Goal: Task Accomplishment & Management: Manage account settings

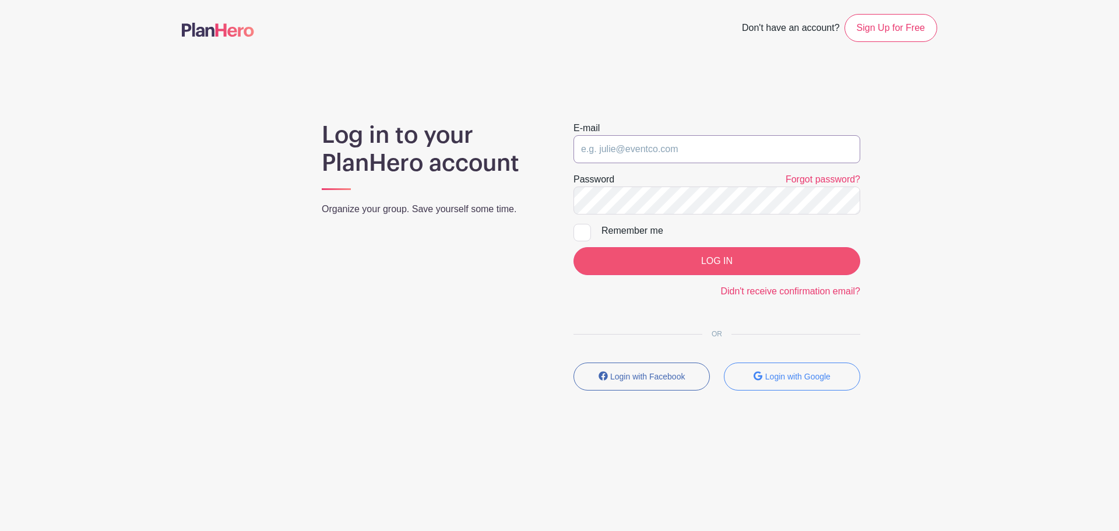
type input "[EMAIL_ADDRESS][PERSON_NAME][DOMAIN_NAME]"
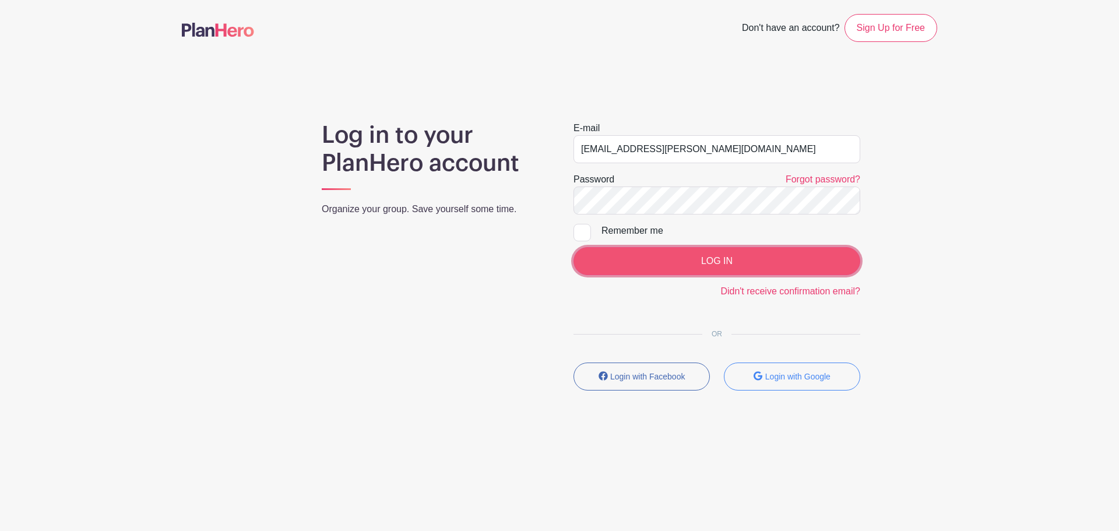
click at [719, 268] on input "LOG IN" at bounding box center [717, 261] width 287 height 28
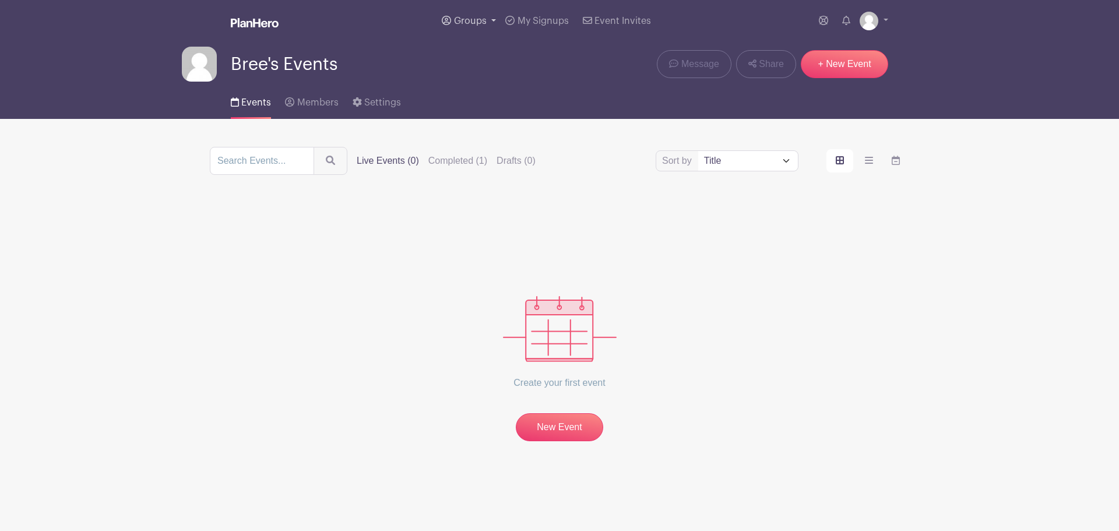
click at [468, 21] on span "Groups" at bounding box center [470, 20] width 33 height 9
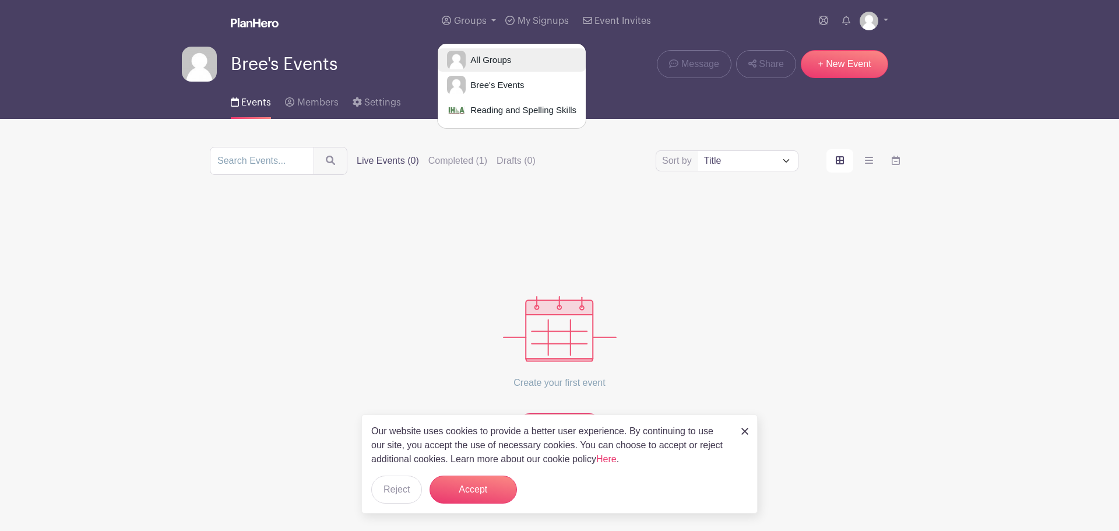
click at [496, 55] on span "All Groups" at bounding box center [488, 60] width 45 height 13
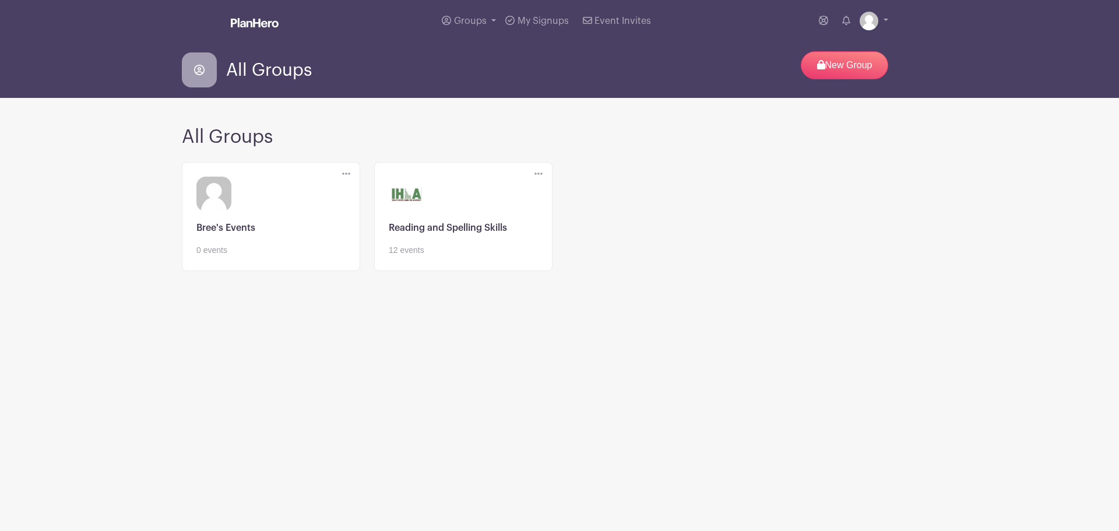
click at [467, 256] on link at bounding box center [463, 256] width 149 height 0
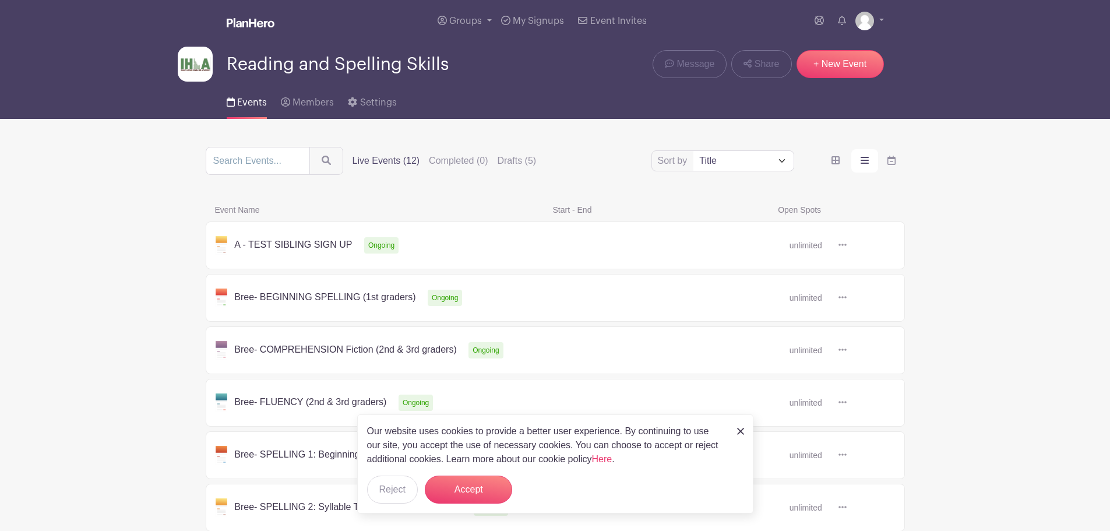
click at [744, 429] on div "Our website uses cookies to provide a better user experience. By continuing to …" at bounding box center [555, 463] width 396 height 99
click at [740, 431] on img at bounding box center [740, 431] width 7 height 7
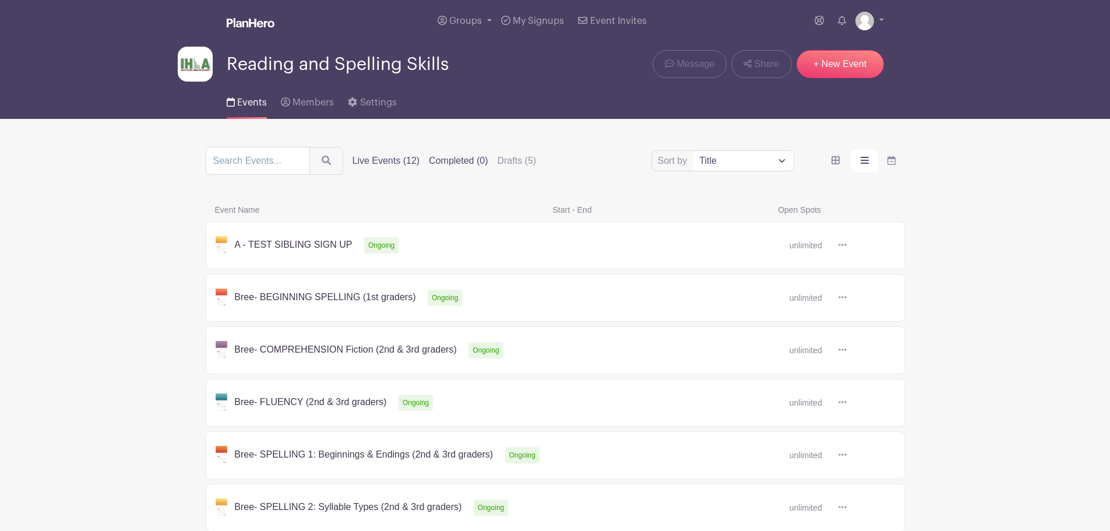
click at [456, 160] on label "Completed (0)" at bounding box center [458, 161] width 59 height 14
click at [0, 0] on input "Completed (0)" at bounding box center [0, 0] width 0 height 0
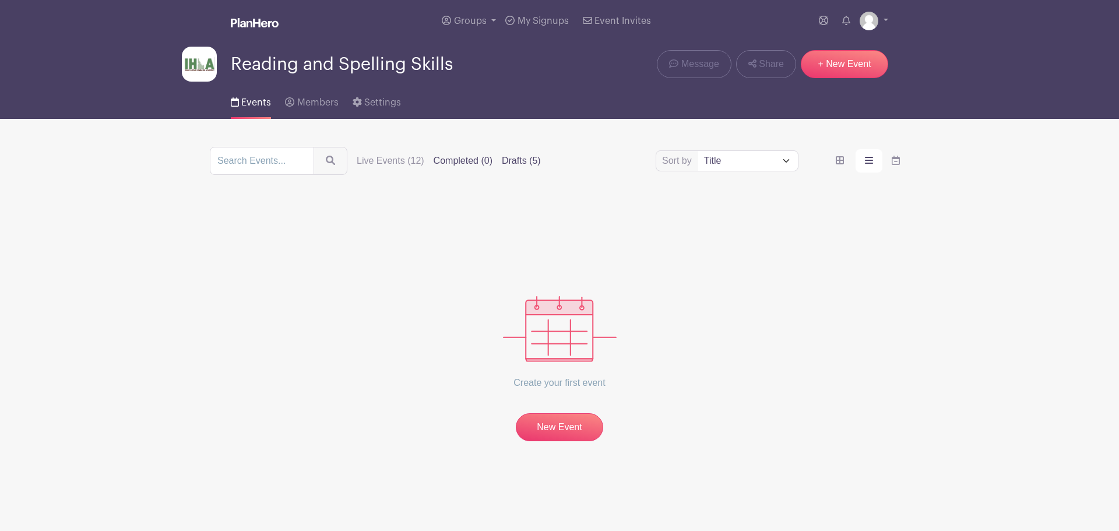
click at [514, 160] on label "Drafts (5)" at bounding box center [521, 161] width 39 height 14
click at [0, 0] on input "Drafts (5)" at bounding box center [0, 0] width 0 height 0
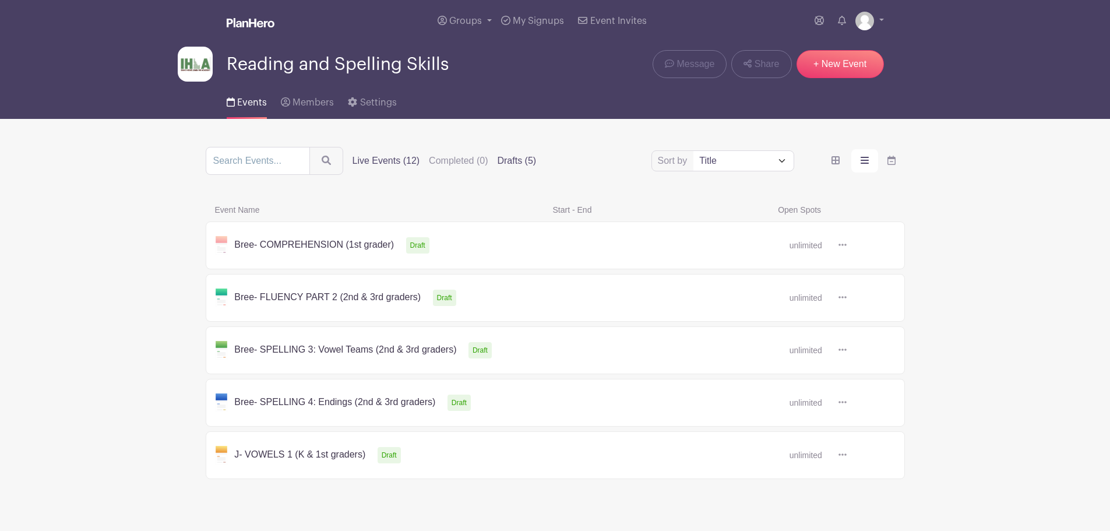
click at [388, 162] on label "Live Events (12)" at bounding box center [387, 161] width 68 height 14
click at [0, 0] on input "Live Events (12)" at bounding box center [0, 0] width 0 height 0
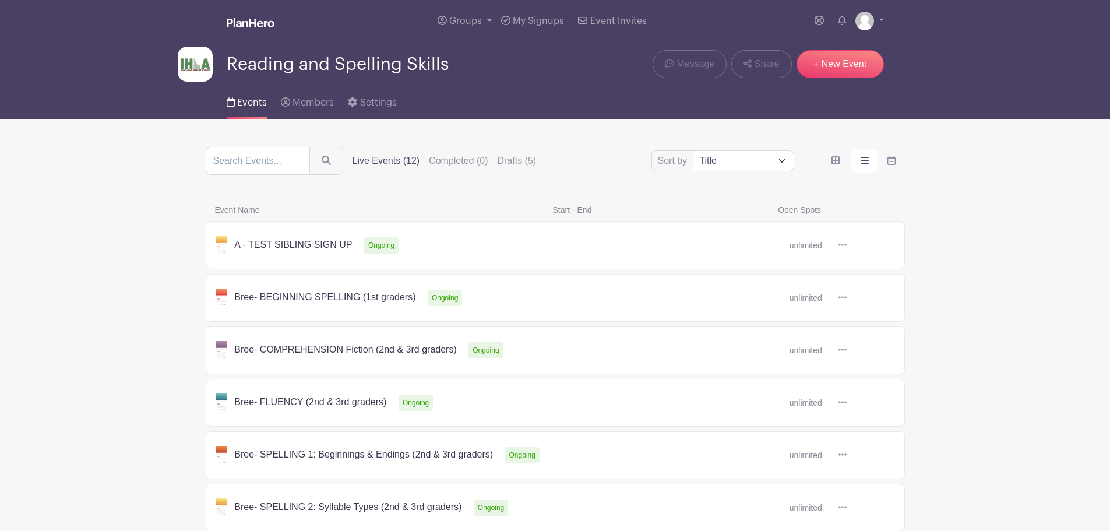
click at [843, 298] on icon at bounding box center [843, 297] width 8 height 2
click at [863, 320] on link "Duplicate" at bounding box center [881, 323] width 92 height 19
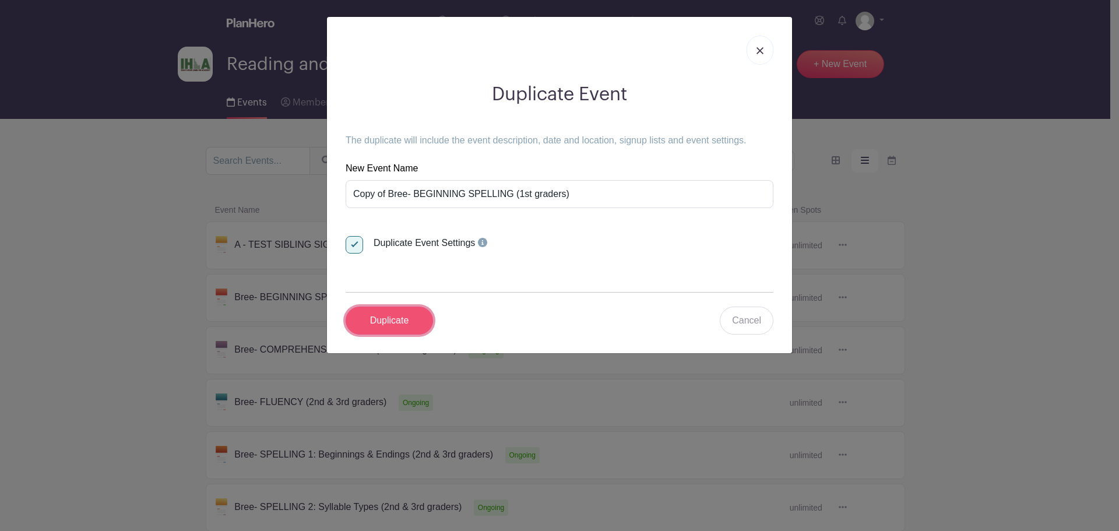
click at [402, 321] on input "Duplicate" at bounding box center [389, 321] width 87 height 28
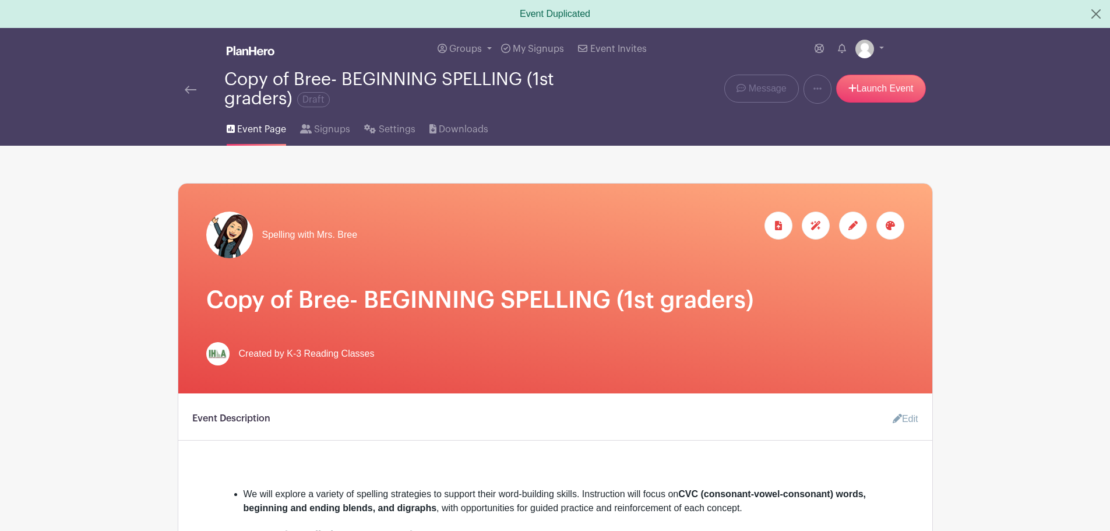
click at [190, 89] on img at bounding box center [191, 90] width 12 height 8
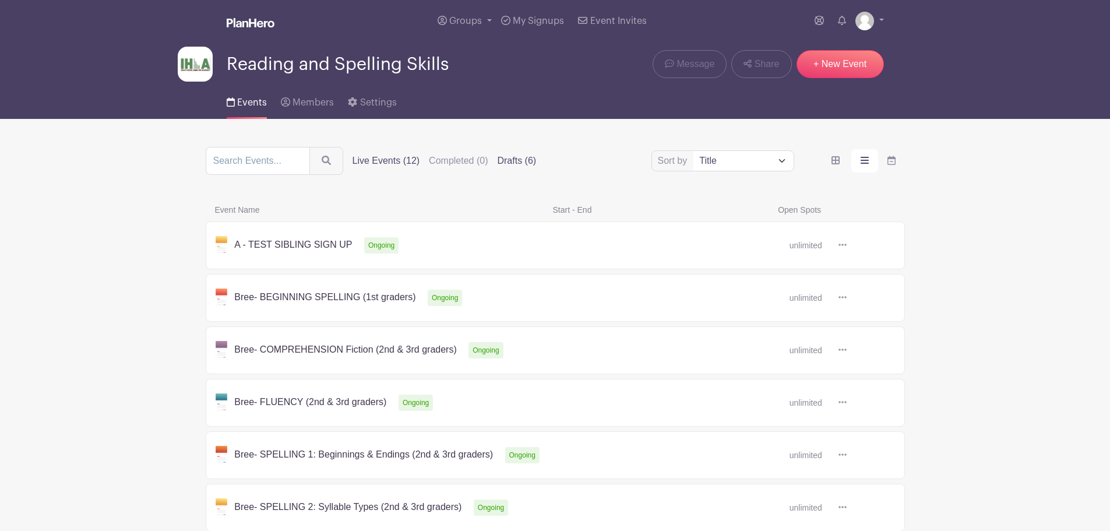
click at [514, 161] on label "Drafts (6)" at bounding box center [516, 161] width 39 height 14
click at [0, 0] on input "Drafts (6)" at bounding box center [0, 0] width 0 height 0
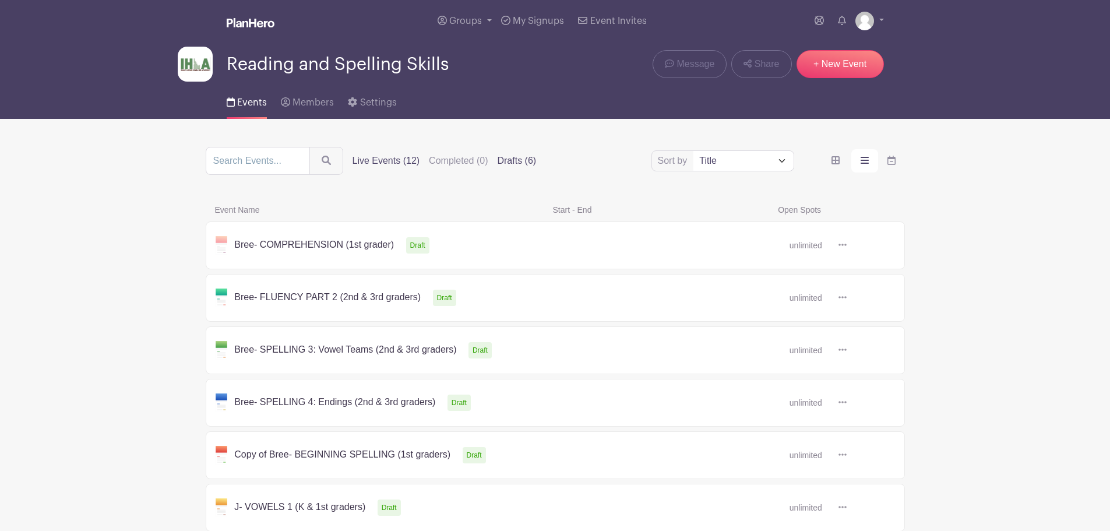
click at [394, 162] on label "Live Events (12)" at bounding box center [387, 161] width 68 height 14
click at [0, 0] on input "Live Events (12)" at bounding box center [0, 0] width 0 height 0
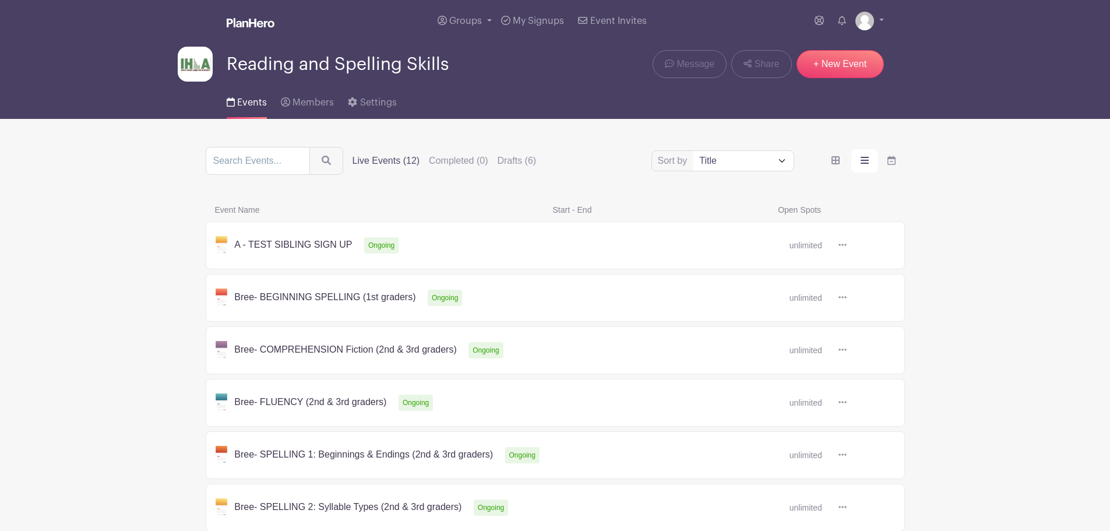
click at [839, 297] on icon at bounding box center [843, 297] width 8 height 2
click at [516, 157] on label "Drafts (6)" at bounding box center [516, 161] width 39 height 14
click at [0, 0] on input "Drafts (6)" at bounding box center [0, 0] width 0 height 0
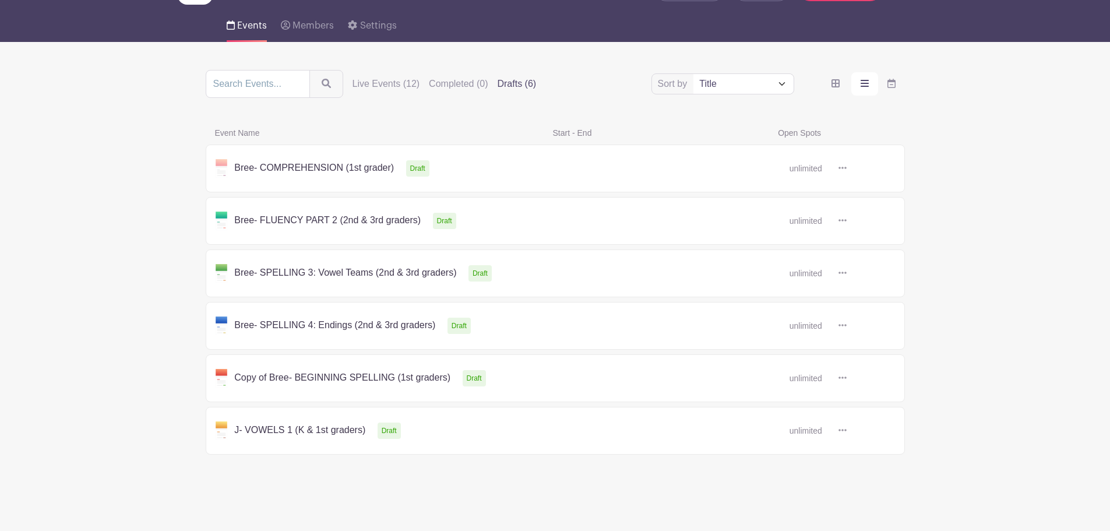
scroll to position [78, 0]
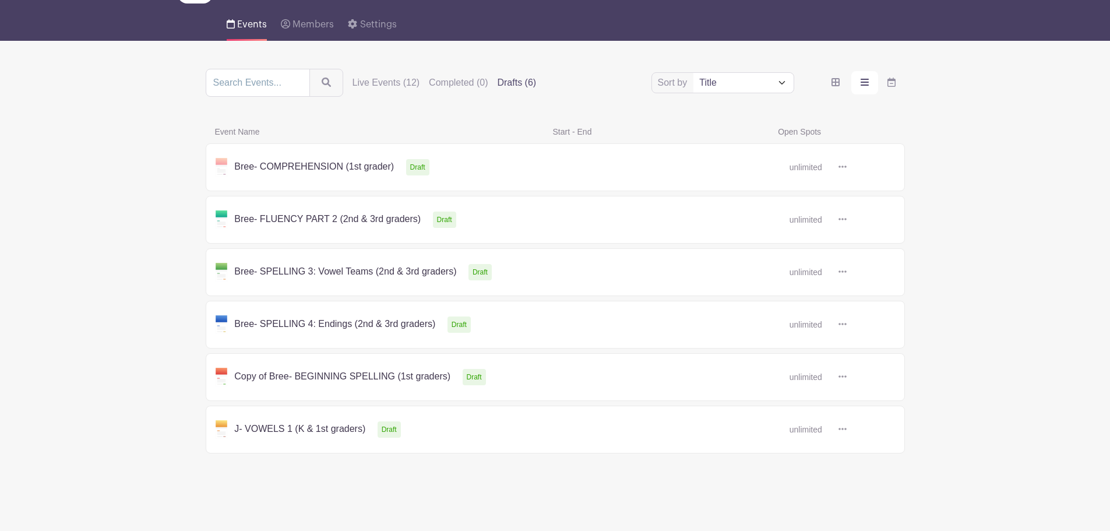
click at [847, 377] on link at bounding box center [847, 377] width 0 height 0
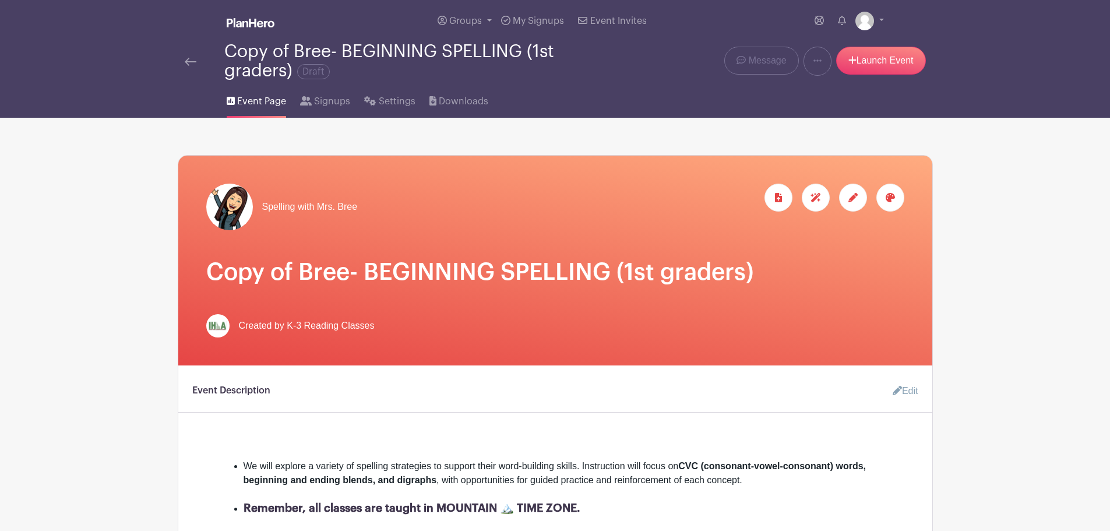
click at [196, 64] on img at bounding box center [191, 62] width 12 height 8
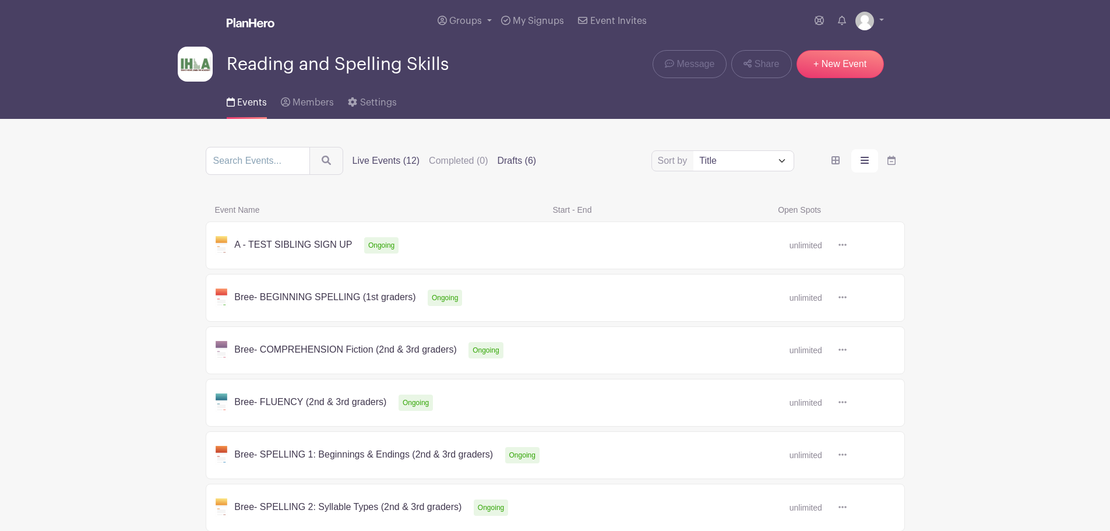
click at [512, 160] on label "Drafts (6)" at bounding box center [516, 161] width 39 height 14
click at [0, 0] on input "Drafts (6)" at bounding box center [0, 0] width 0 height 0
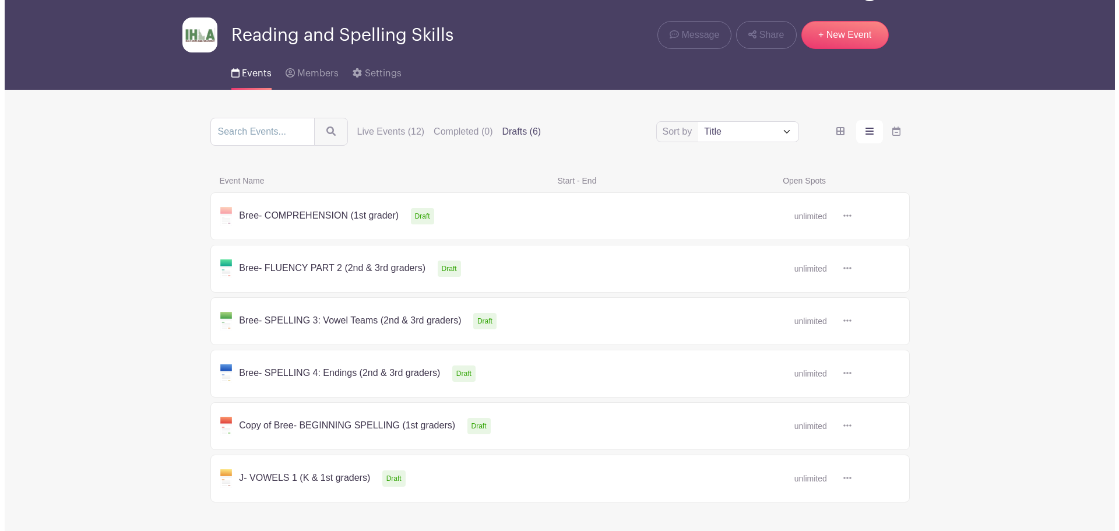
scroll to position [30, 0]
click at [385, 131] on label "Live Events (12)" at bounding box center [387, 131] width 68 height 14
click at [0, 0] on input "Live Events (12)" at bounding box center [0, 0] width 0 height 0
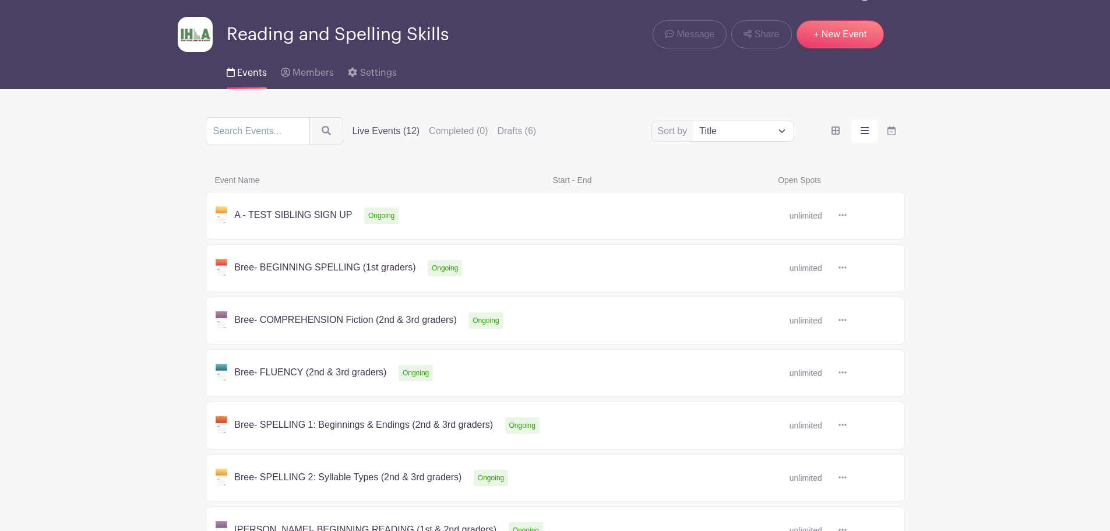
click at [842, 266] on icon at bounding box center [843, 267] width 8 height 9
click at [872, 315] on link "Delete" at bounding box center [881, 312] width 92 height 19
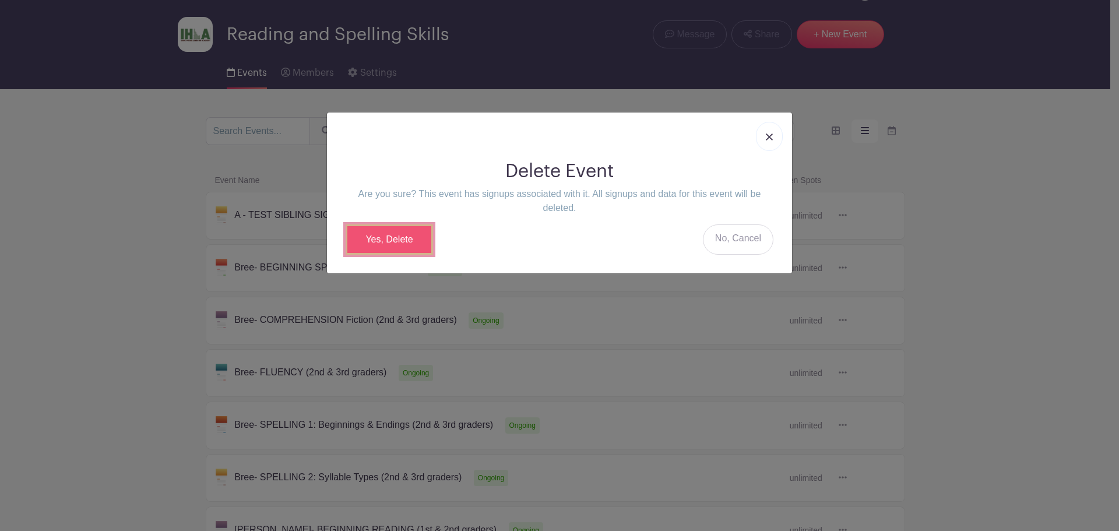
click at [405, 241] on link "Yes, Delete" at bounding box center [389, 239] width 87 height 30
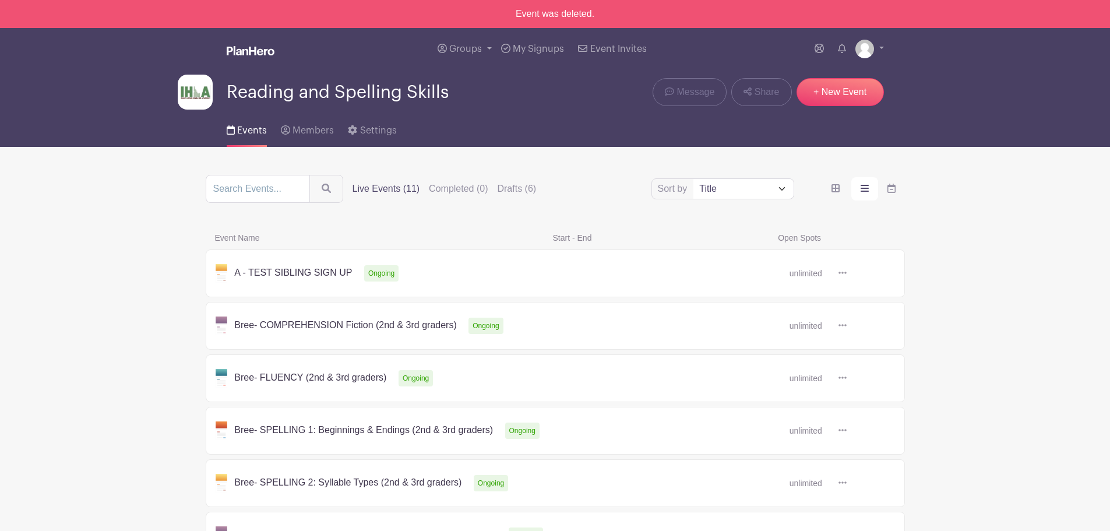
click at [843, 325] on icon at bounding box center [843, 325] width 8 height 2
click at [866, 353] on link "Duplicate" at bounding box center [881, 351] width 92 height 19
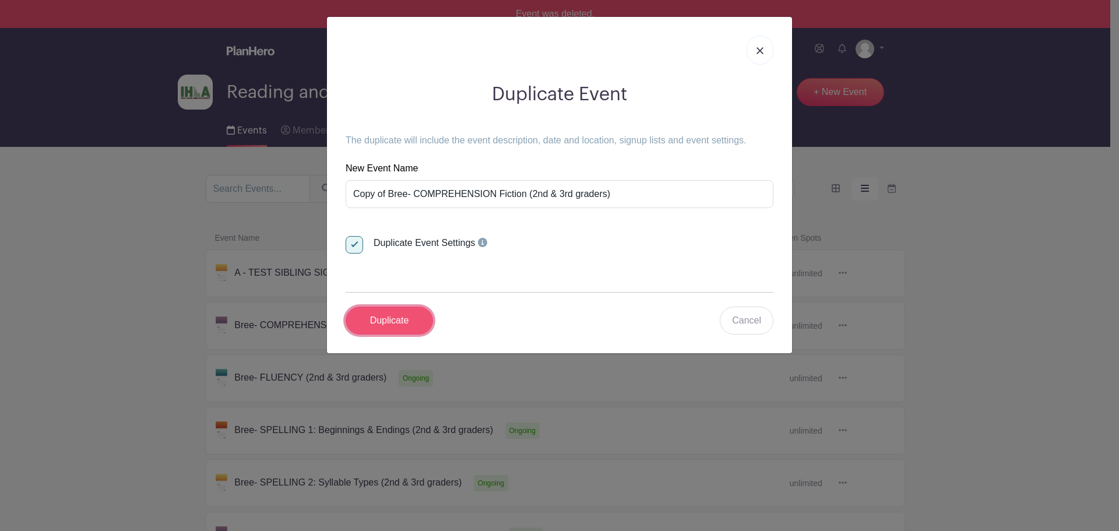
click at [403, 319] on input "Duplicate" at bounding box center [389, 321] width 87 height 28
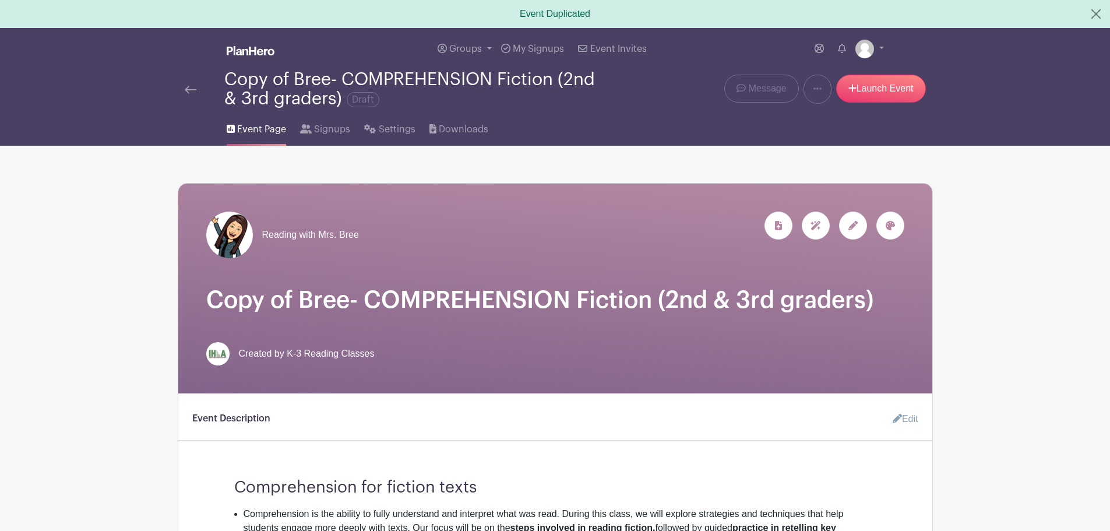
click at [188, 86] on img at bounding box center [191, 90] width 12 height 8
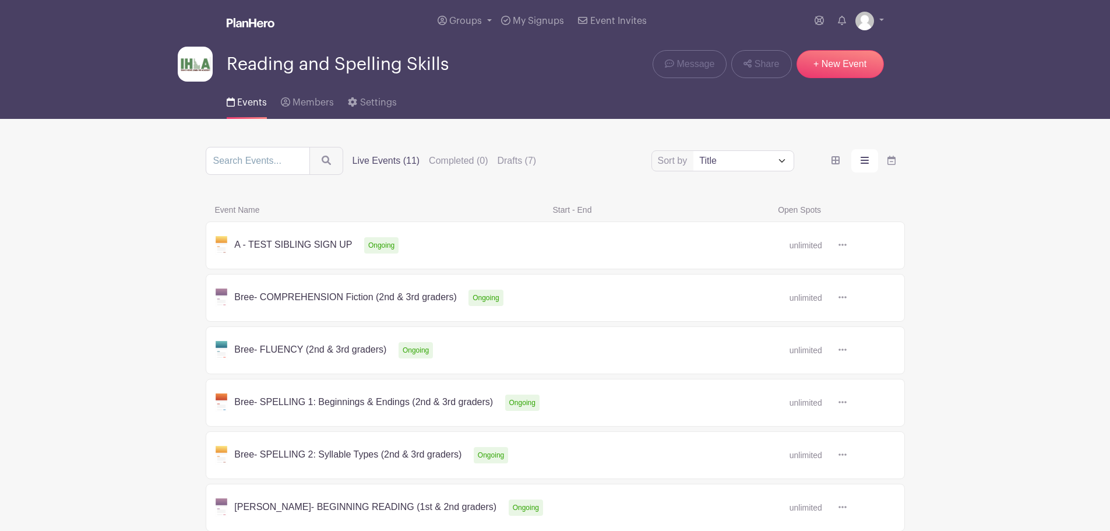
click at [840, 295] on icon at bounding box center [843, 297] width 8 height 9
click at [858, 339] on link "Delete" at bounding box center [881, 341] width 92 height 19
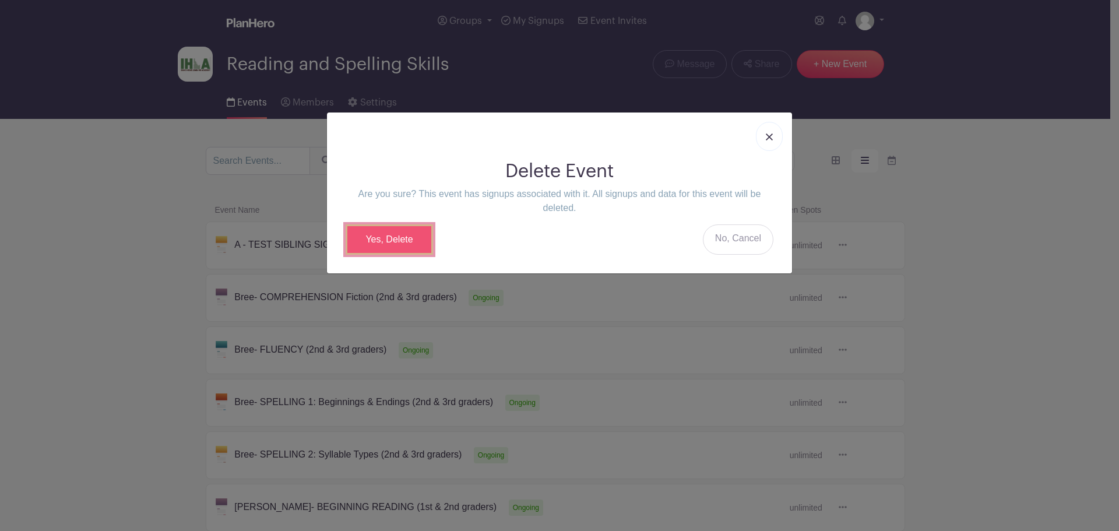
click at [389, 236] on link "Yes, Delete" at bounding box center [389, 239] width 87 height 30
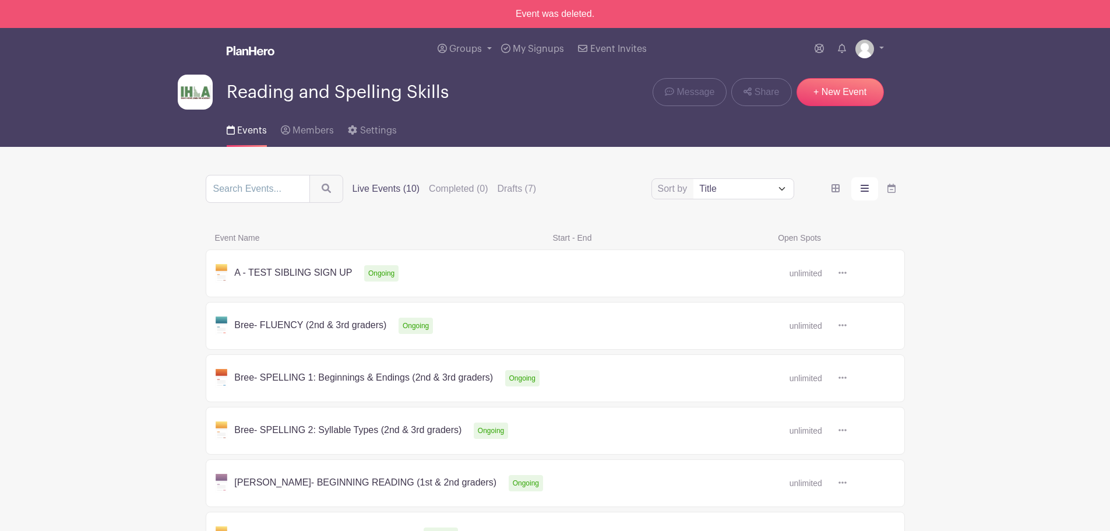
click at [841, 324] on icon at bounding box center [843, 325] width 8 height 9
click at [874, 350] on link "Duplicate" at bounding box center [881, 351] width 92 height 19
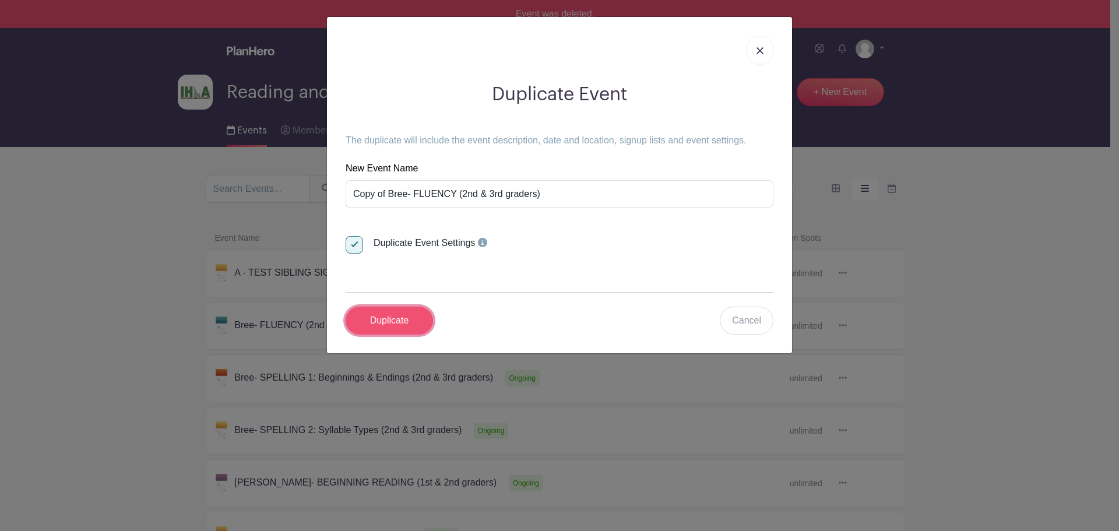
click at [402, 318] on input "Duplicate" at bounding box center [389, 321] width 87 height 28
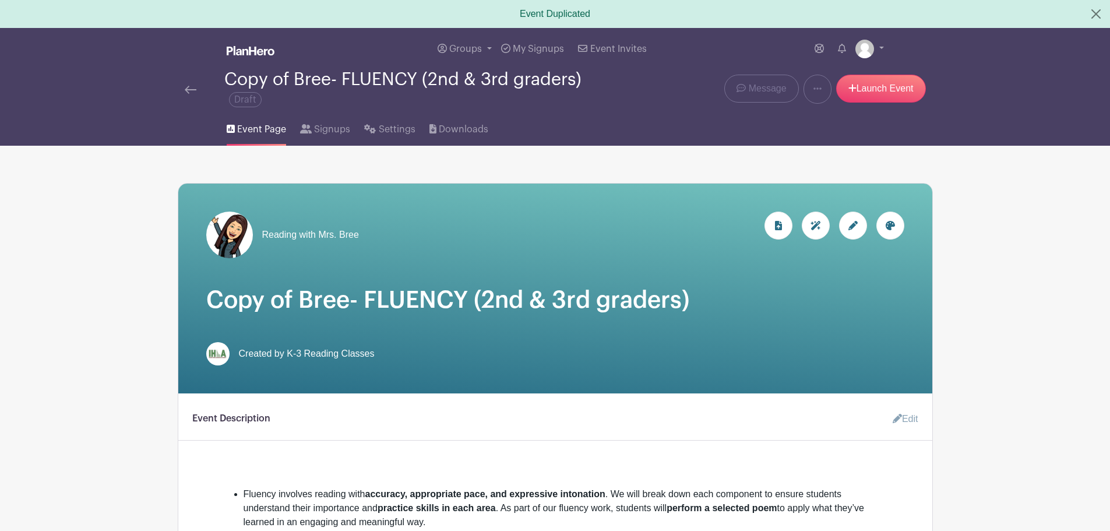
click at [191, 89] on img at bounding box center [191, 90] width 12 height 8
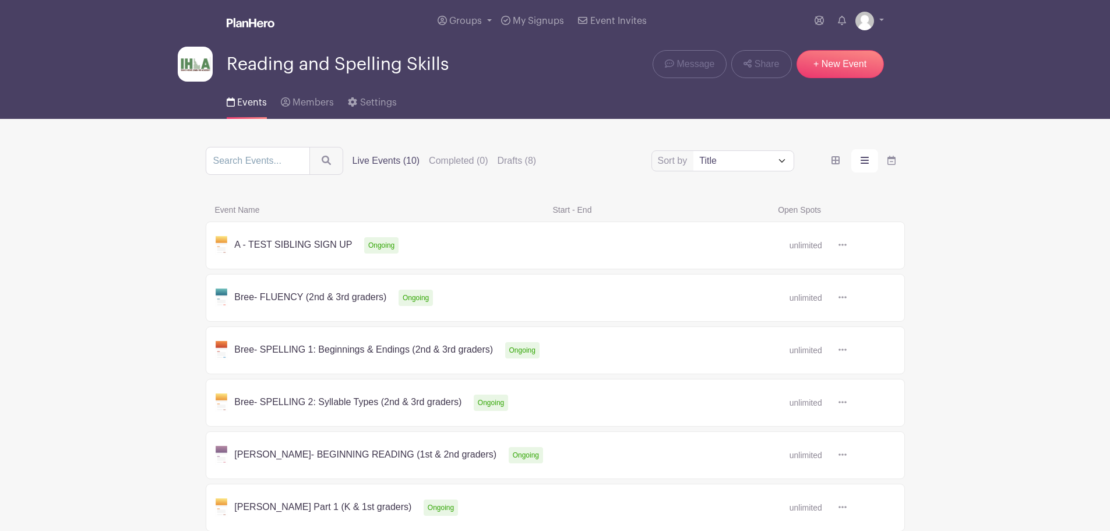
click at [842, 296] on icon at bounding box center [843, 297] width 8 height 9
click at [847, 298] on link at bounding box center [847, 298] width 0 height 0
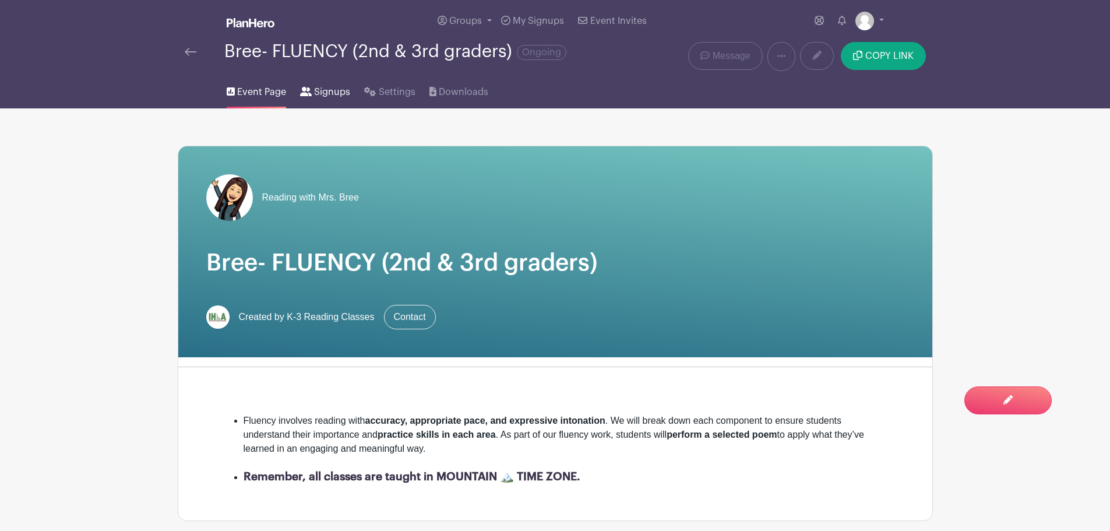
click at [333, 87] on span "Signups" at bounding box center [332, 92] width 36 height 14
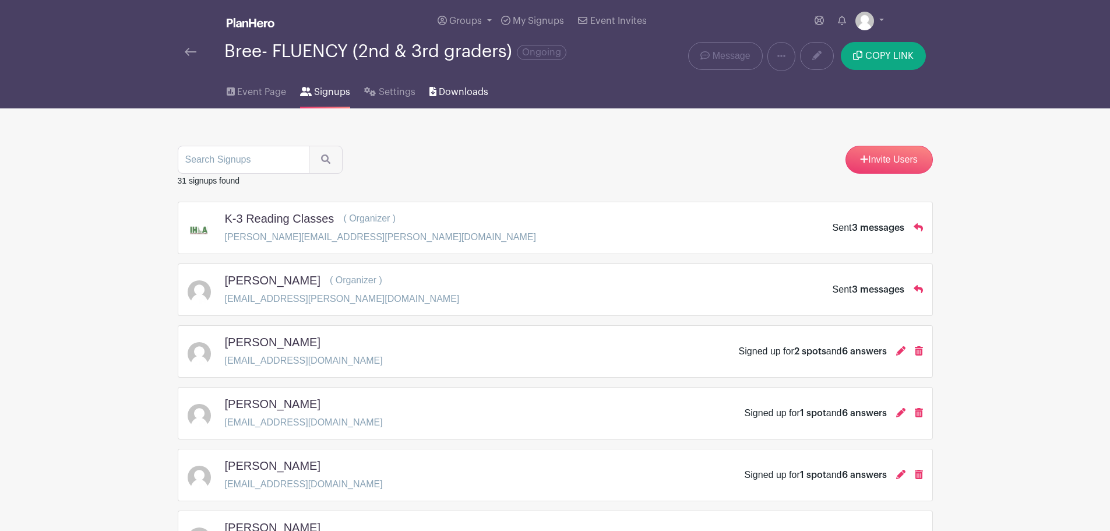
click at [443, 90] on span "Downloads" at bounding box center [464, 92] width 50 height 14
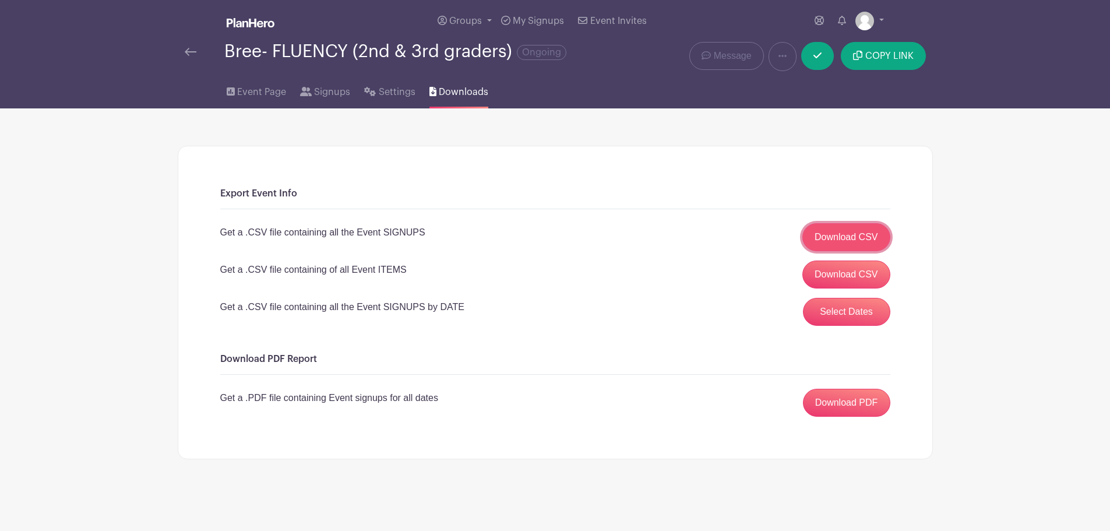
click at [834, 238] on link "Download CSV" at bounding box center [847, 237] width 88 height 28
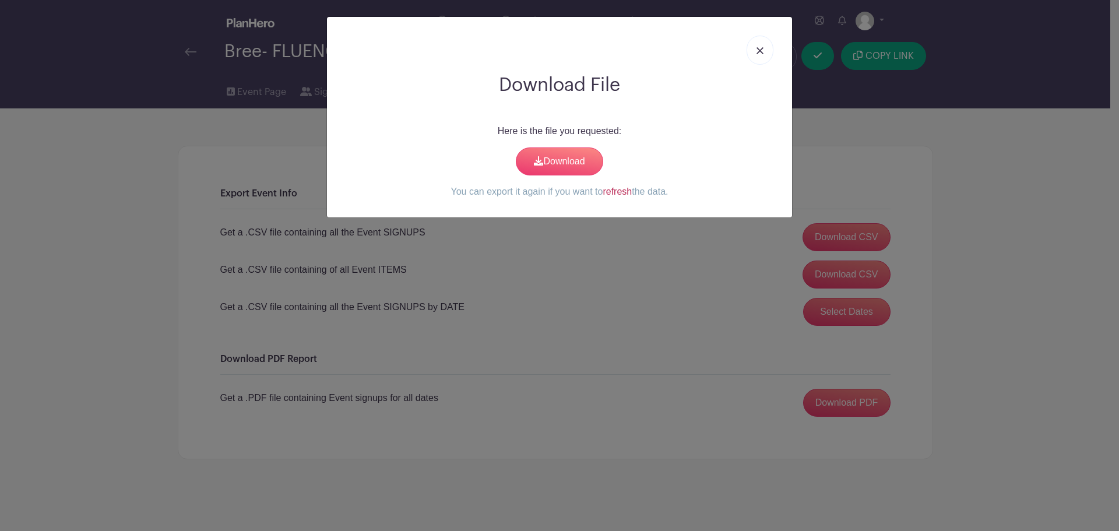
click at [618, 195] on link "refresh" at bounding box center [617, 192] width 29 height 10
click at [551, 159] on link "Download" at bounding box center [559, 161] width 87 height 28
click at [761, 47] on img at bounding box center [760, 50] width 7 height 7
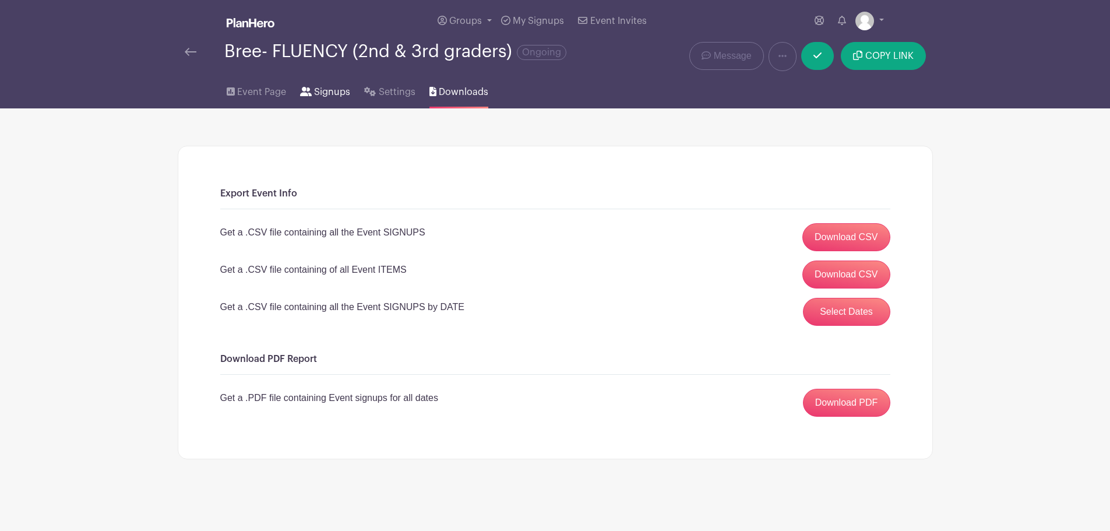
click at [319, 89] on span "Signups" at bounding box center [332, 92] width 36 height 14
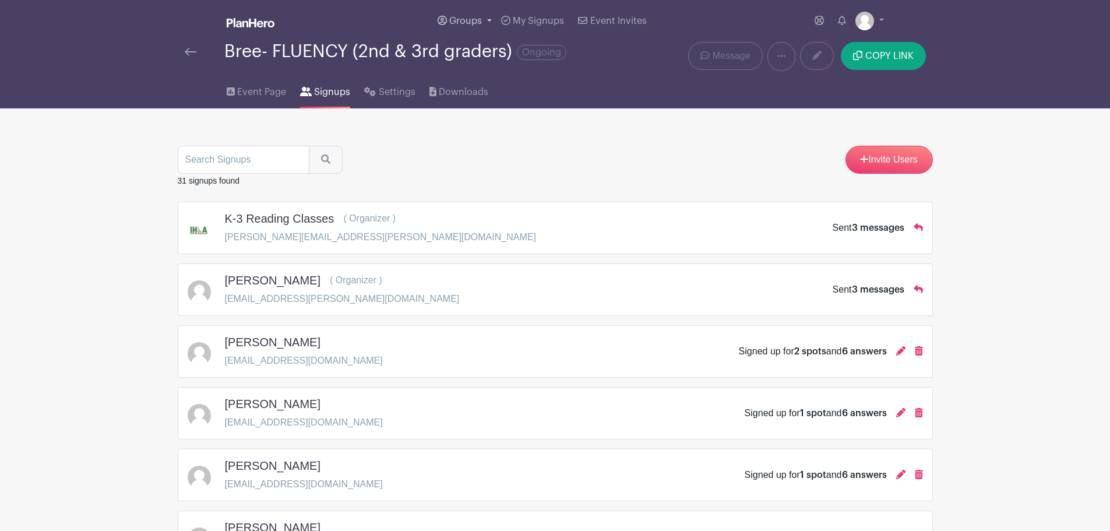
click at [463, 17] on span "Groups" at bounding box center [465, 20] width 33 height 9
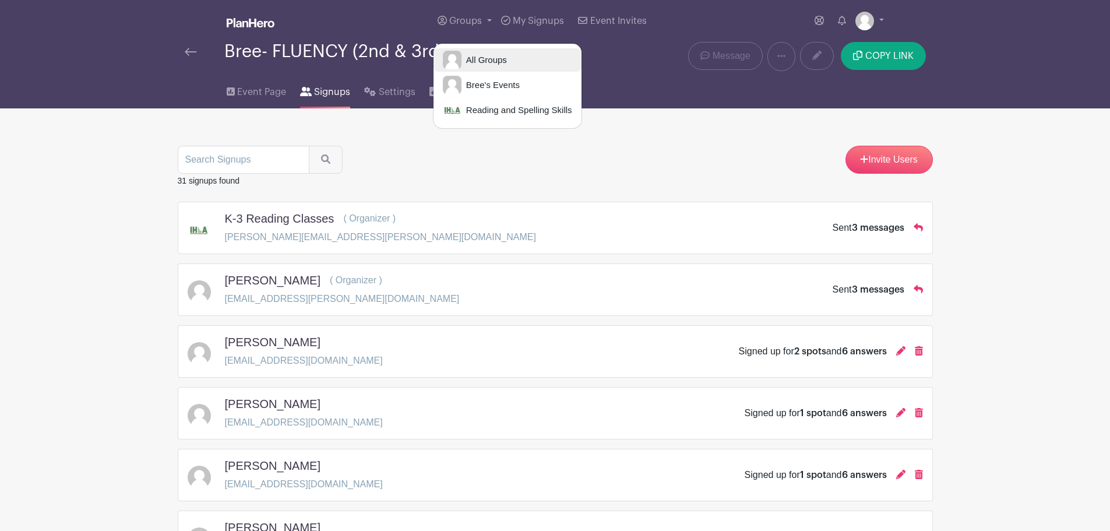
click at [489, 56] on span "All Groups" at bounding box center [484, 60] width 45 height 13
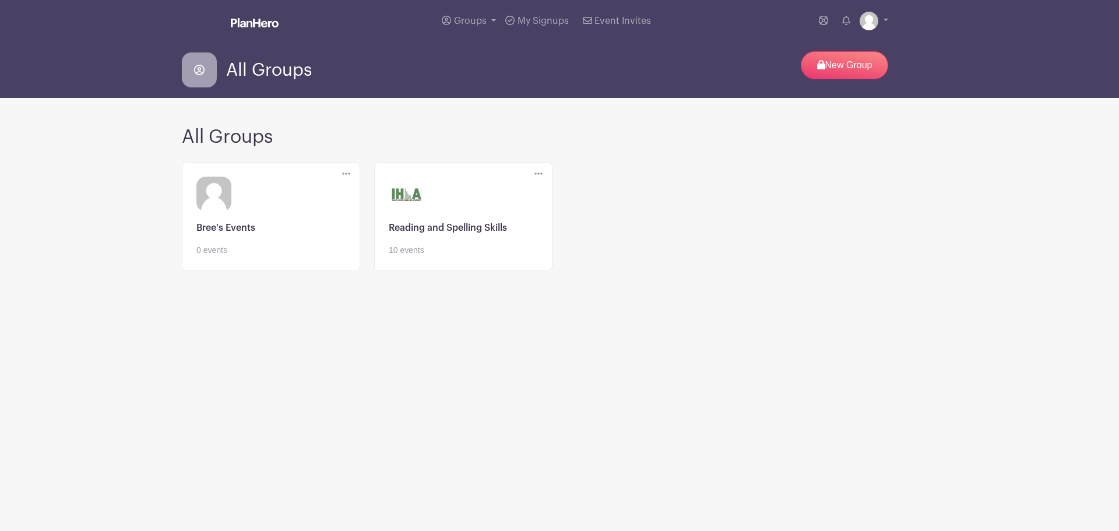
click at [432, 256] on link at bounding box center [463, 256] width 149 height 0
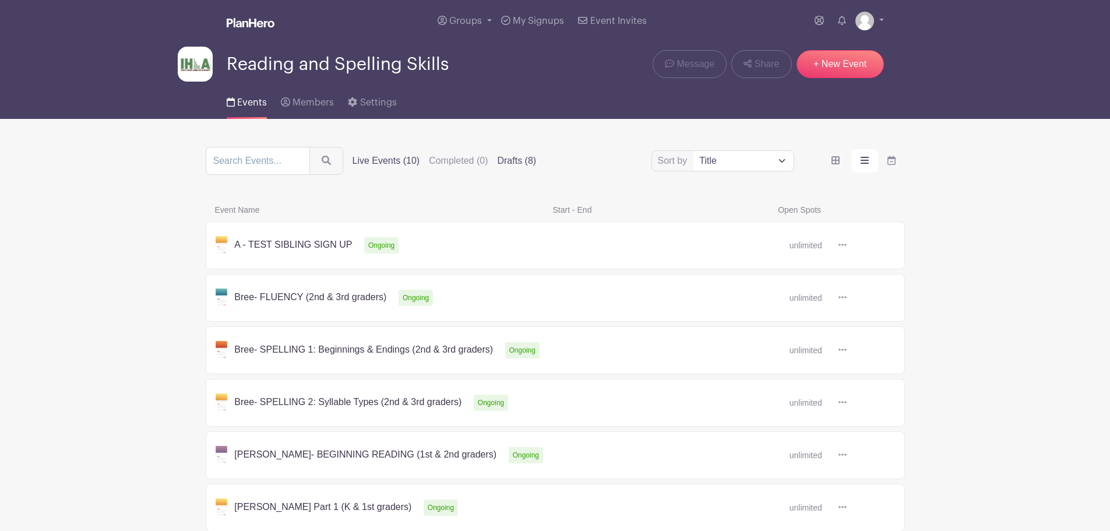
click at [521, 161] on label "Drafts (8)" at bounding box center [516, 161] width 39 height 14
click at [0, 0] on input "Drafts (8)" at bounding box center [0, 0] width 0 height 0
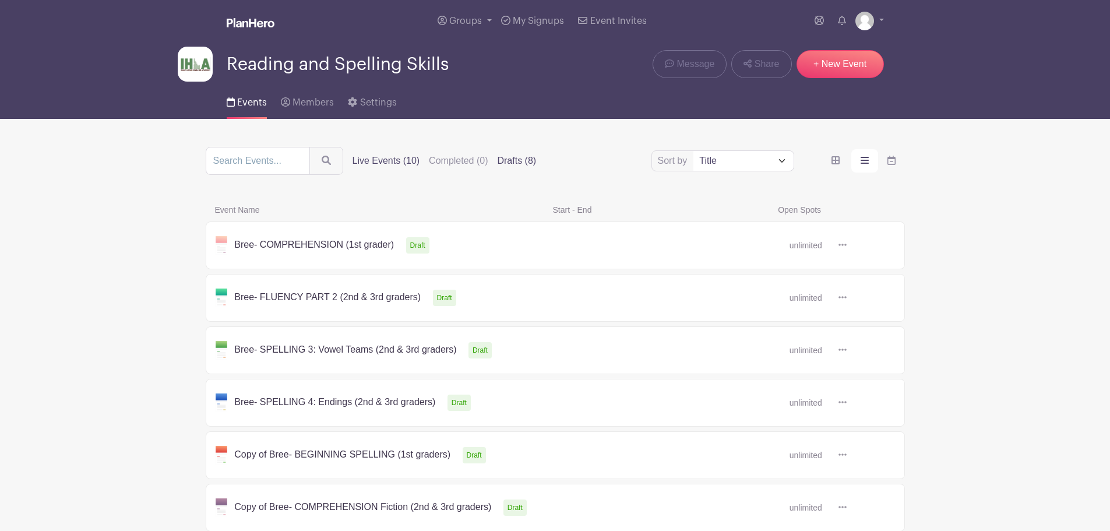
click at [391, 160] on label "Live Events (10)" at bounding box center [387, 161] width 68 height 14
click at [0, 0] on input "Live Events (10)" at bounding box center [0, 0] width 0 height 0
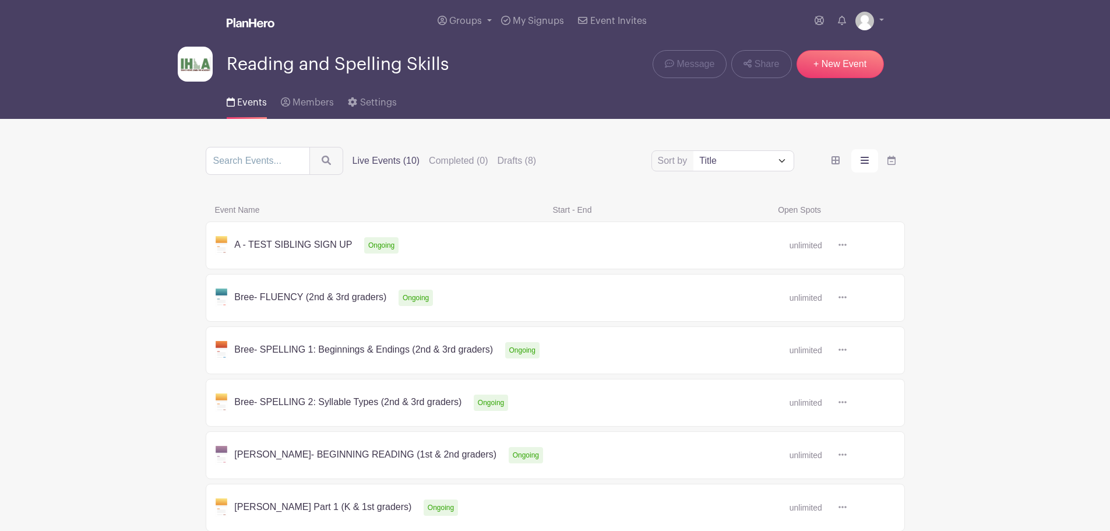
click at [842, 298] on icon at bounding box center [843, 297] width 8 height 2
click at [859, 340] on link "Delete" at bounding box center [881, 341] width 92 height 19
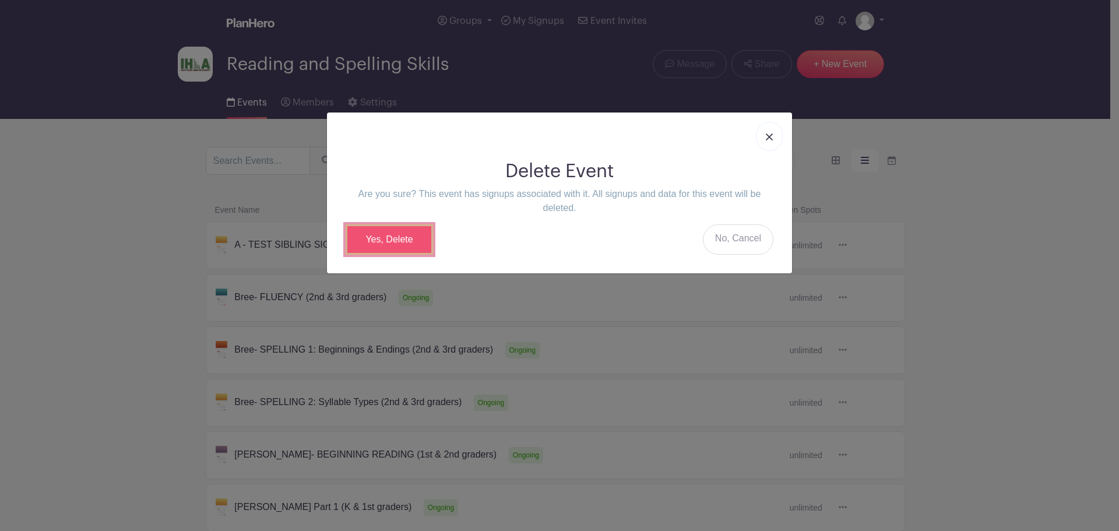
click at [398, 239] on link "Yes, Delete" at bounding box center [389, 239] width 87 height 30
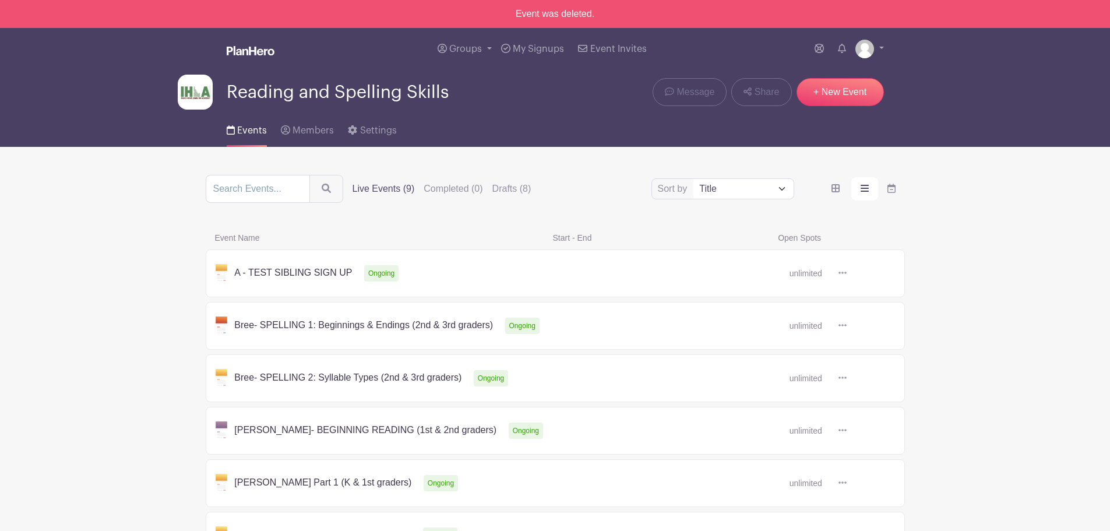
click at [842, 324] on icon at bounding box center [843, 325] width 8 height 9
click at [869, 354] on link "Duplicate" at bounding box center [881, 351] width 92 height 19
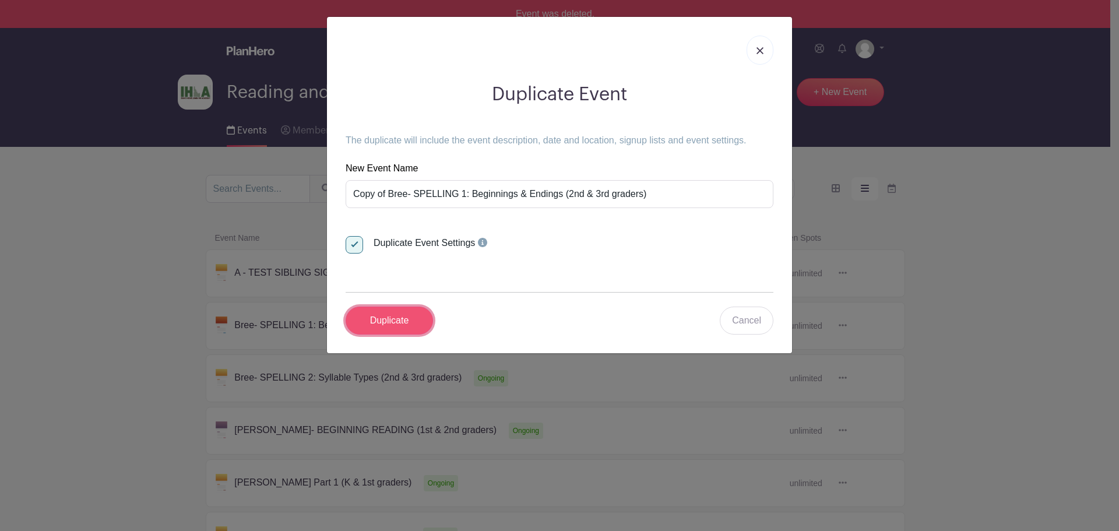
click at [404, 322] on input "Duplicate" at bounding box center [389, 321] width 87 height 28
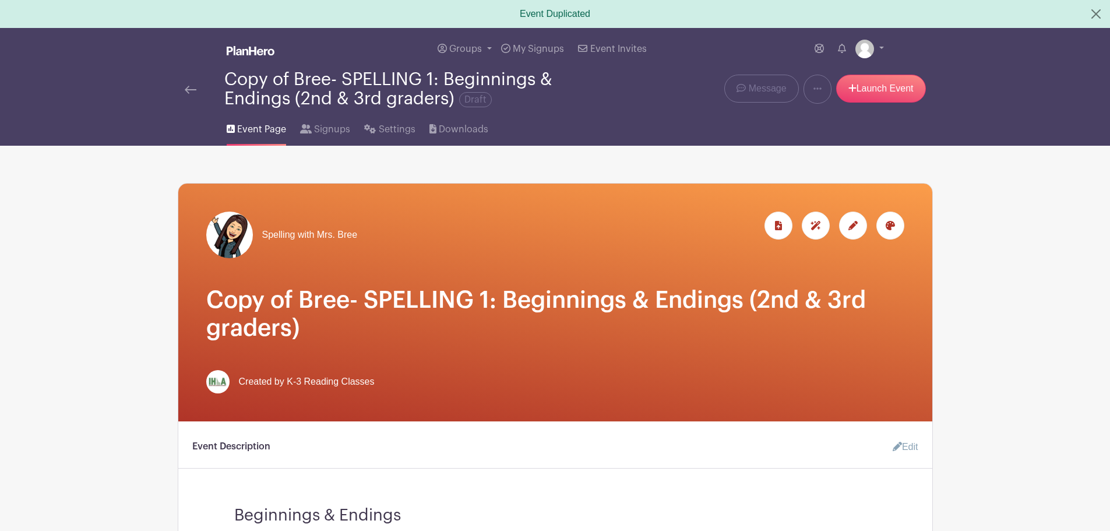
click at [192, 90] on img at bounding box center [191, 90] width 12 height 8
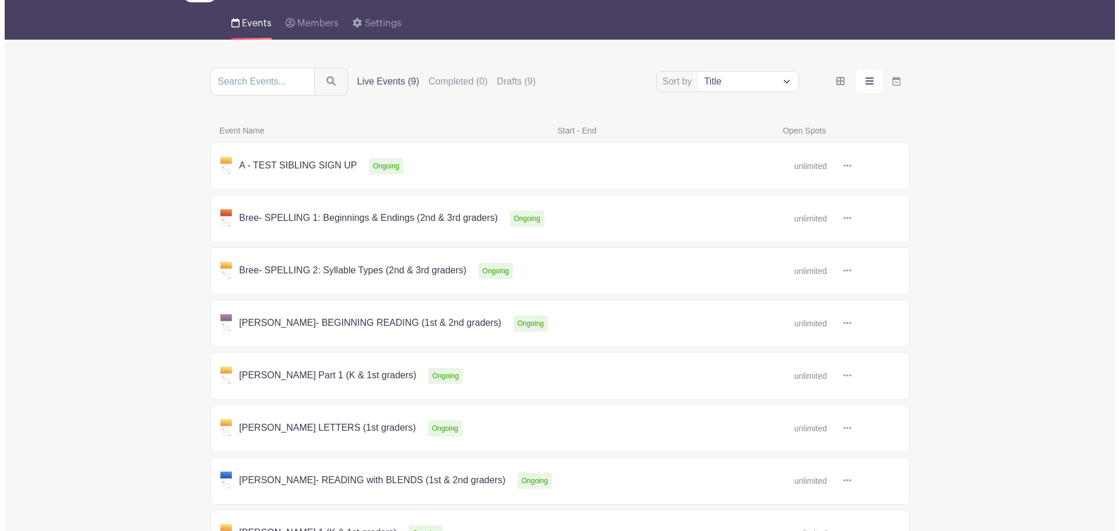
scroll to position [80, 0]
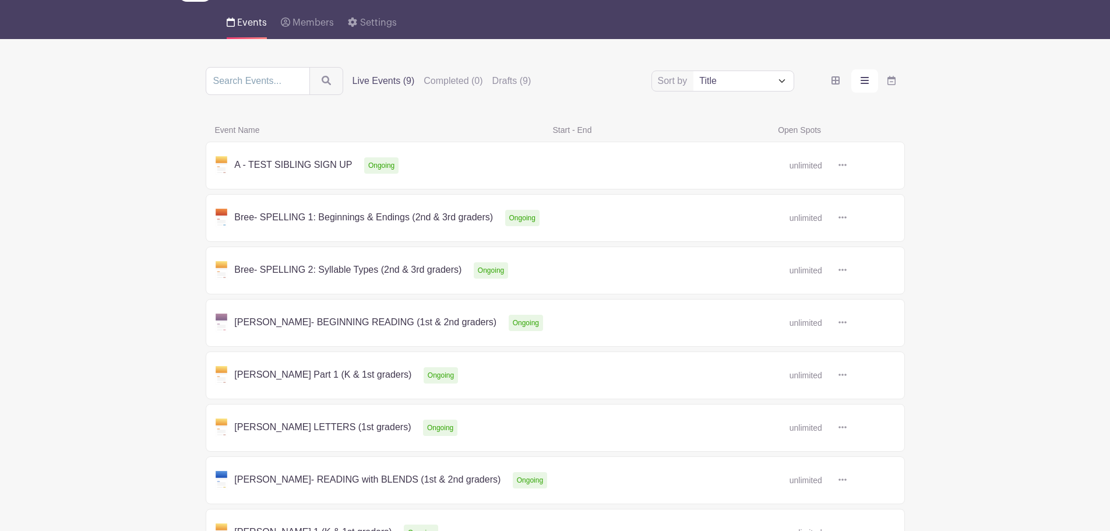
click at [843, 217] on icon at bounding box center [843, 217] width 8 height 2
click at [864, 265] on link "Delete" at bounding box center [881, 261] width 92 height 19
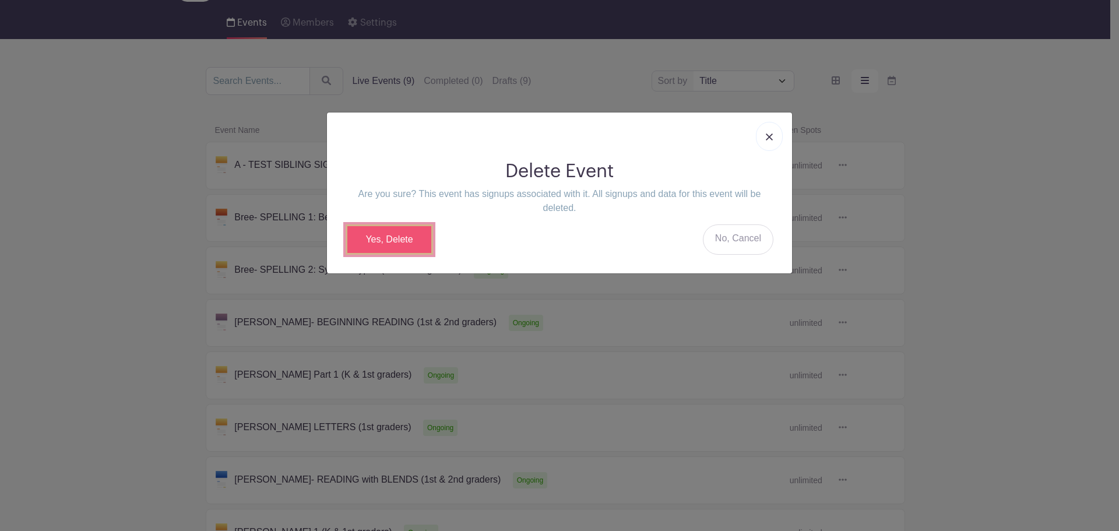
click at [395, 238] on link "Yes, Delete" at bounding box center [389, 239] width 87 height 30
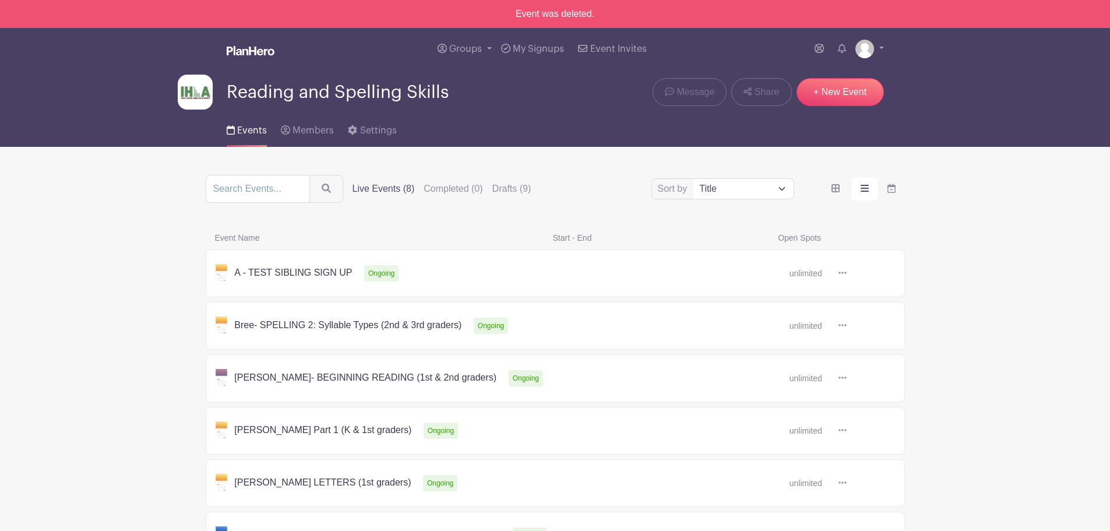
click at [844, 326] on icon at bounding box center [843, 325] width 8 height 9
click at [880, 350] on link "Duplicate" at bounding box center [881, 351] width 92 height 19
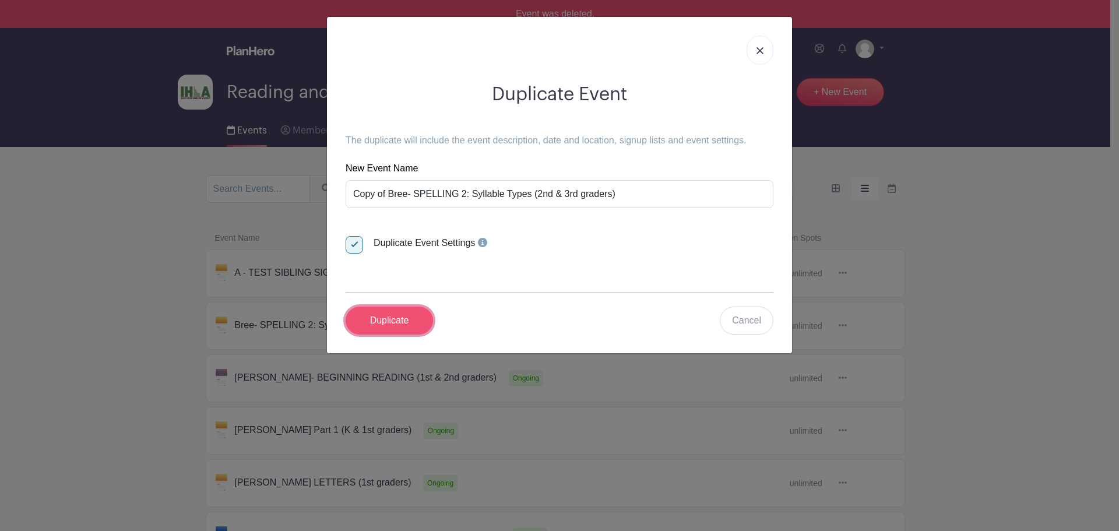
click at [398, 322] on input "Duplicate" at bounding box center [389, 321] width 87 height 28
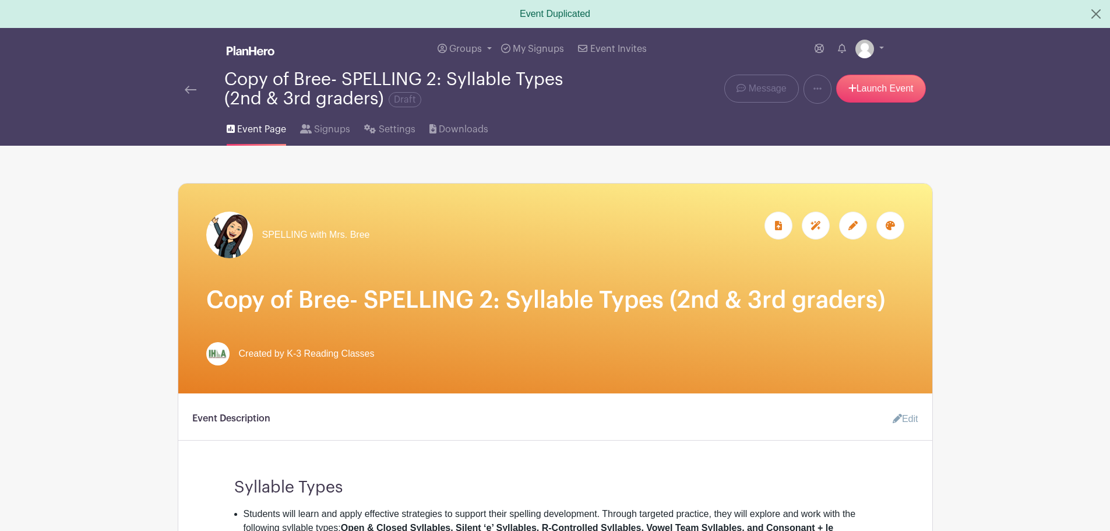
click at [186, 89] on img at bounding box center [191, 90] width 12 height 8
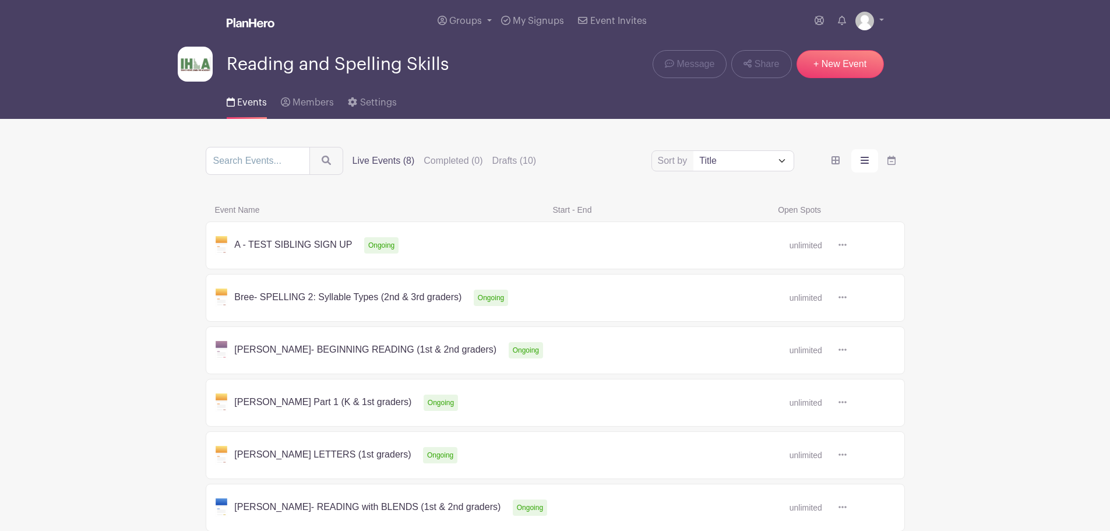
click at [839, 294] on icon at bounding box center [843, 297] width 8 height 9
click at [866, 342] on link "Delete" at bounding box center [881, 341] width 92 height 19
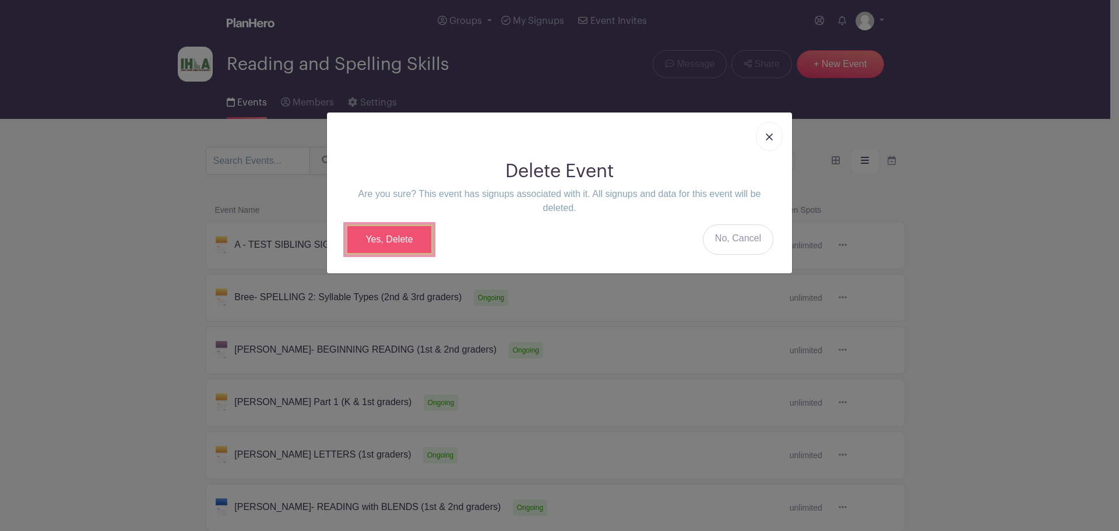
click at [385, 238] on link "Yes, Delete" at bounding box center [389, 239] width 87 height 30
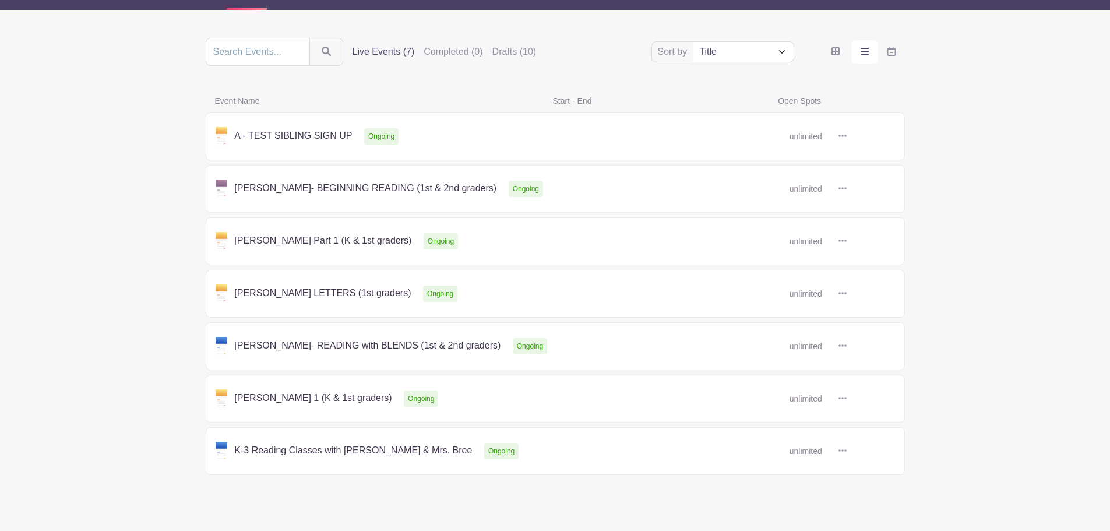
scroll to position [159, 0]
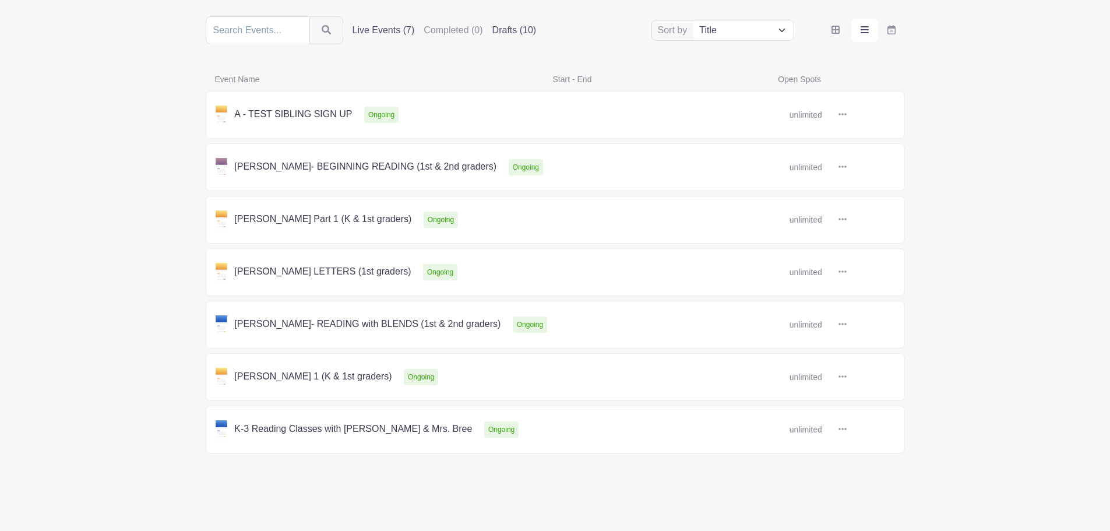
click at [508, 29] on label "Drafts (10)" at bounding box center [515, 30] width 44 height 14
click at [0, 0] on input "Drafts (10)" at bounding box center [0, 0] width 0 height 0
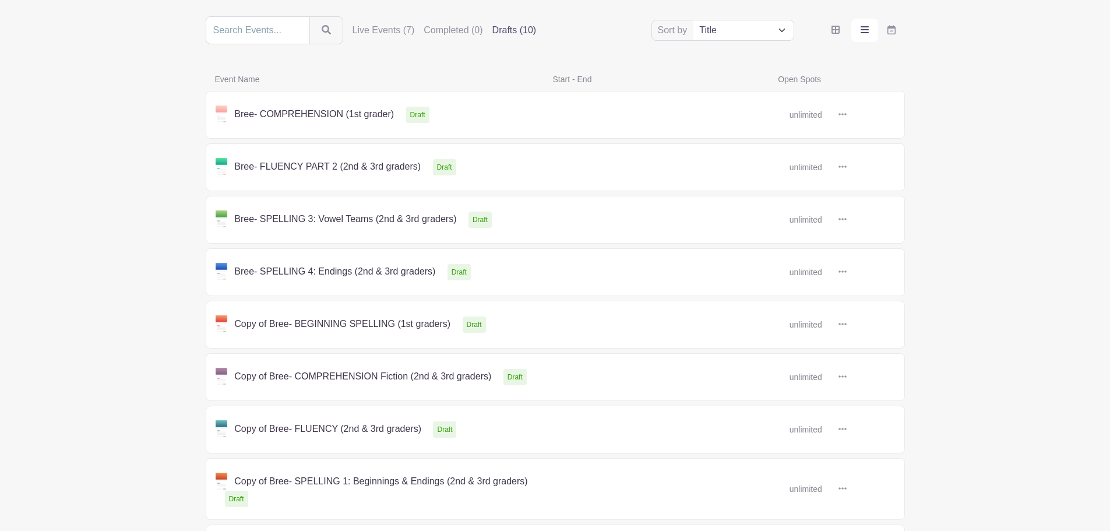
click at [843, 324] on icon at bounding box center [843, 324] width 8 height 2
click at [847, 325] on link at bounding box center [847, 325] width 0 height 0
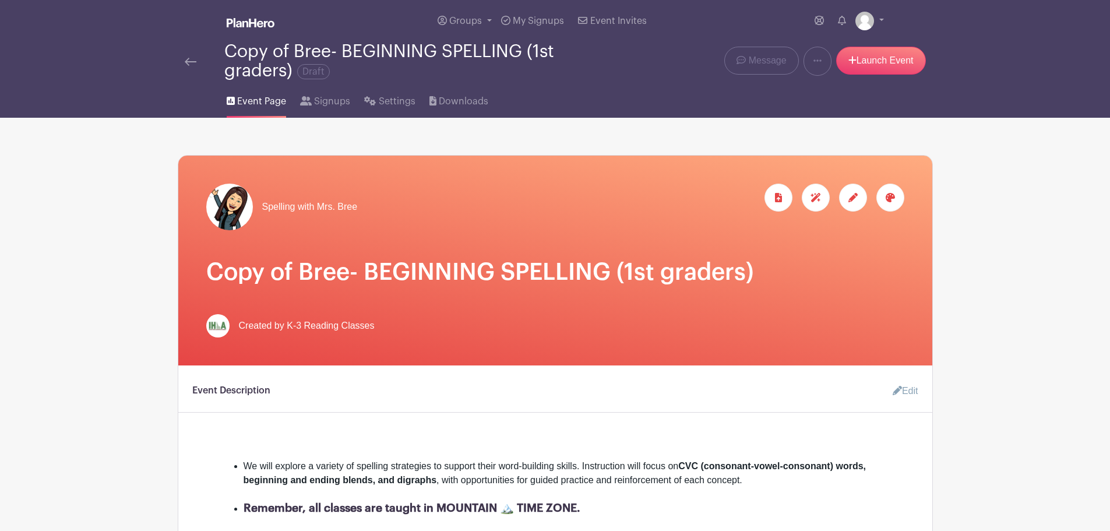
click at [851, 197] on icon at bounding box center [853, 197] width 9 height 9
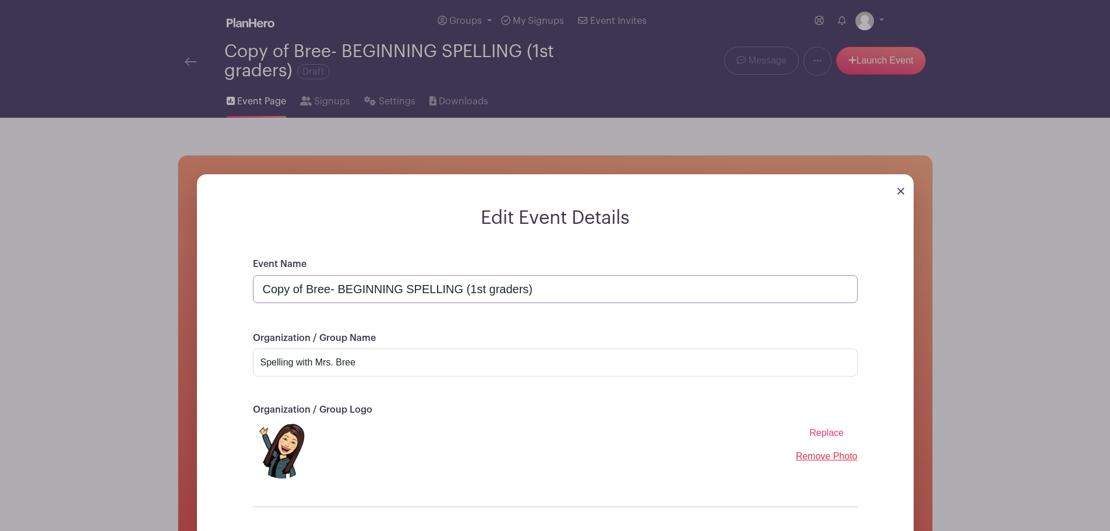
click at [306, 289] on input "Copy of Bree- BEGINNING SPELLING (1st graders)" at bounding box center [555, 289] width 605 height 28
drag, startPoint x: 360, startPoint y: 291, endPoint x: 296, endPoint y: 291, distance: 64.1
click at [296, 291] on input "Bree- BEGINNING SPELLING (1st graders)" at bounding box center [555, 289] width 605 height 28
click at [473, 287] on input "Bree- 1st Grade SPELLING (1st graders)" at bounding box center [555, 289] width 605 height 28
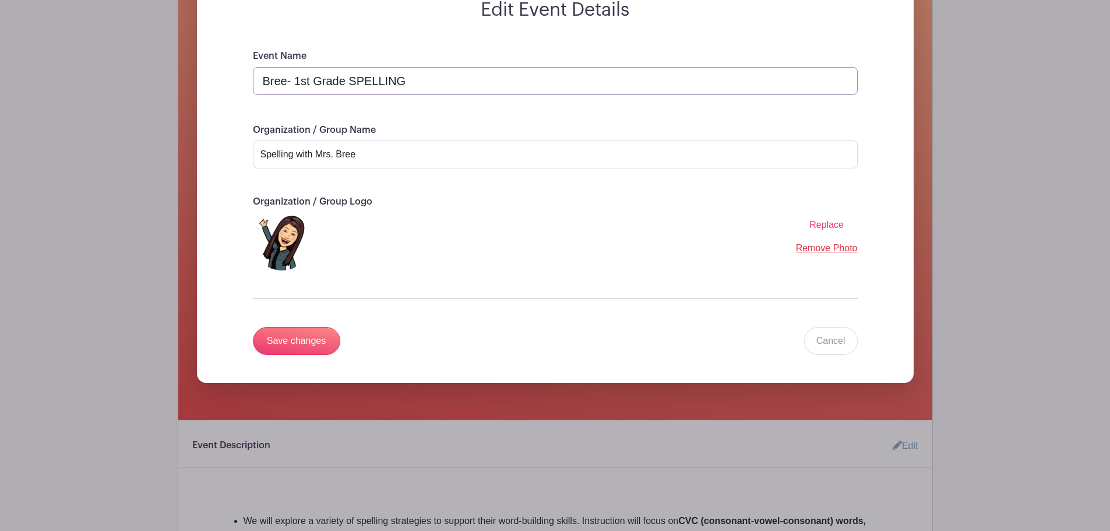
scroll to position [209, 0]
type input "Bree- 1st Grade SPELLING"
click at [294, 336] on input "Save changes" at bounding box center [296, 340] width 87 height 28
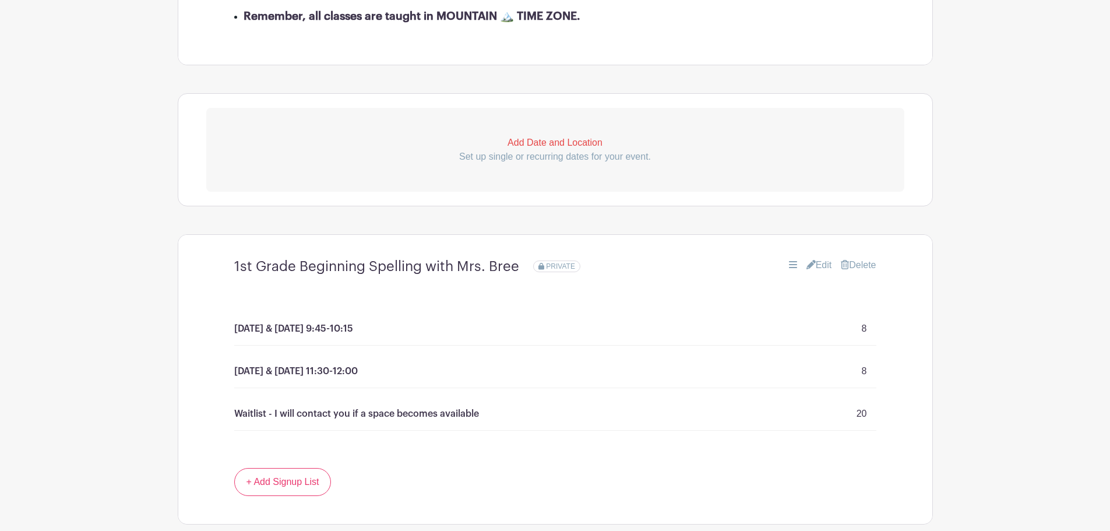
scroll to position [491, 0]
click at [824, 268] on link "Edit" at bounding box center [820, 266] width 26 height 14
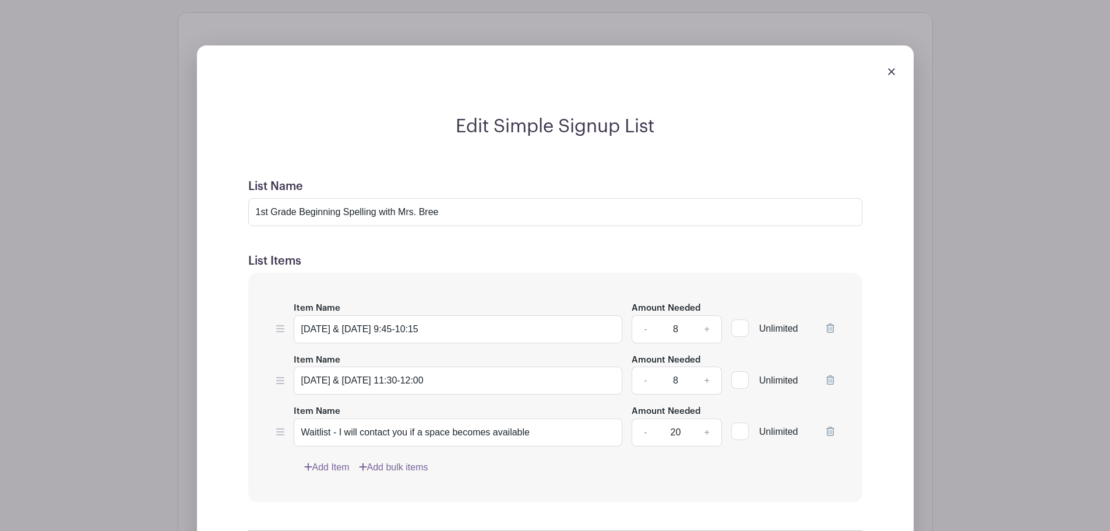
scroll to position [715, 0]
click at [447, 326] on input "[DATE] & [DATE] 9:45-10:15" at bounding box center [458, 329] width 329 height 28
drag, startPoint x: 452, startPoint y: 324, endPoint x: 396, endPoint y: 329, distance: 56.2
click at [396, 329] on input "[DATE] & [DATE] 9:45-10:15 (" at bounding box center [458, 329] width 329 height 28
click at [447, 330] on input "[DATE] & [DATE] 12:15-12:45 (11:15-11:45 Pacific)" at bounding box center [458, 329] width 329 height 28
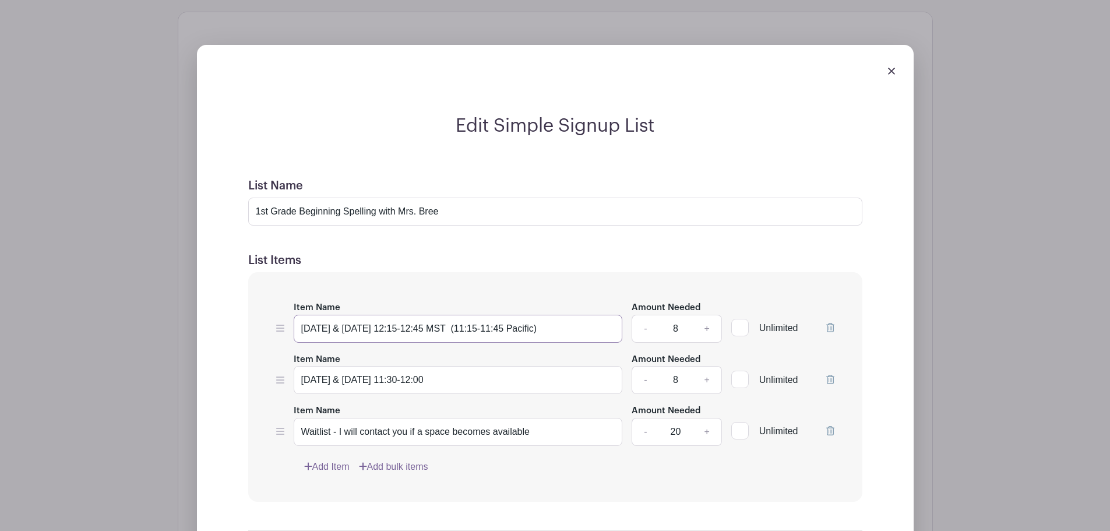
type input "[DATE] & [DATE] 12:15-12:45 MST (11:15-11:45 Pacific)"
click at [646, 434] on link "-" at bounding box center [645, 432] width 27 height 28
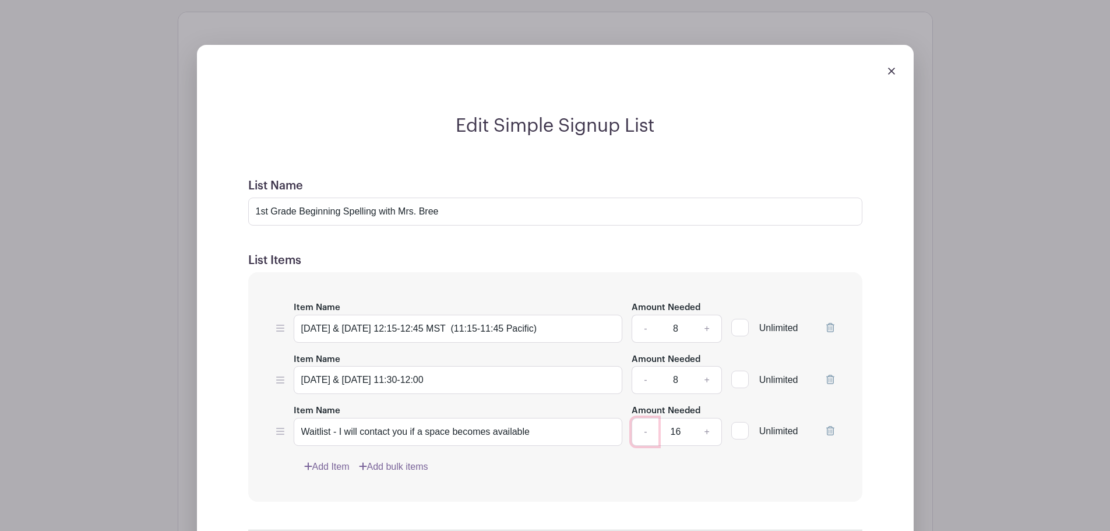
click at [646, 434] on link "-" at bounding box center [645, 432] width 27 height 28
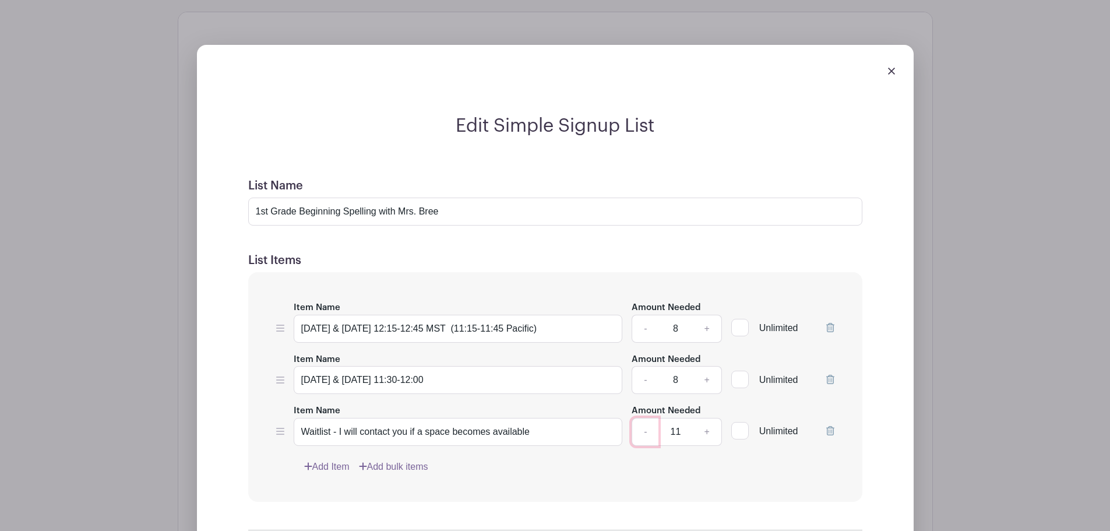
click at [646, 434] on link "-" at bounding box center [645, 432] width 27 height 28
click at [705, 433] on link "+" at bounding box center [707, 432] width 29 height 28
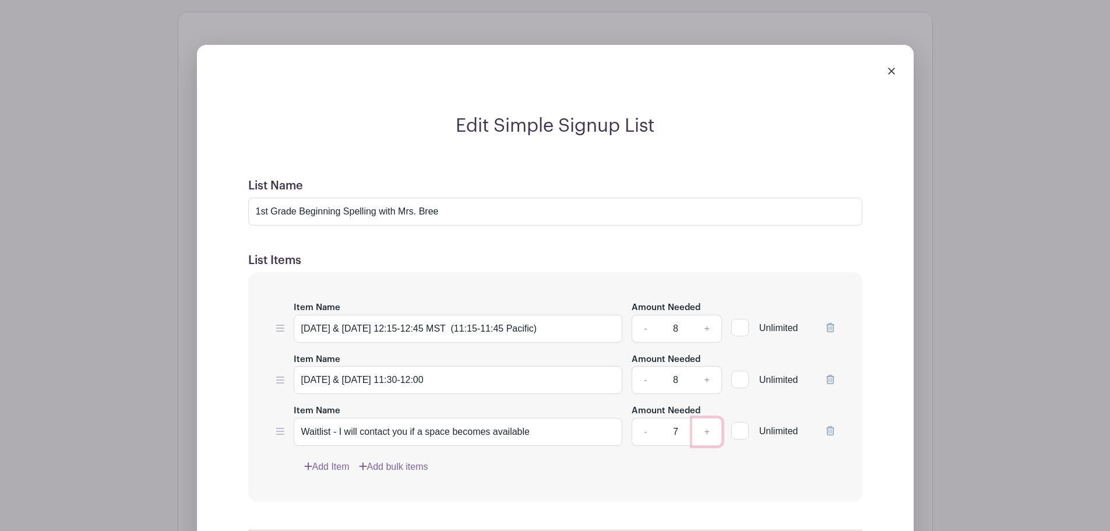
type input "8"
click at [832, 379] on icon at bounding box center [831, 379] width 8 height 9
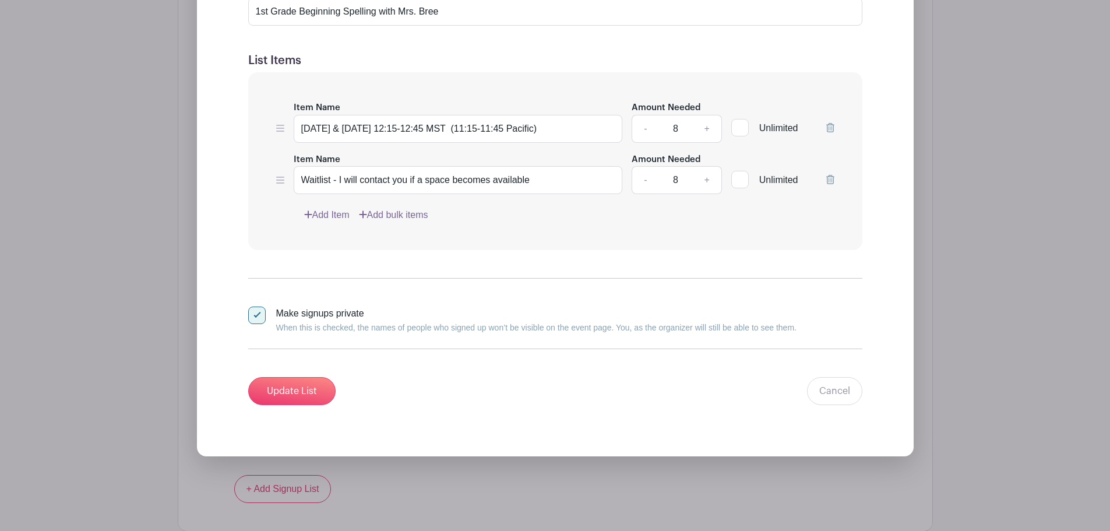
scroll to position [925, 0]
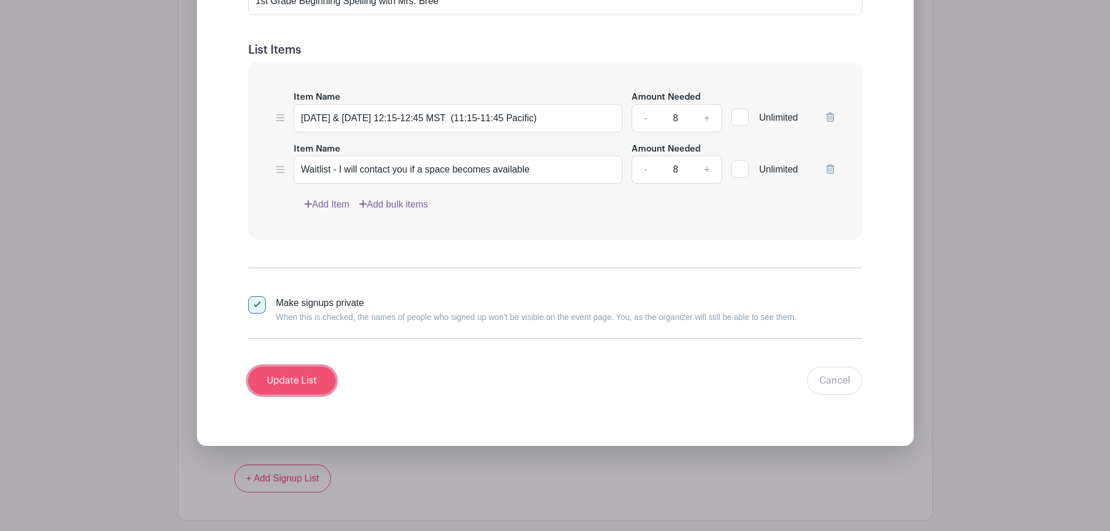
click at [308, 384] on input "Update List" at bounding box center [291, 381] width 87 height 28
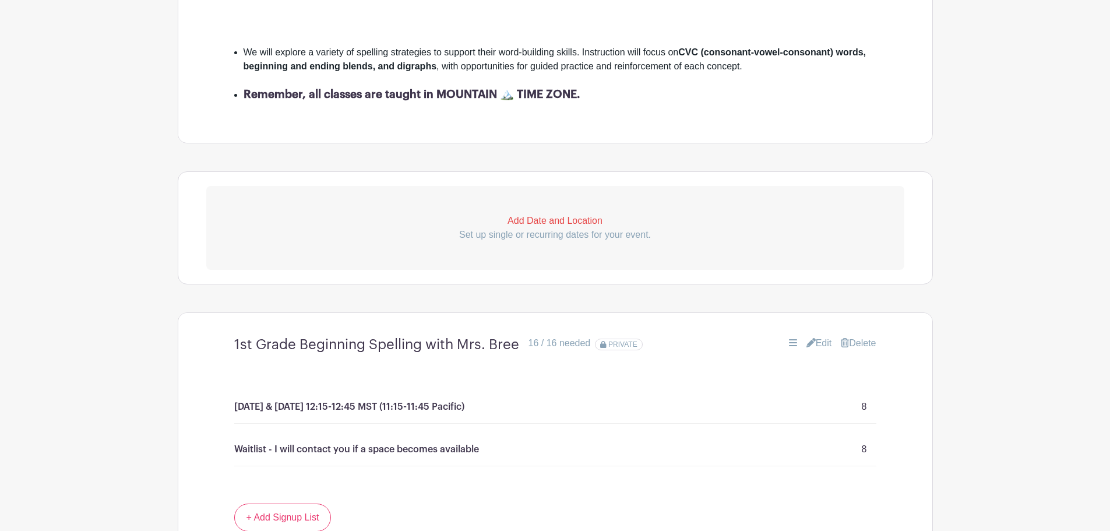
scroll to position [419, 0]
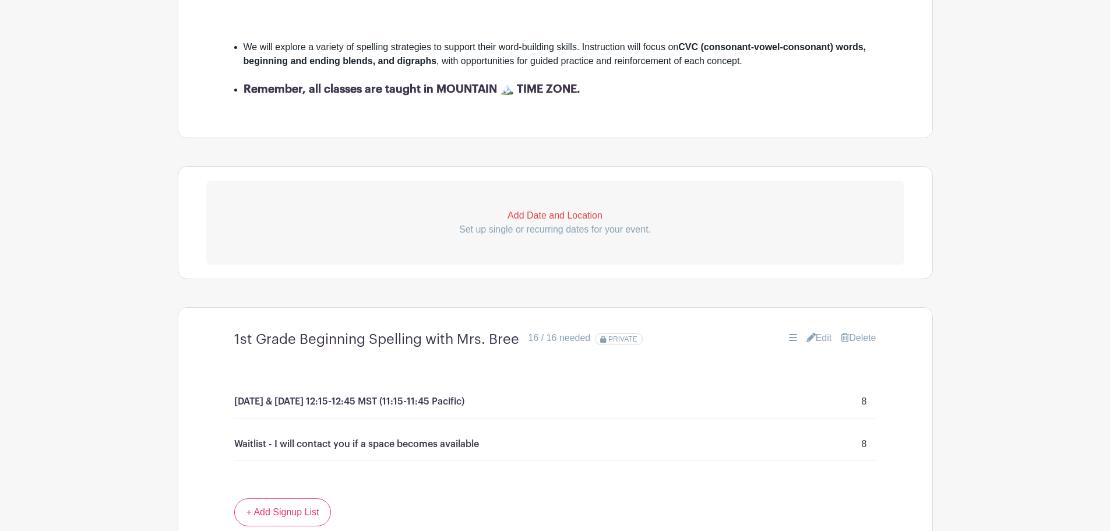
click at [820, 336] on link "Edit" at bounding box center [820, 338] width 26 height 14
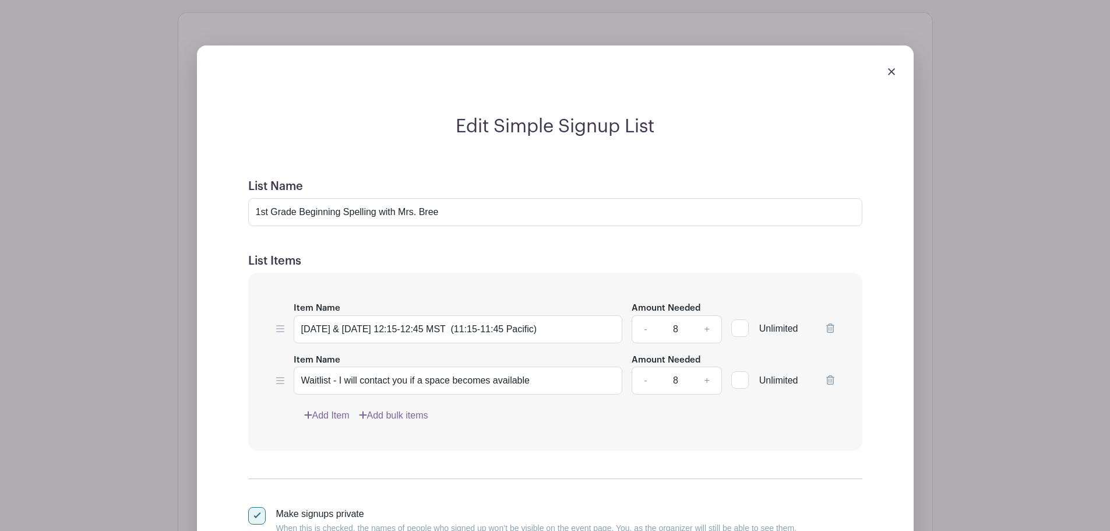
scroll to position [715, 0]
click at [563, 326] on input "[DATE] & [DATE] 12:15-12:45 MST (11:15-11:45 Pacific)" at bounding box center [458, 329] width 329 height 28
type input "[DATE] & [DATE] 12:15-12:45"
click at [609, 242] on form "List Name 1st Grade Beginning Spelling with Mrs. Bree List Items Item Name [DAT…" at bounding box center [555, 392] width 642 height 454
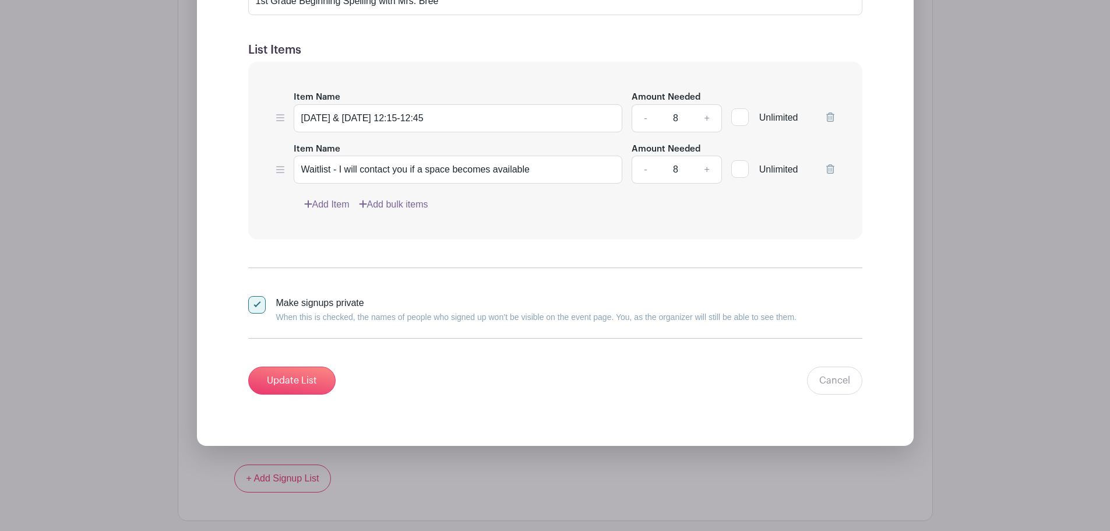
scroll to position [926, 0]
click at [304, 376] on input "Update List" at bounding box center [291, 380] width 87 height 28
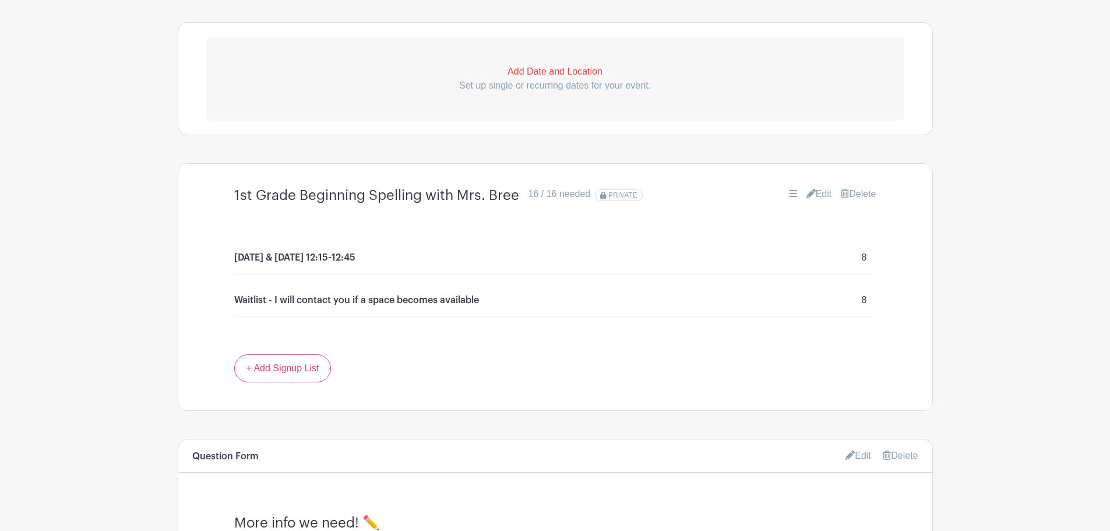
scroll to position [561, 0]
click at [821, 197] on link "Edit" at bounding box center [820, 196] width 26 height 14
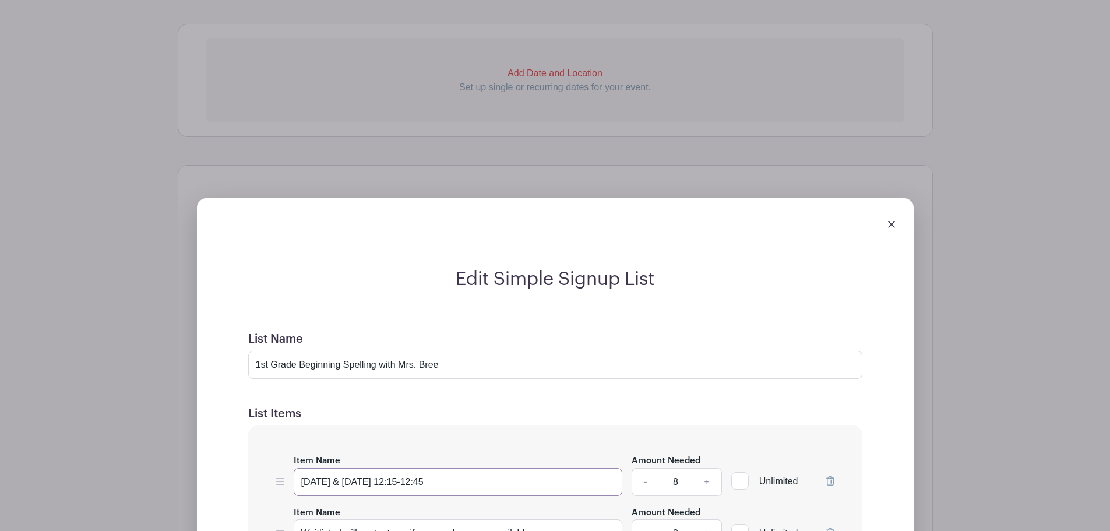
click at [463, 476] on input "[DATE] & [DATE] 12:15-12:45" at bounding box center [458, 482] width 329 height 28
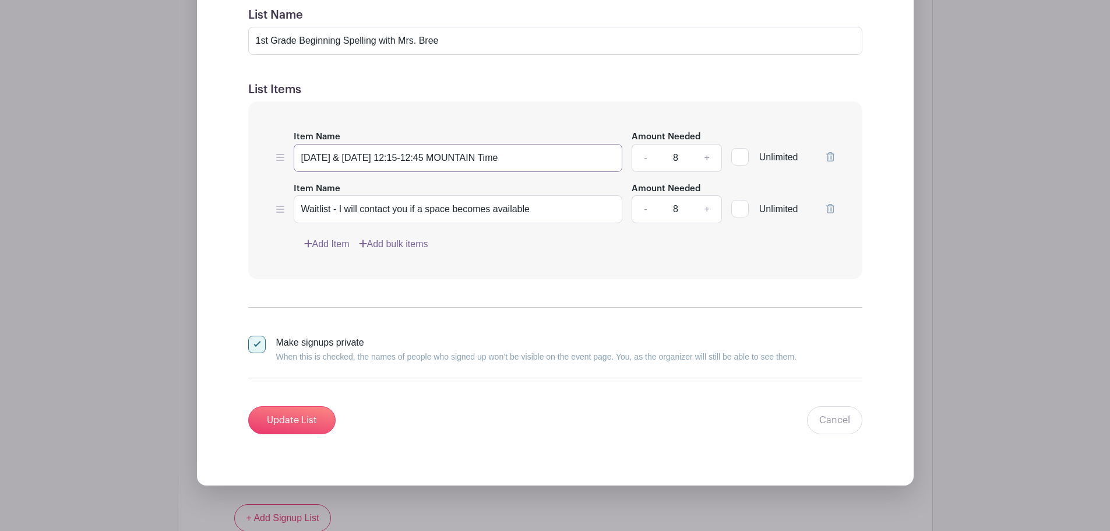
scroll to position [886, 0]
type input "[DATE] & [DATE] 12:15-12:45 MOUNTAIN Time"
click at [304, 417] on input "Update List" at bounding box center [291, 420] width 87 height 28
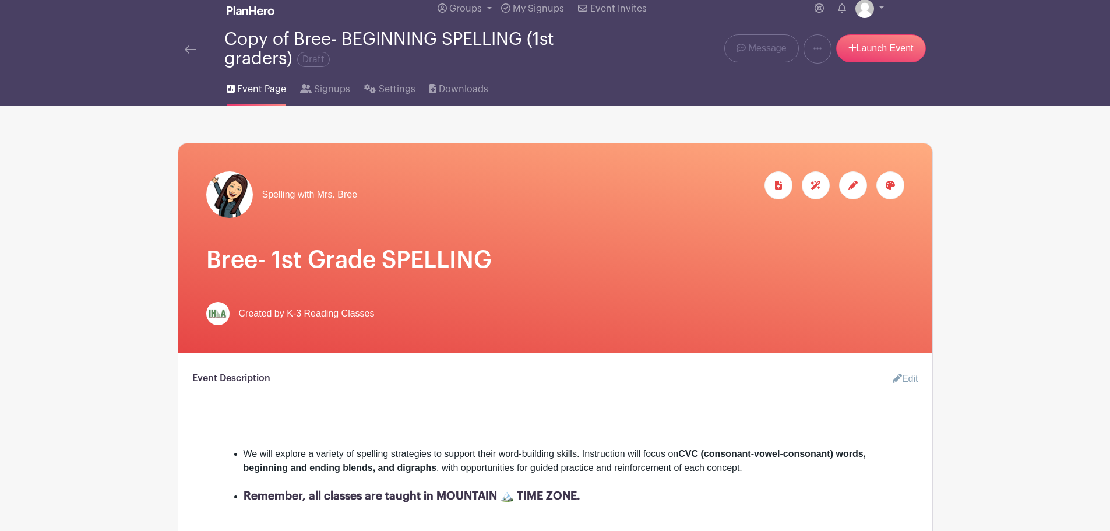
scroll to position [0, 0]
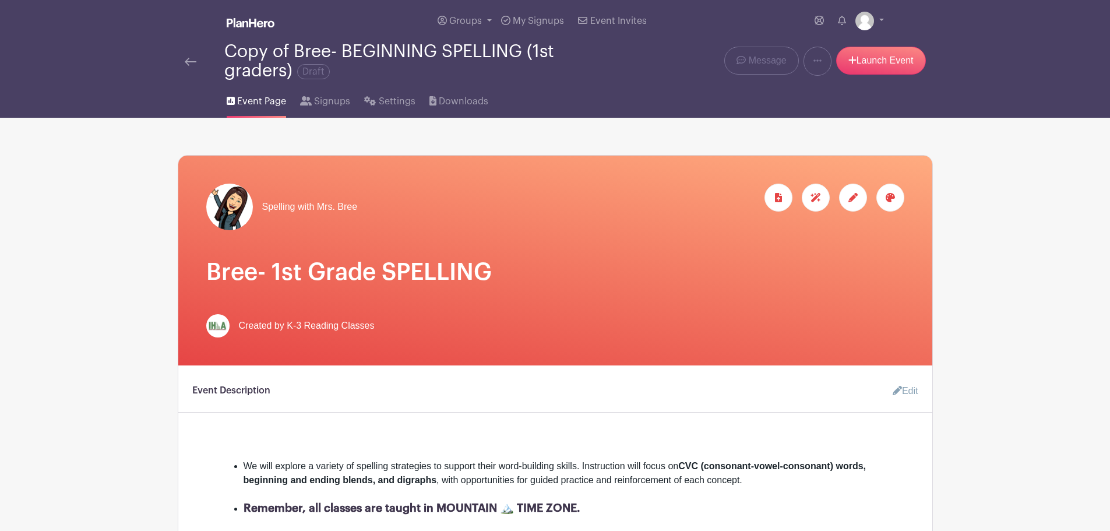
click at [195, 61] on img at bounding box center [191, 62] width 12 height 8
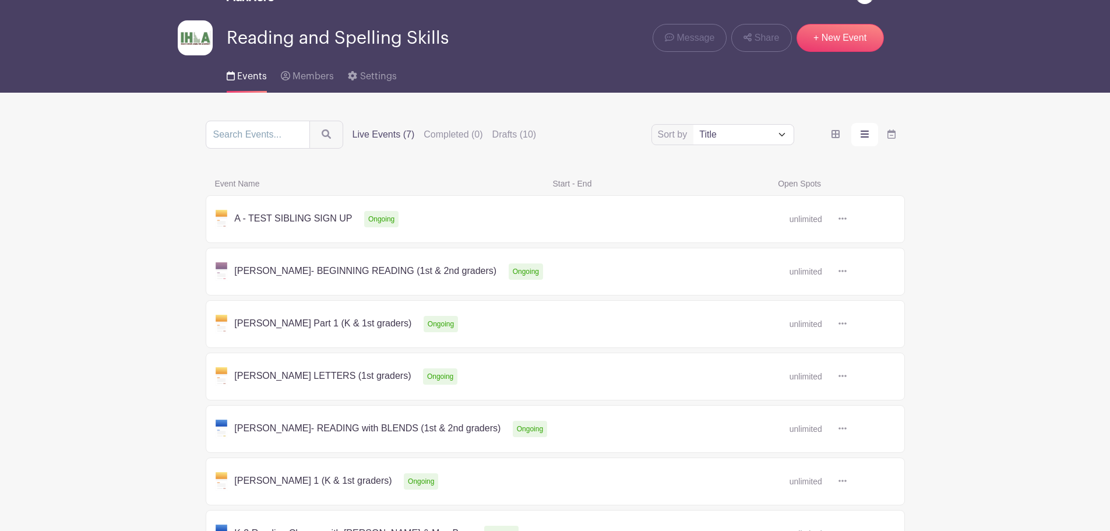
scroll to position [26, 0]
click at [508, 132] on label "Drafts (10)" at bounding box center [515, 135] width 44 height 14
click at [0, 0] on input "Drafts (10)" at bounding box center [0, 0] width 0 height 0
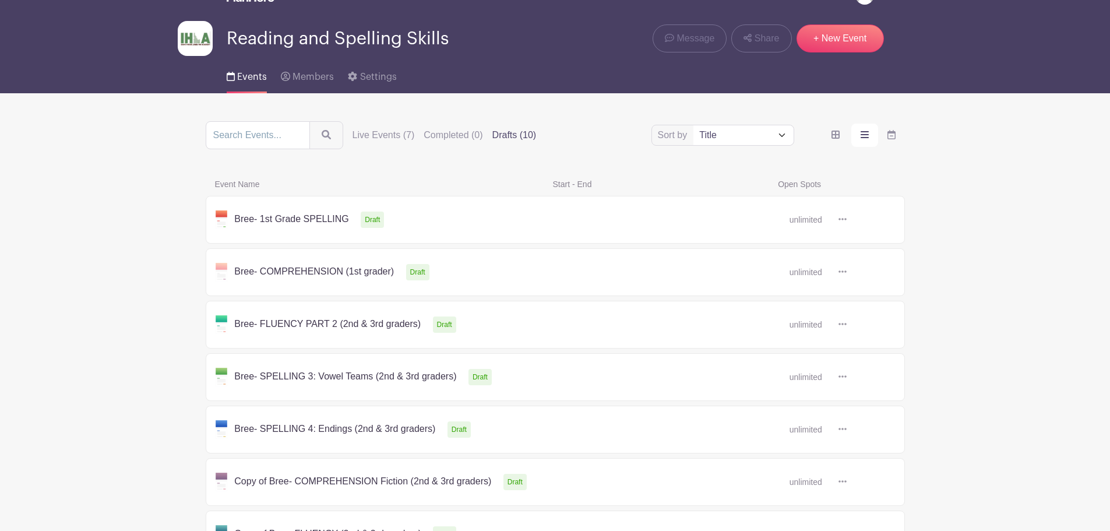
click at [847, 220] on link at bounding box center [847, 220] width 0 height 0
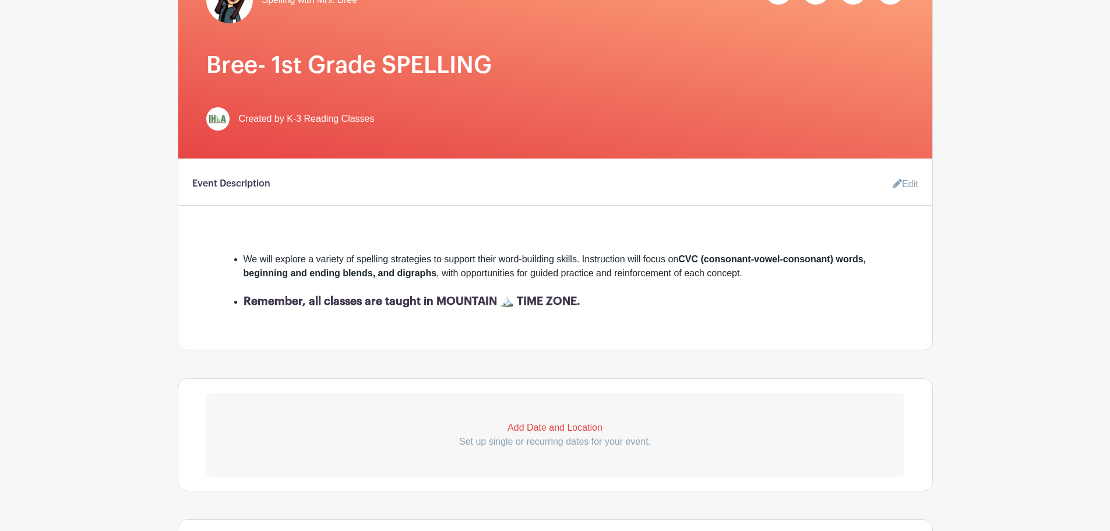
scroll to position [48, 0]
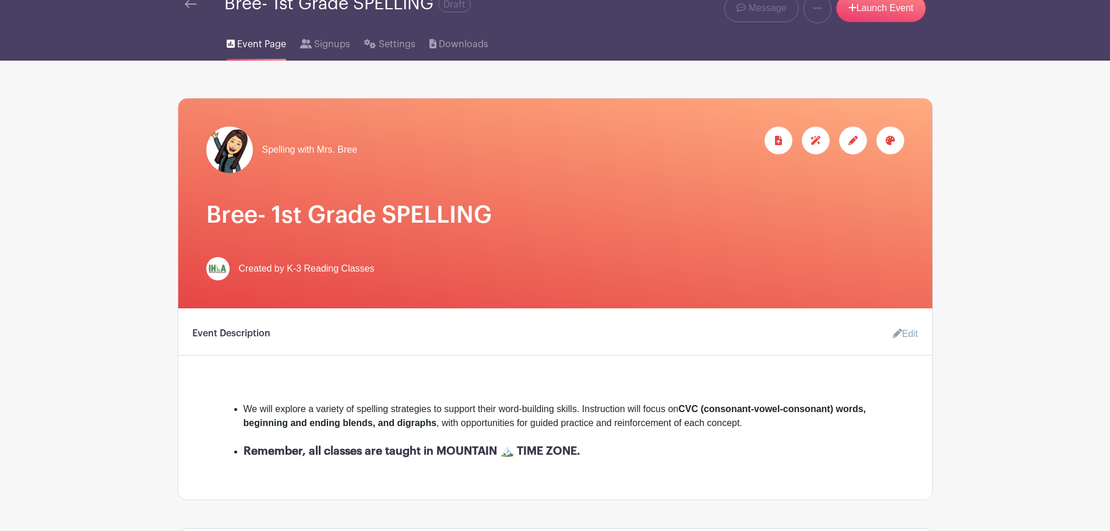
click at [194, 4] on img at bounding box center [191, 4] width 12 height 8
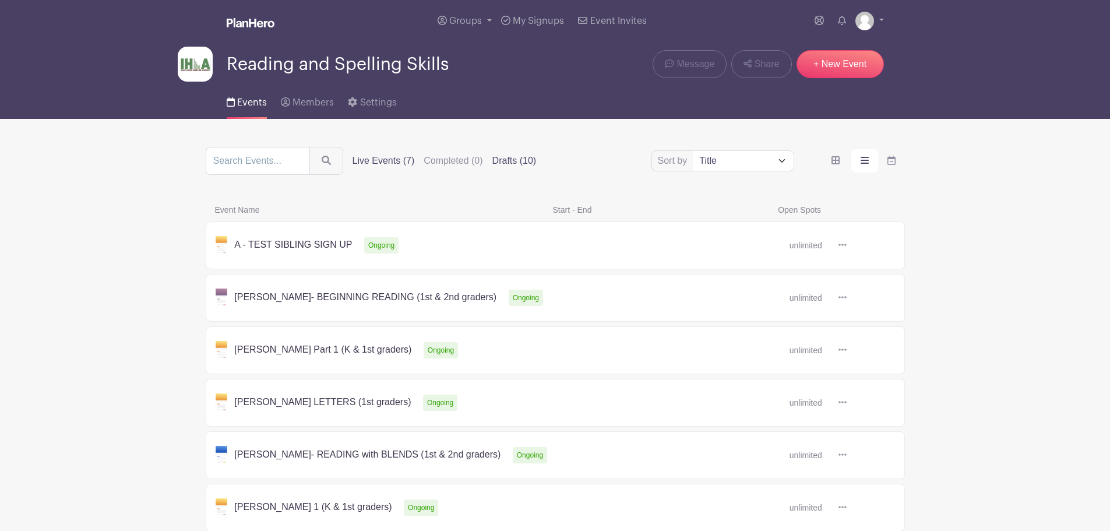
click at [517, 156] on label "Drafts (10)" at bounding box center [515, 161] width 44 height 14
click at [0, 0] on input "Drafts (10)" at bounding box center [0, 0] width 0 height 0
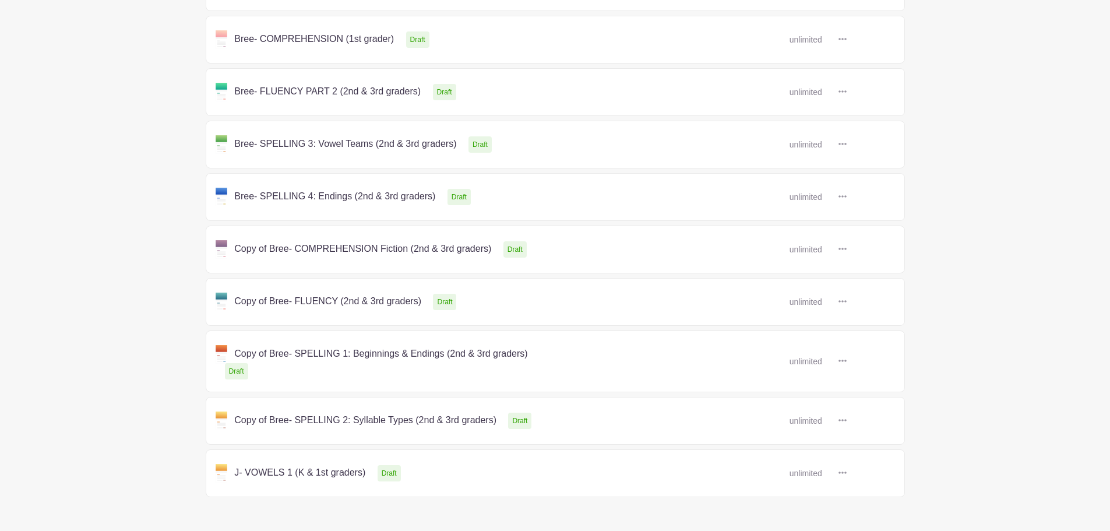
scroll to position [259, 0]
click at [847, 361] on link at bounding box center [847, 361] width 0 height 0
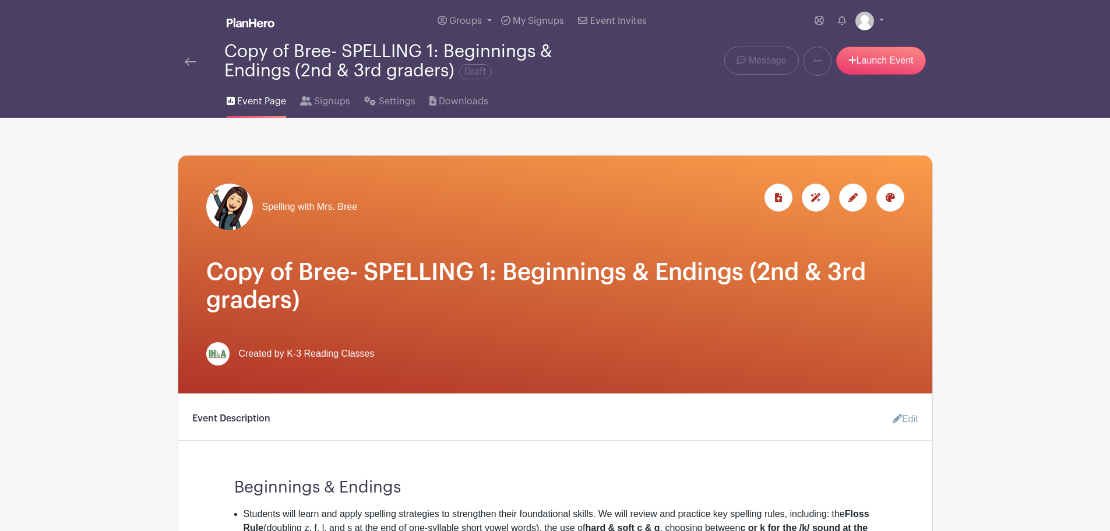
click at [855, 205] on div at bounding box center [853, 198] width 28 height 28
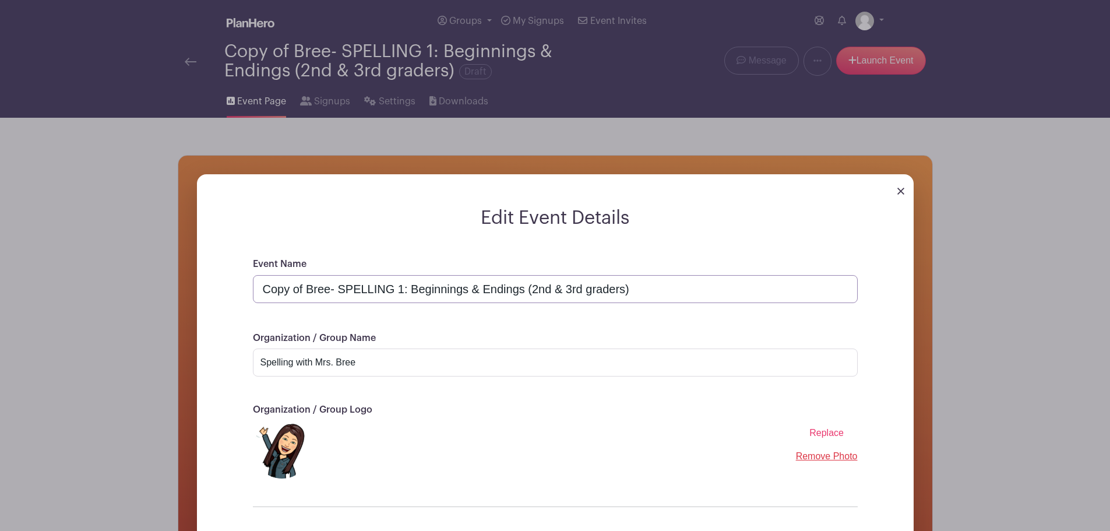
drag, startPoint x: 307, startPoint y: 291, endPoint x: 228, endPoint y: 291, distance: 78.7
click at [228, 291] on div "Event Name Copy of Bree- SPELLING 1: Beginnings & Endings (2nd & 3rd graders) O…" at bounding box center [555, 424] width 661 height 334
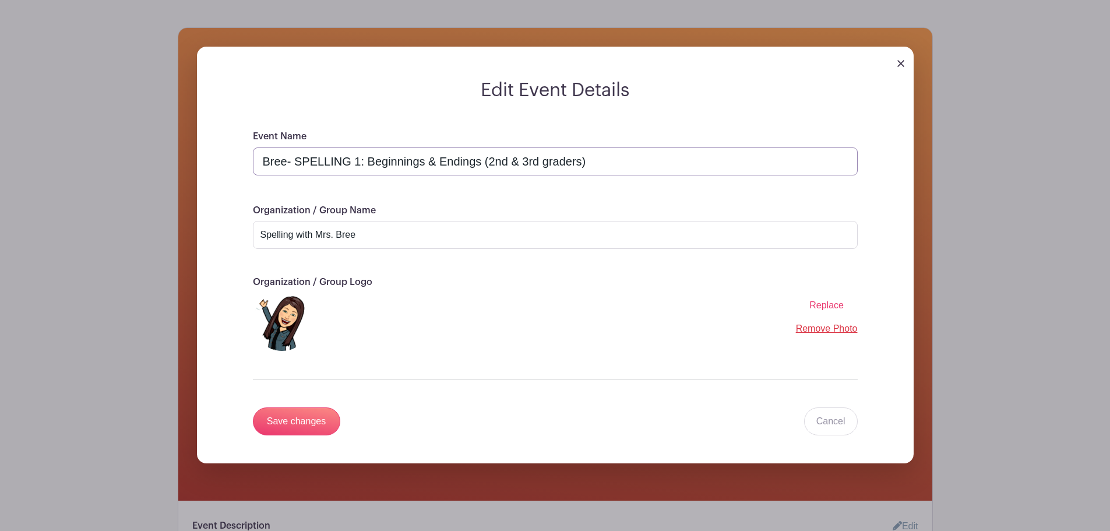
scroll to position [159, 0]
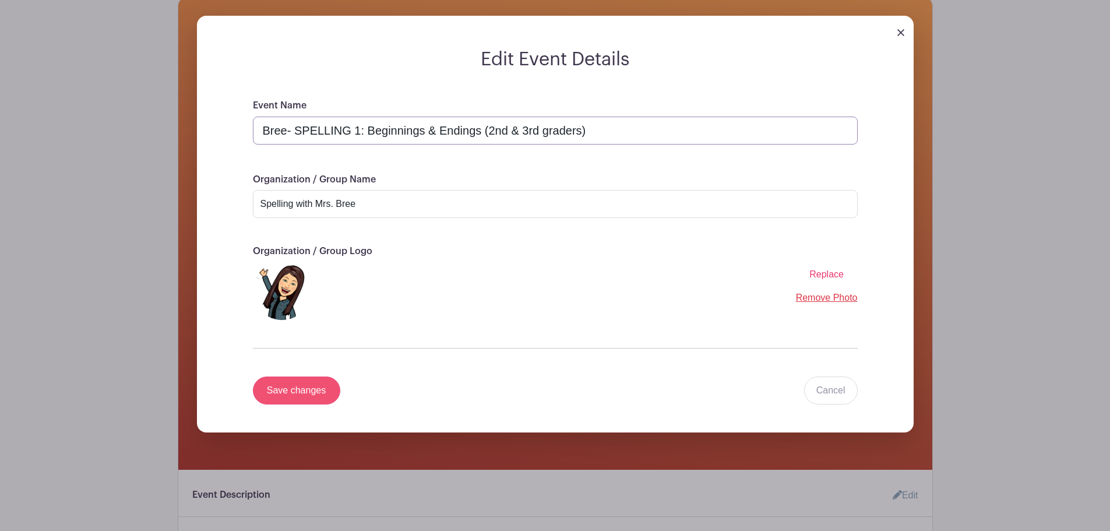
type input "Bree- SPELLING 1: Beginnings & Endings (2nd & 3rd graders)"
click at [318, 389] on input "Save changes" at bounding box center [296, 391] width 87 height 28
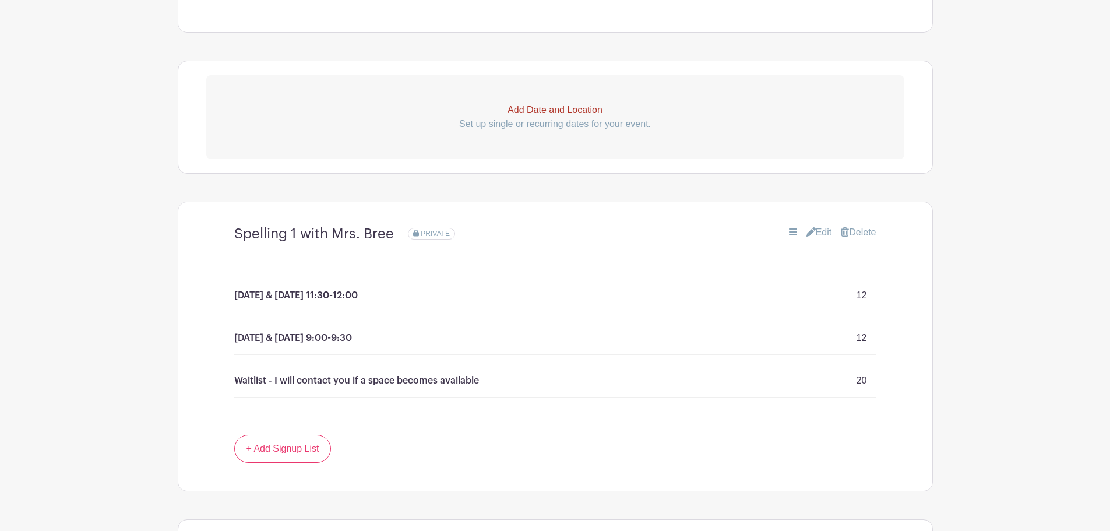
scroll to position [567, 0]
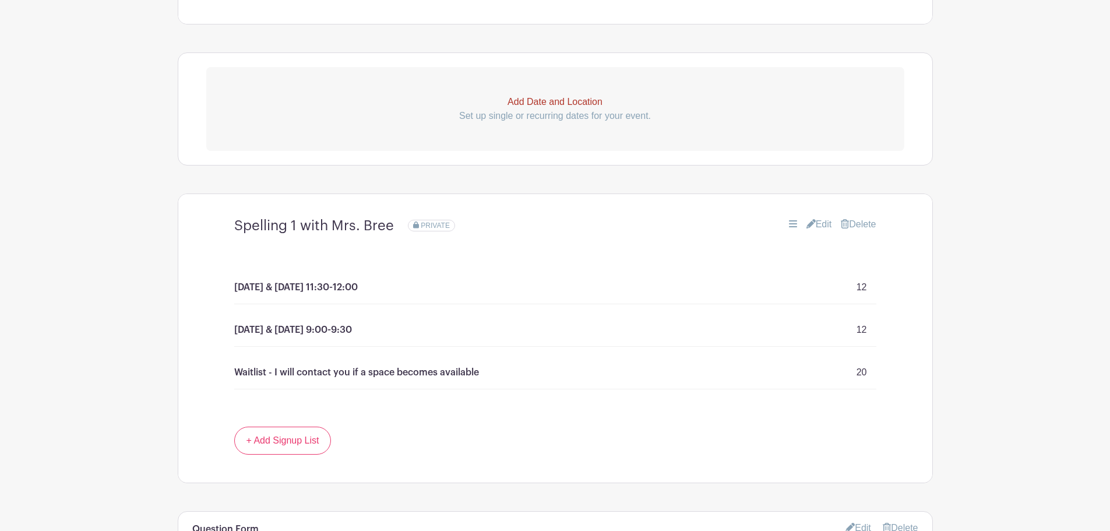
click at [821, 224] on link "Edit" at bounding box center [820, 224] width 26 height 14
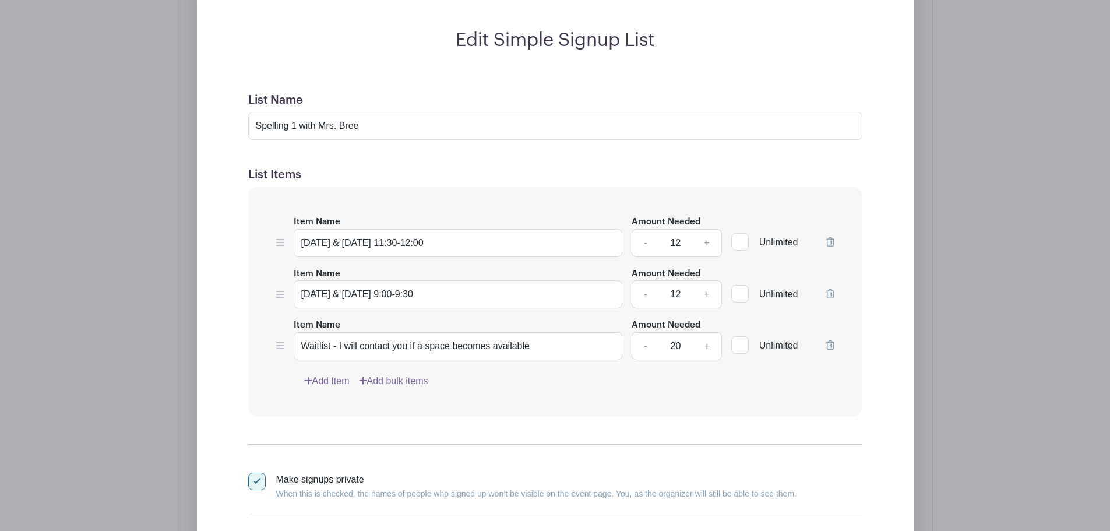
scroll to position [833, 0]
click at [828, 244] on icon at bounding box center [831, 242] width 8 height 9
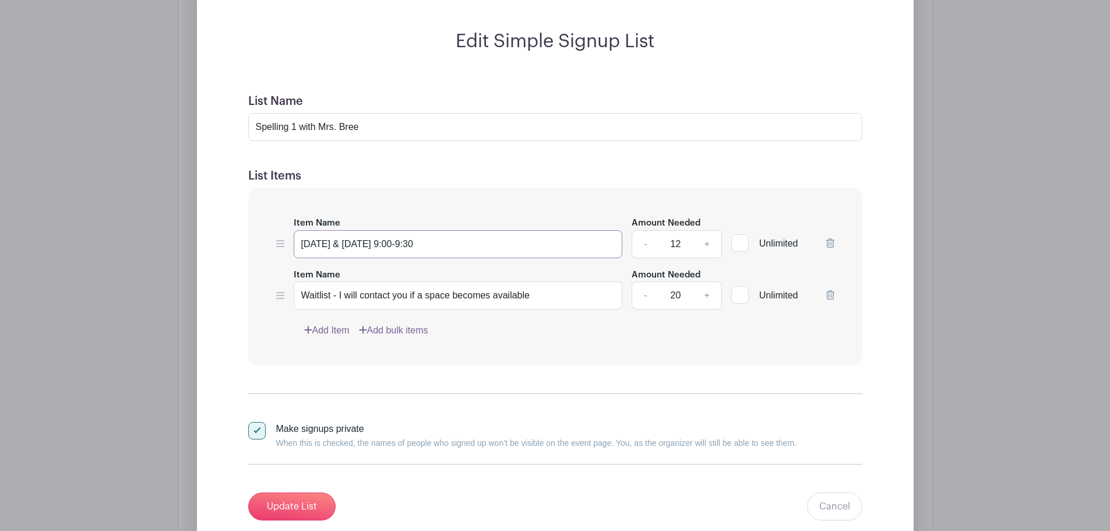
drag, startPoint x: 440, startPoint y: 244, endPoint x: 388, endPoint y: 246, distance: 51.4
click at [388, 246] on input "[DATE] & [DATE] 9:00-9:30" at bounding box center [458, 244] width 329 height 28
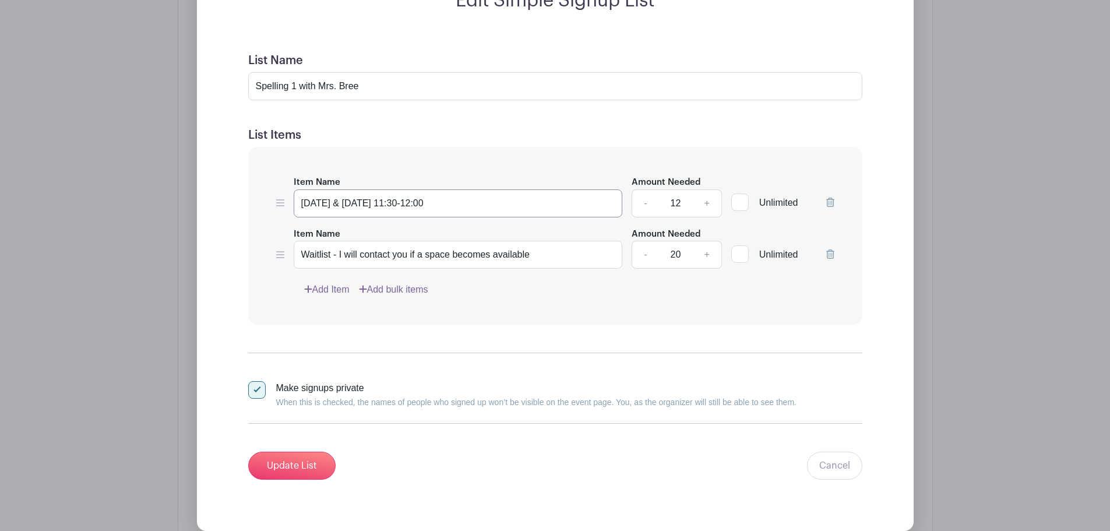
scroll to position [874, 0]
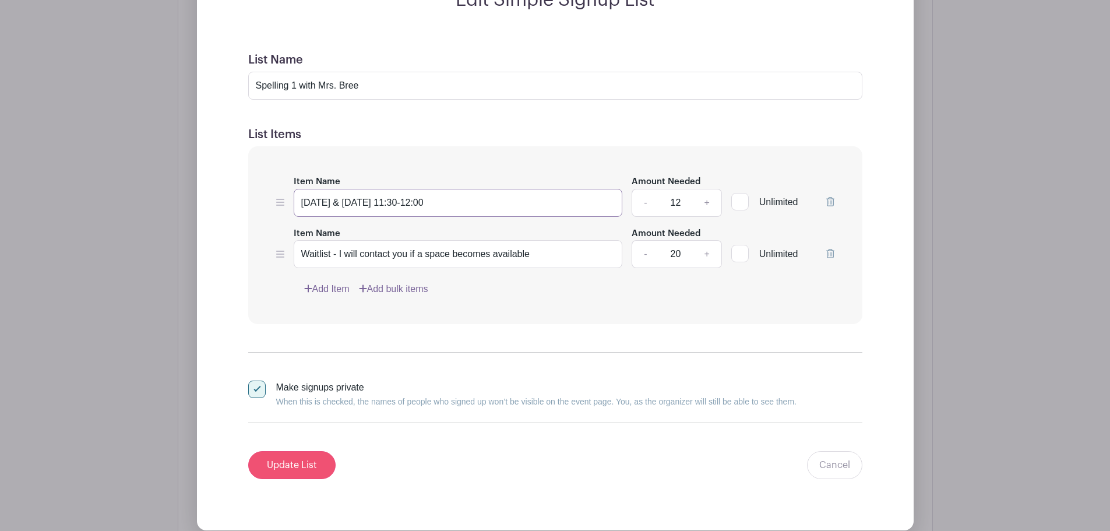
type input "[DATE] & [DATE] 11:30-12:00"
click at [289, 466] on input "Update List" at bounding box center [291, 465] width 87 height 28
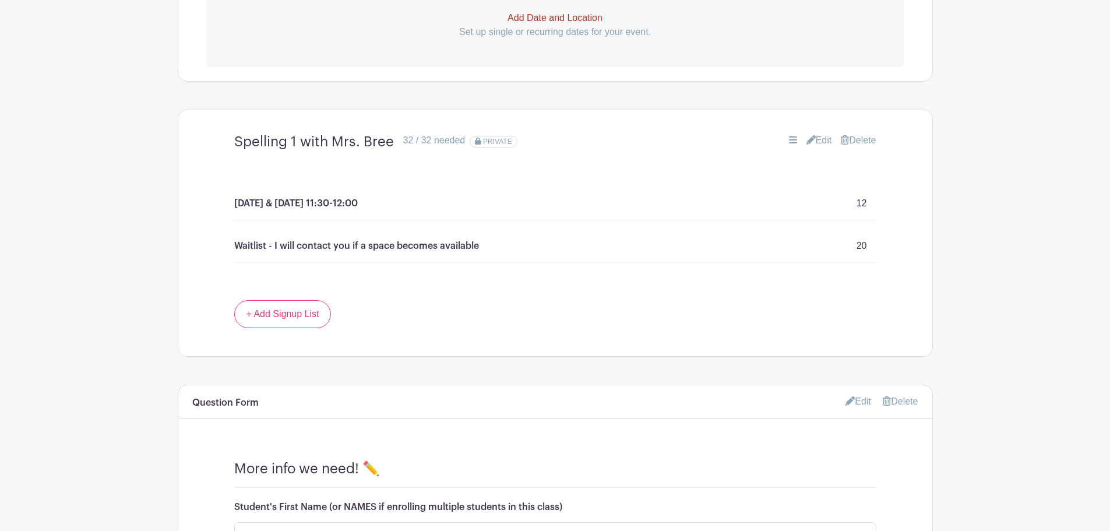
scroll to position [650, 0]
click at [822, 144] on link "Edit" at bounding box center [820, 141] width 26 height 14
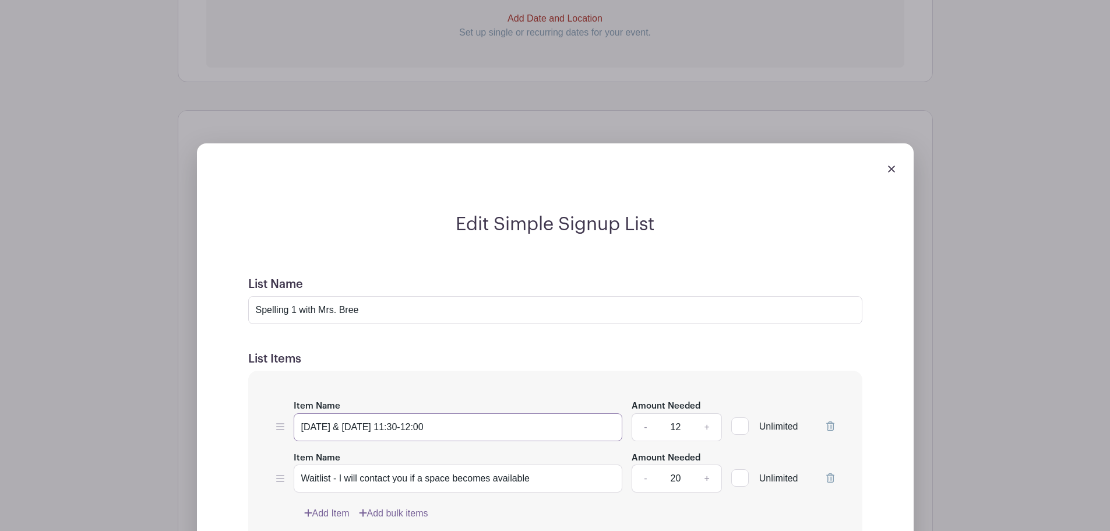
click at [463, 424] on input "[DATE] & [DATE] 11:30-12:00" at bounding box center [458, 427] width 329 height 28
type input "[DATE] & [DATE] 11:30-12:00 MOUNTAIN Time"
click at [795, 238] on div "Edit Simple Signup List List Name Spelling 1 with Mrs. Bree List Items Item Nam…" at bounding box center [555, 465] width 698 height 504
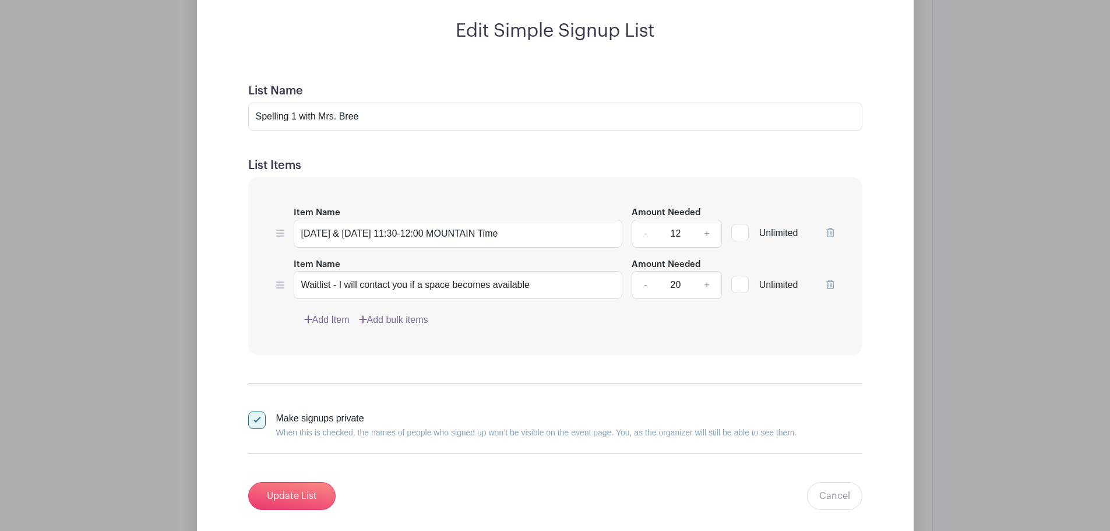
scroll to position [844, 0]
click at [313, 493] on input "Update List" at bounding box center [291, 495] width 87 height 28
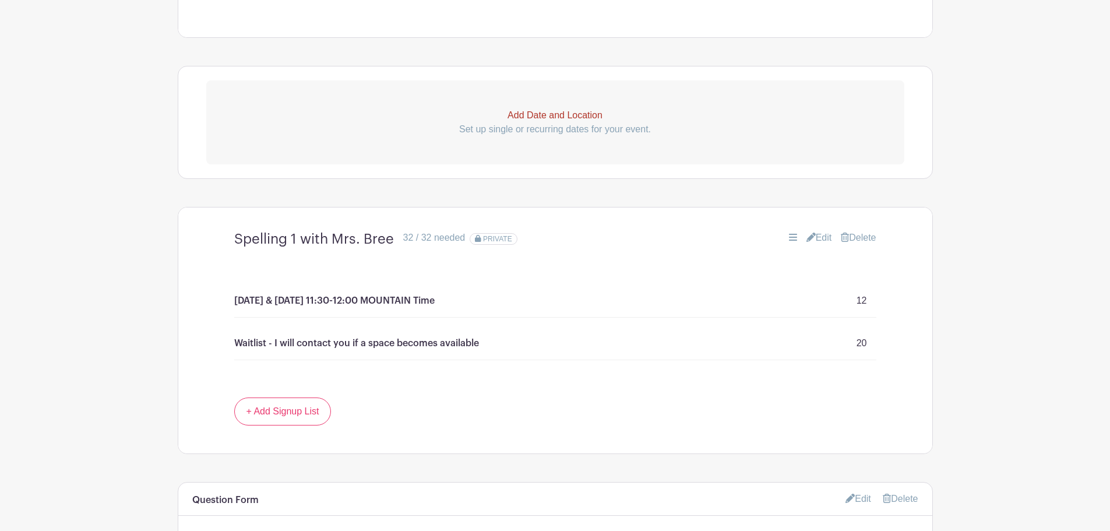
scroll to position [554, 0]
click at [824, 235] on link "Edit" at bounding box center [820, 237] width 26 height 14
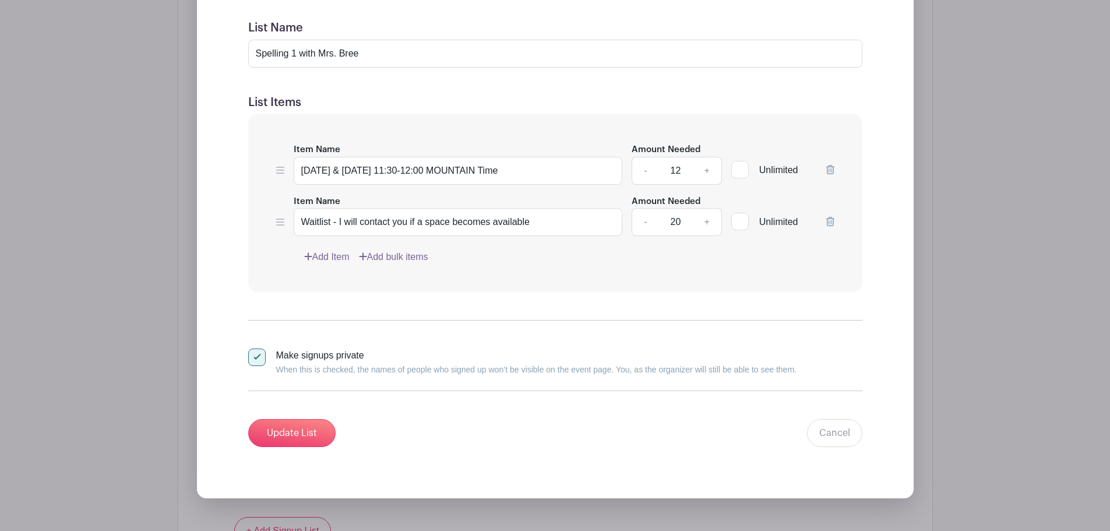
scroll to position [907, 0]
click at [646, 222] on link "-" at bounding box center [645, 222] width 27 height 28
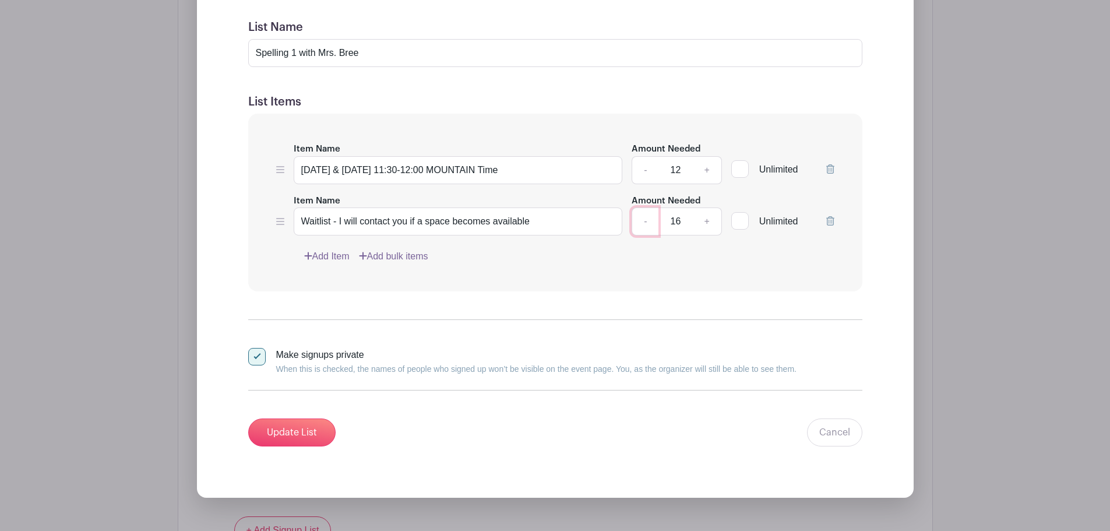
click at [646, 222] on link "-" at bounding box center [645, 222] width 27 height 28
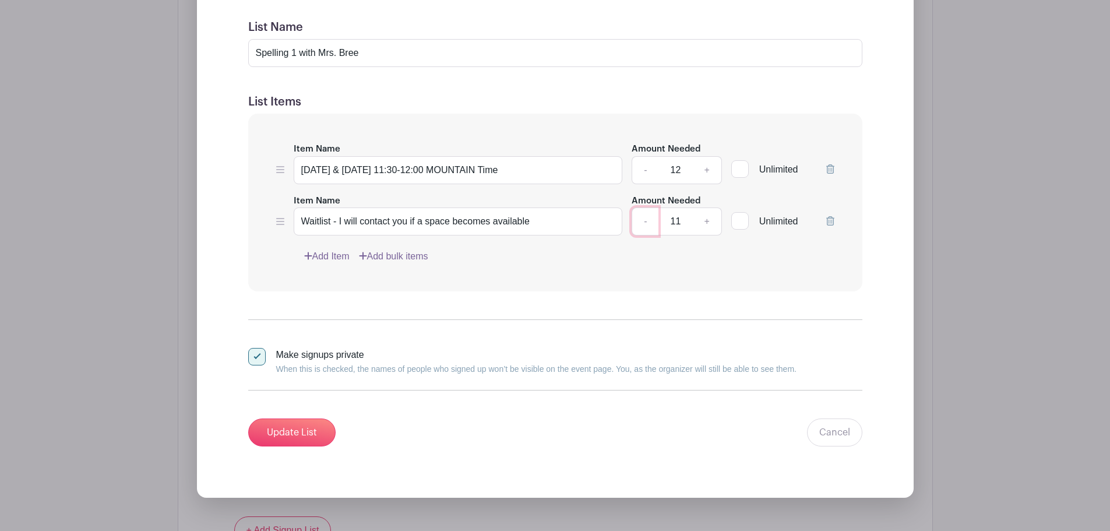
click at [646, 225] on link "-" at bounding box center [645, 222] width 27 height 28
type input "10"
click at [297, 426] on input "Update List" at bounding box center [291, 433] width 87 height 28
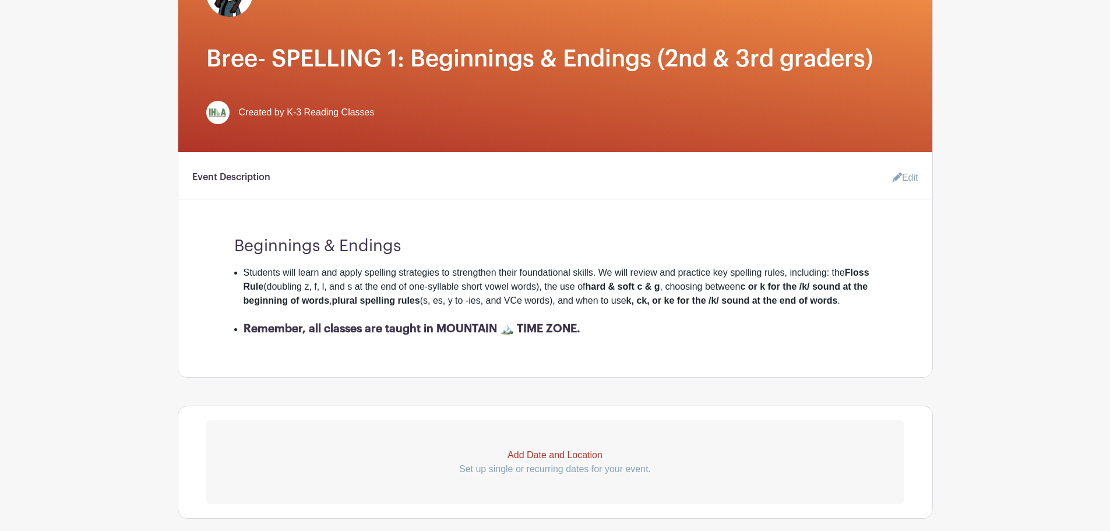
scroll to position [0, 0]
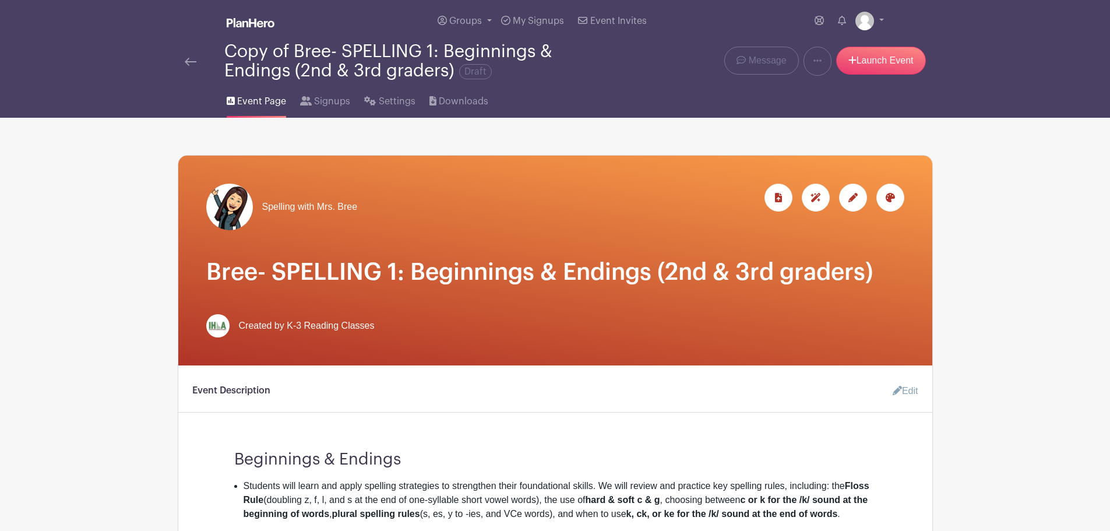
click at [192, 62] on img at bounding box center [191, 62] width 12 height 8
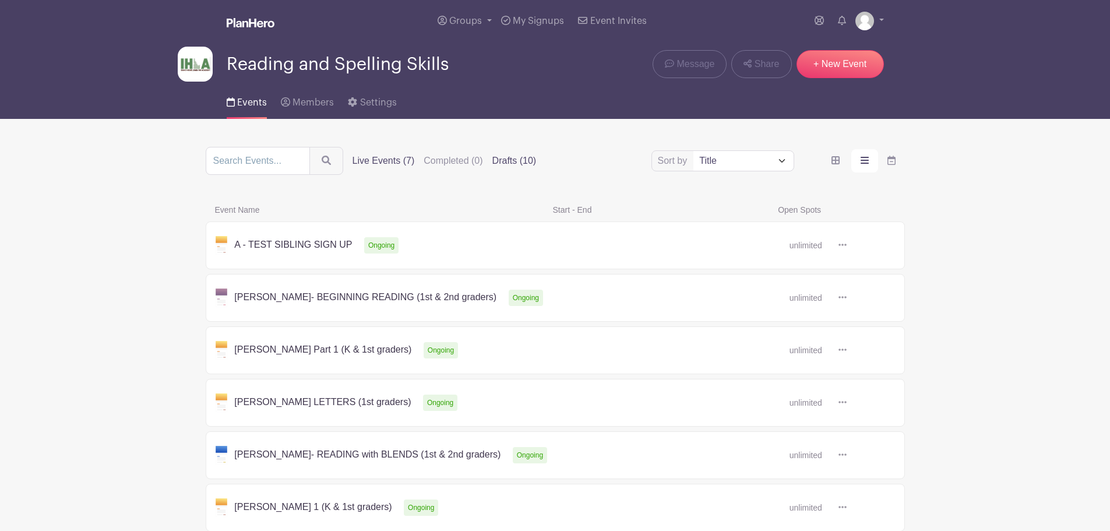
click at [514, 159] on label "Drafts (10)" at bounding box center [515, 161] width 44 height 14
click at [0, 0] on input "Drafts (10)" at bounding box center [0, 0] width 0 height 0
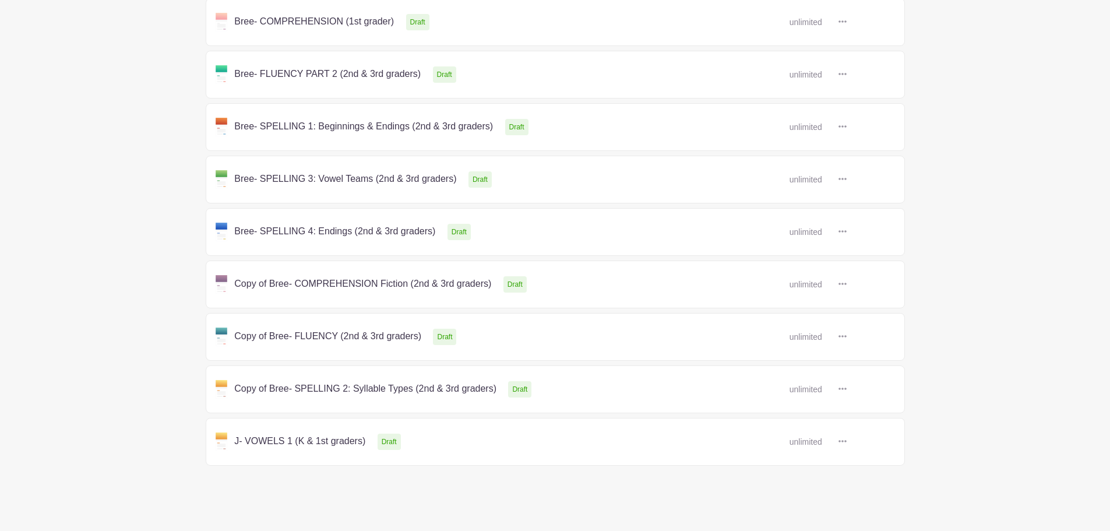
scroll to position [288, 0]
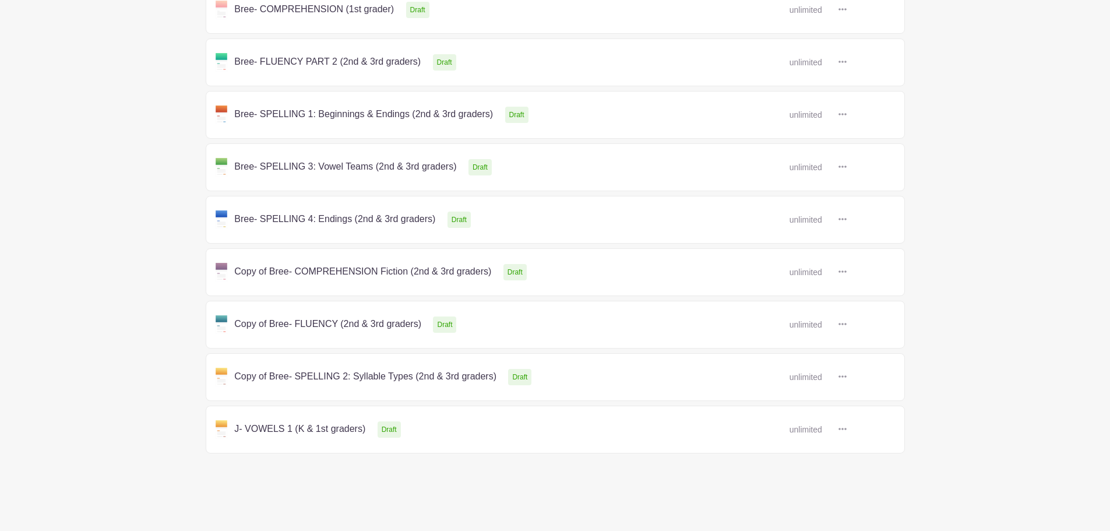
click at [847, 377] on link at bounding box center [847, 377] width 0 height 0
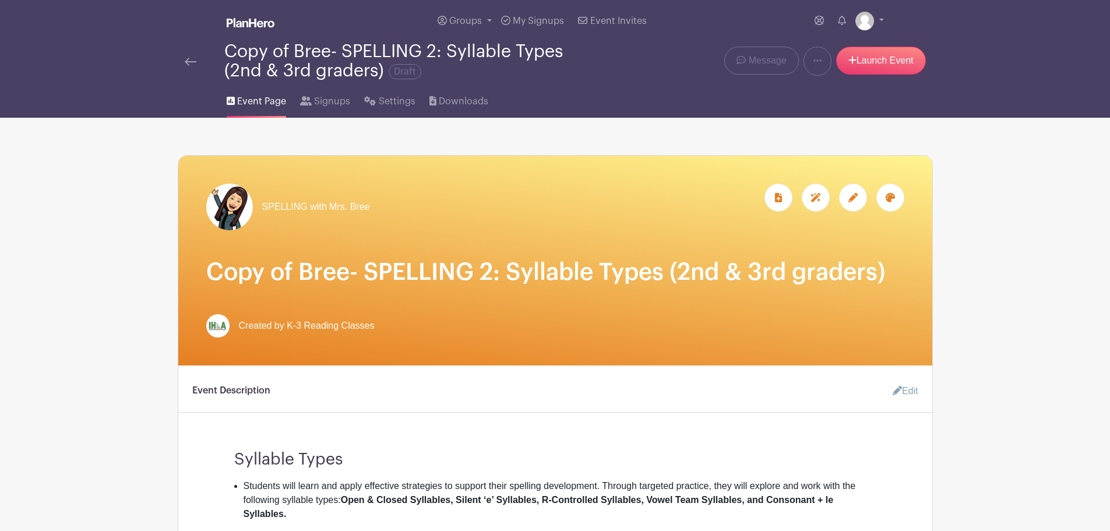
click at [855, 195] on icon at bounding box center [853, 197] width 9 height 9
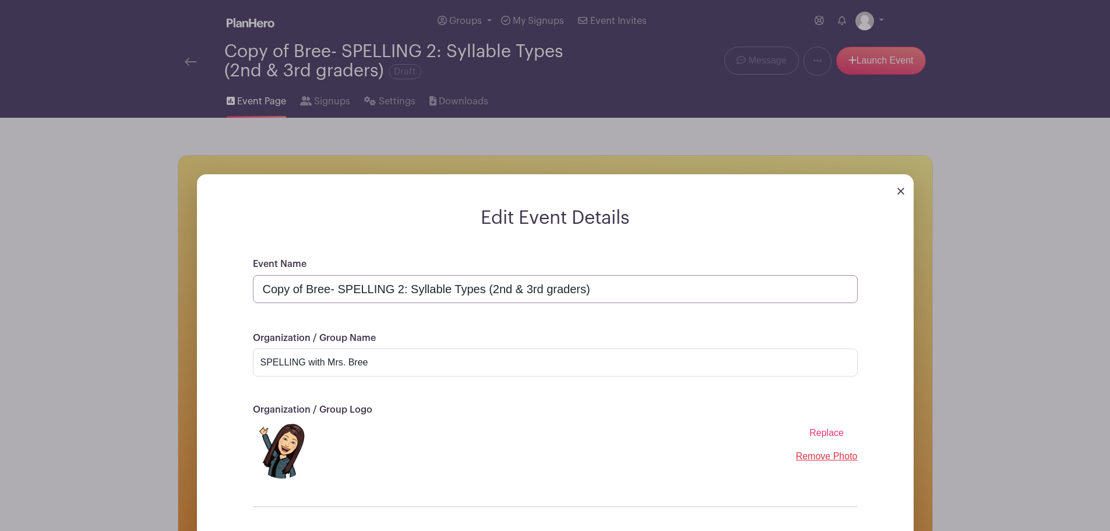
drag, startPoint x: 307, startPoint y: 289, endPoint x: 256, endPoint y: 291, distance: 50.2
click at [256, 291] on input "Copy of Bree- SPELLING 2: Syllable Types (2nd & 3rd graders)" at bounding box center [555, 289] width 605 height 28
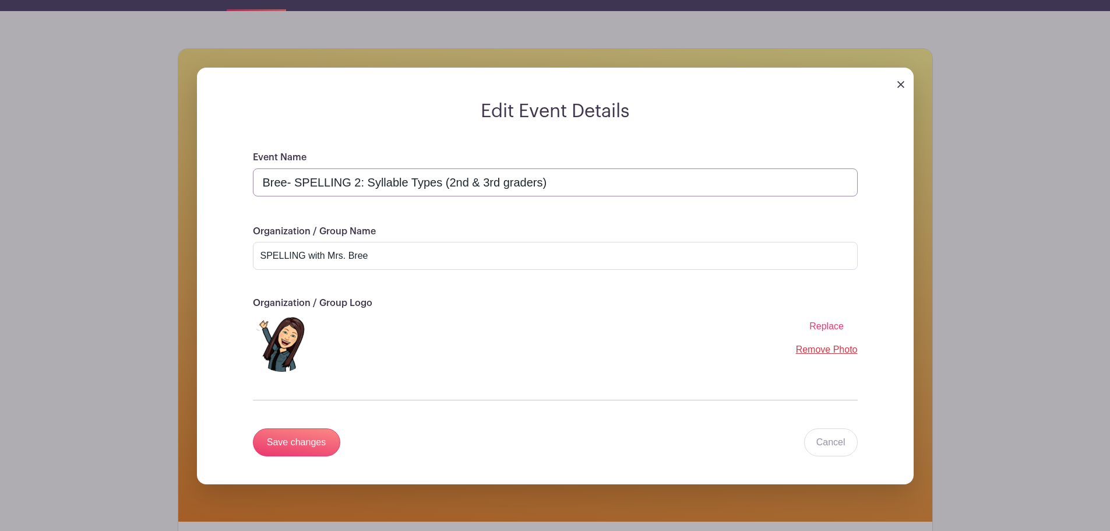
scroll to position [208, 0]
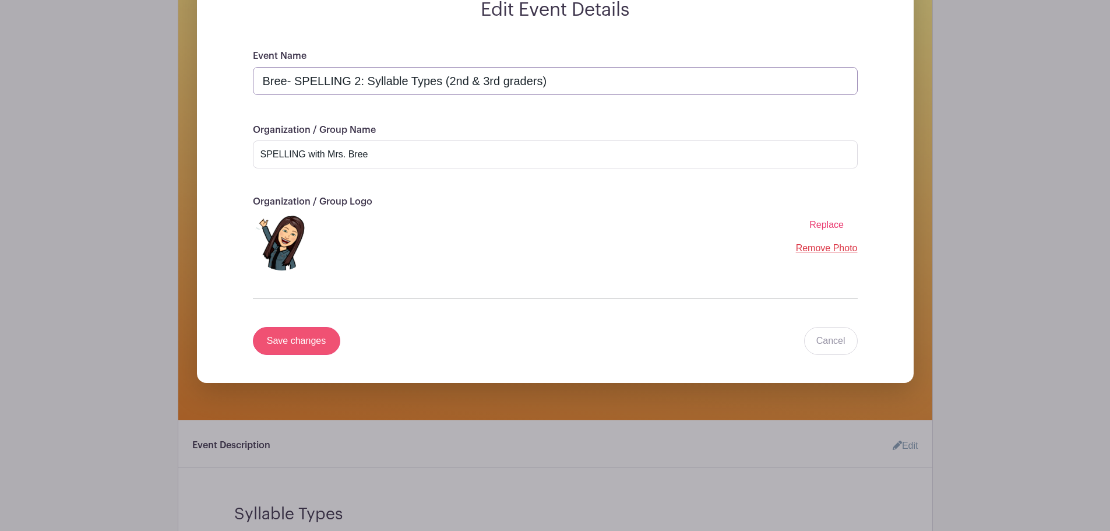
type input "Bree- SPELLING 2: Syllable Types (2nd & 3rd graders)"
click at [286, 345] on input "Save changes" at bounding box center [296, 341] width 87 height 28
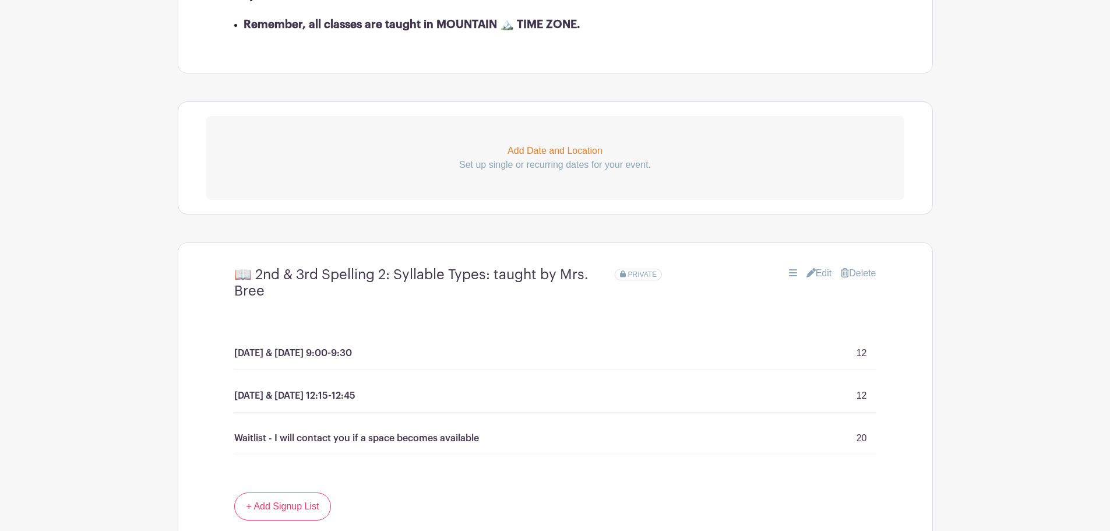
scroll to position [519, 0]
click at [816, 275] on link "Edit" at bounding box center [820, 272] width 26 height 14
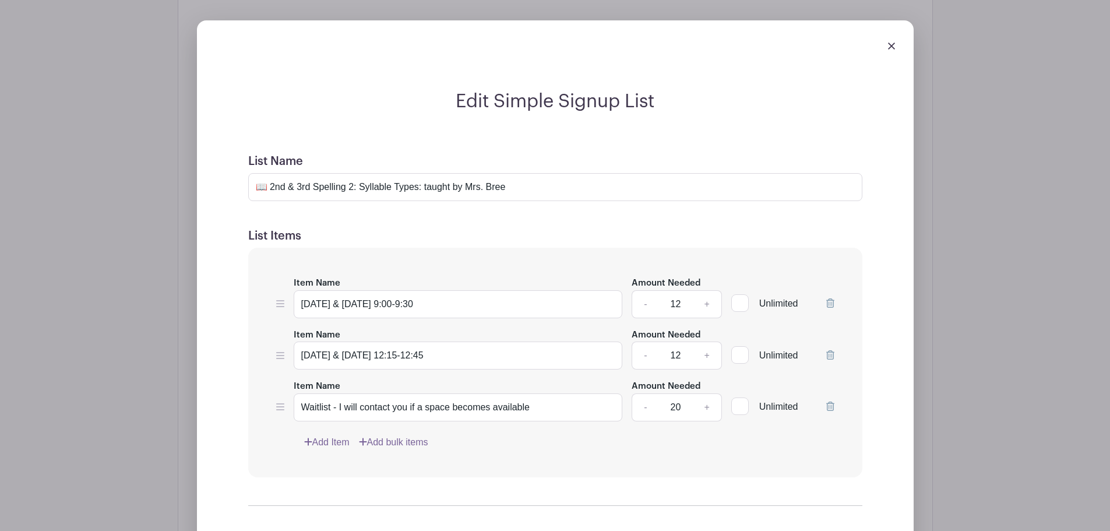
scroll to position [776, 0]
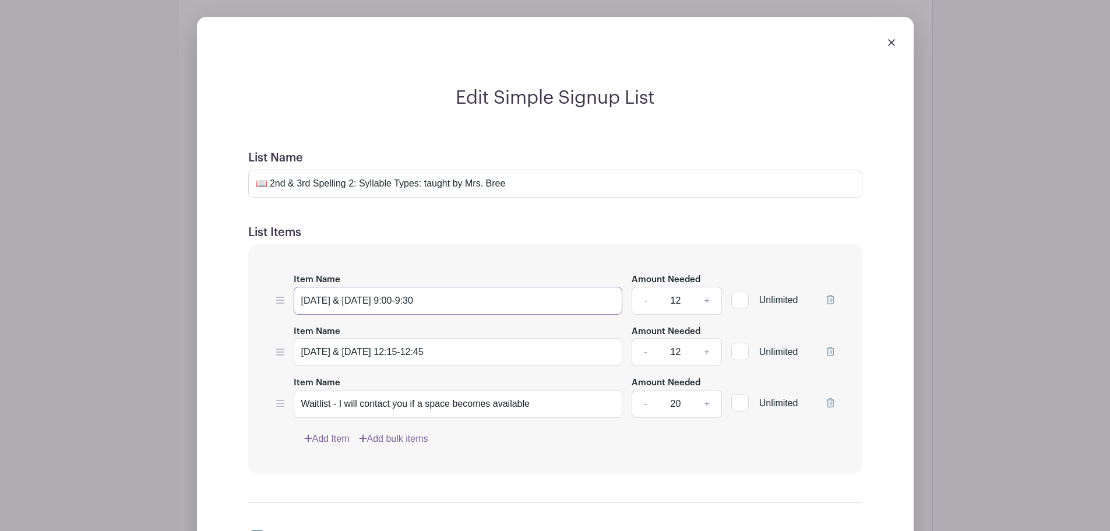
click at [448, 301] on input "[DATE] & [DATE] 9:00-9:30" at bounding box center [458, 301] width 329 height 28
drag, startPoint x: 448, startPoint y: 301, endPoint x: 399, endPoint y: 300, distance: 49.0
click at [399, 300] on input "[DATE] & [DATE] 9:00-9:30" at bounding box center [458, 301] width 329 height 28
type input "[DATE] & [DATE] 11:30-12:00 MOUNTAIN Time"
drag, startPoint x: 445, startPoint y: 349, endPoint x: 390, endPoint y: 354, distance: 55.6
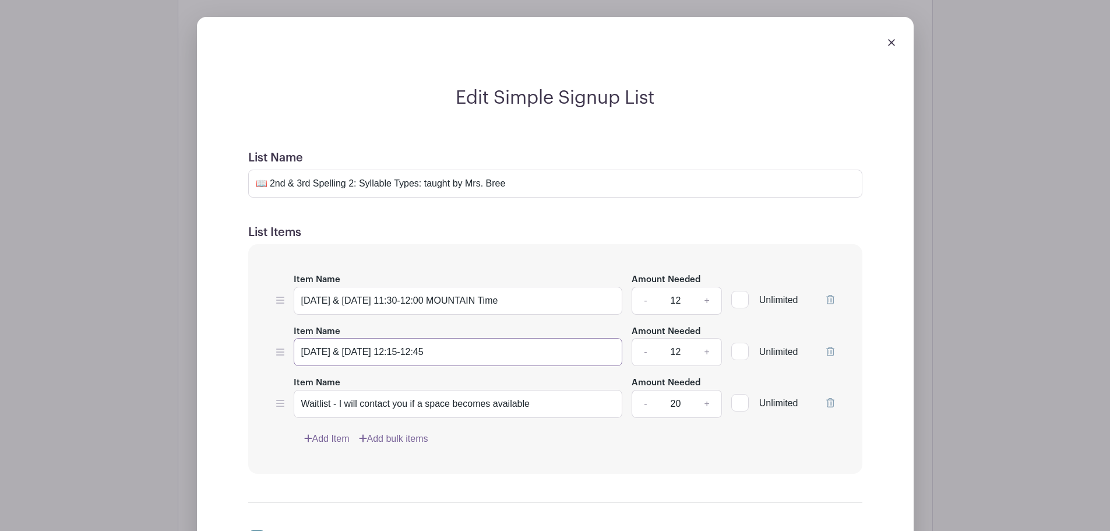
click at [390, 354] on input "[DATE] & [DATE] 12:15-12:45" at bounding box center [458, 352] width 329 height 28
type input "[DATE] & [DATE] 10:30-11:00 MOUNTAIN Time"
click at [646, 300] on link "-" at bounding box center [645, 301] width 27 height 28
type input "10"
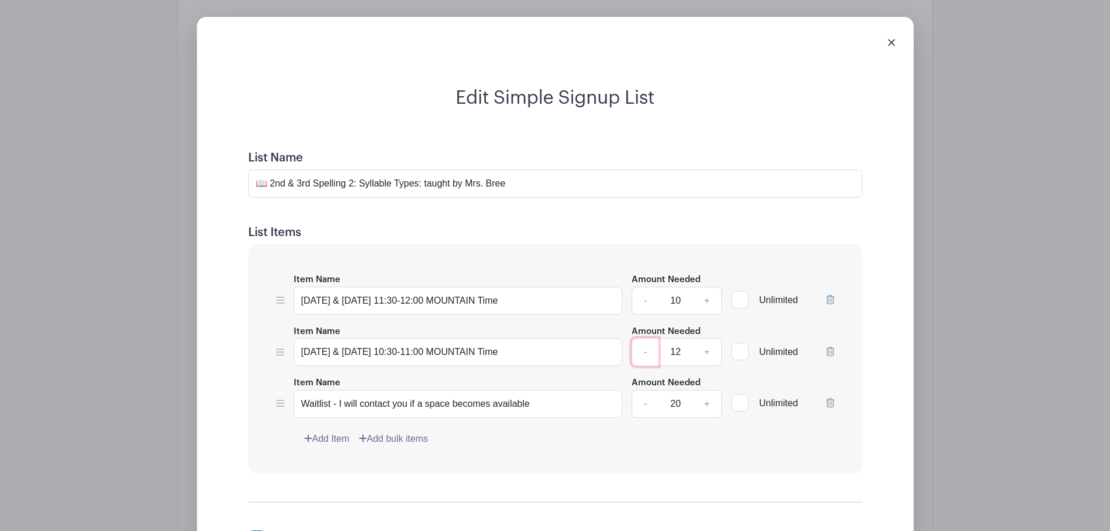
click at [646, 347] on link "-" at bounding box center [645, 352] width 27 height 28
type input "10"
click at [557, 438] on div "Add Item Add bulk items" at bounding box center [569, 439] width 530 height 14
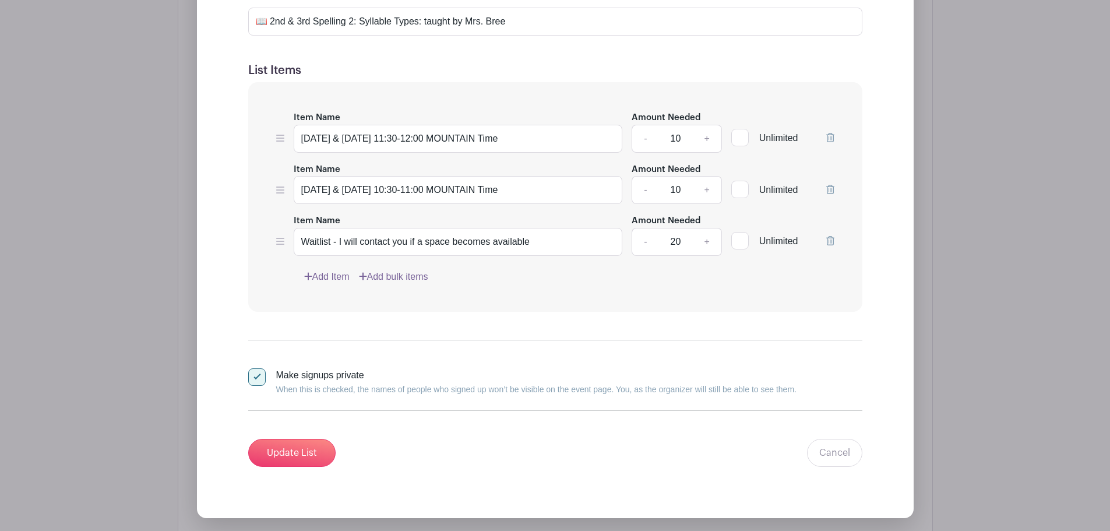
scroll to position [939, 0]
click at [289, 460] on input "Update List" at bounding box center [291, 452] width 87 height 28
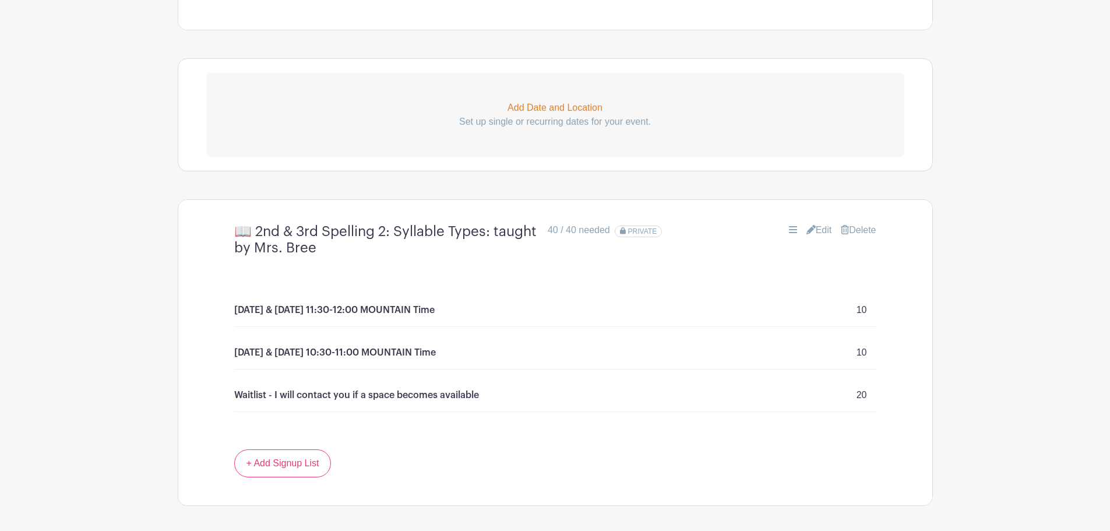
scroll to position [561, 0]
click at [488, 310] on div "[DATE] & [DATE] 11:30-12:00 MOUNTAIN Time 10" at bounding box center [555, 309] width 642 height 33
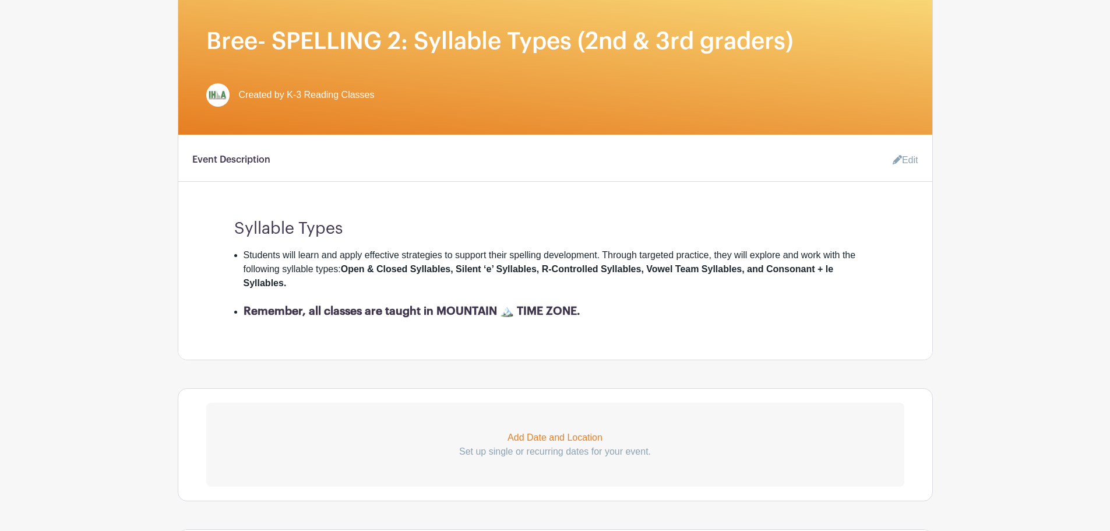
scroll to position [0, 0]
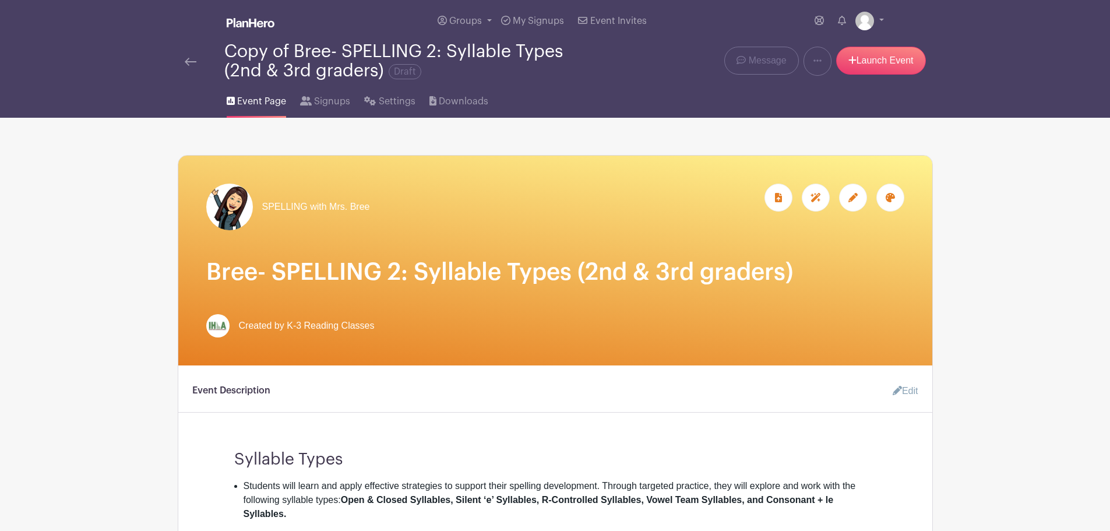
click at [187, 61] on img at bounding box center [191, 62] width 12 height 8
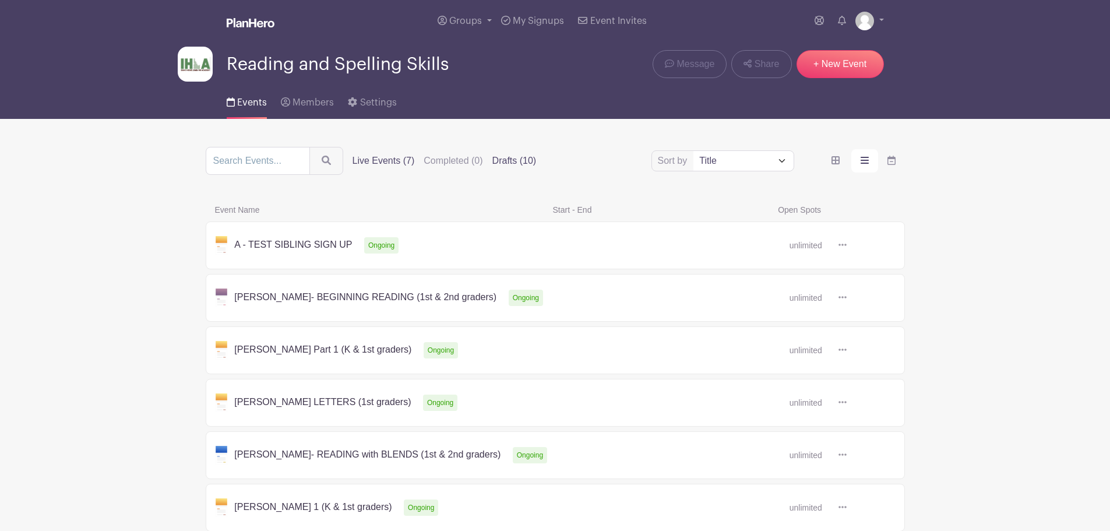
click at [509, 159] on label "Drafts (10)" at bounding box center [515, 161] width 44 height 14
click at [0, 0] on input "Drafts (10)" at bounding box center [0, 0] width 0 height 0
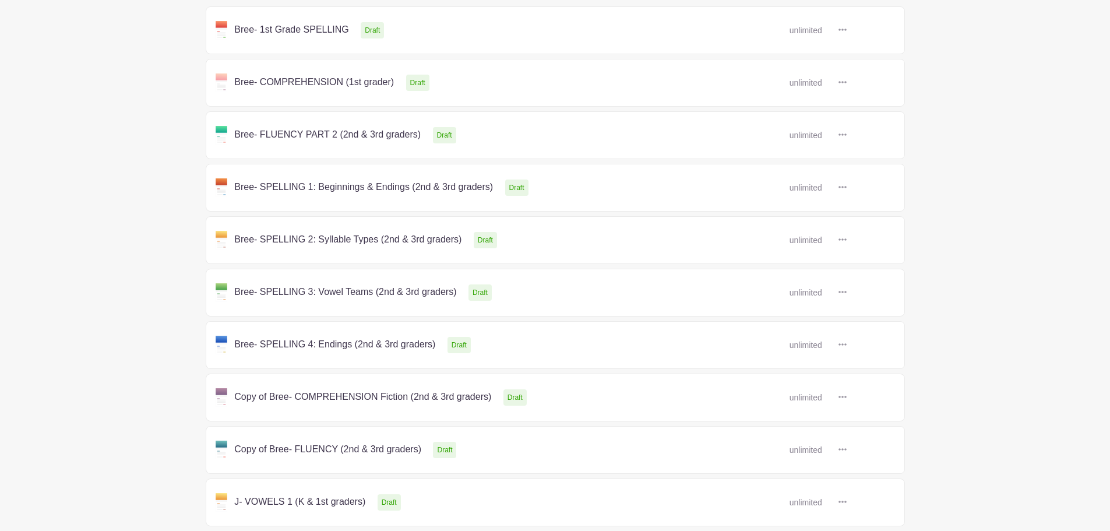
scroll to position [220, 0]
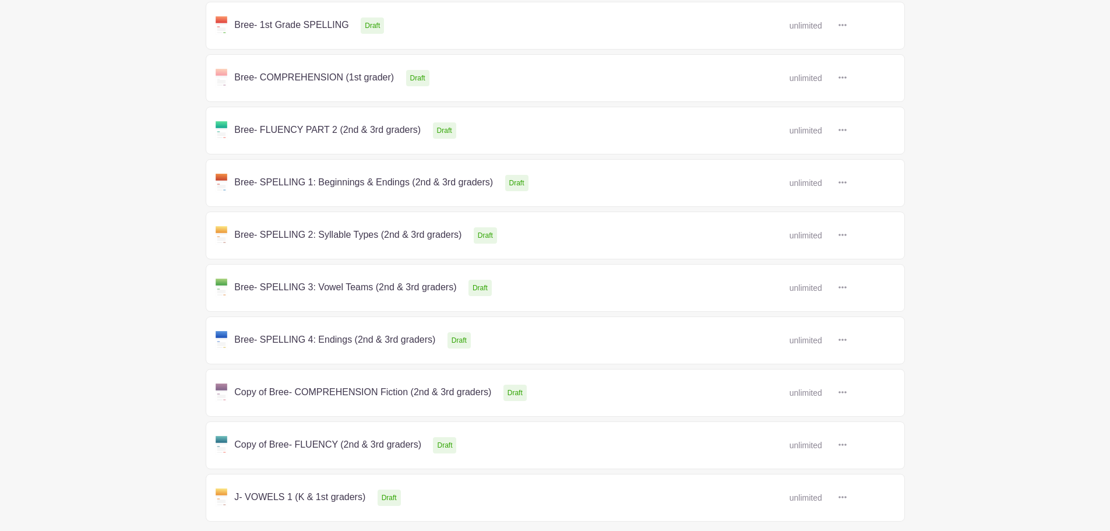
click at [847, 288] on link at bounding box center [847, 288] width 0 height 0
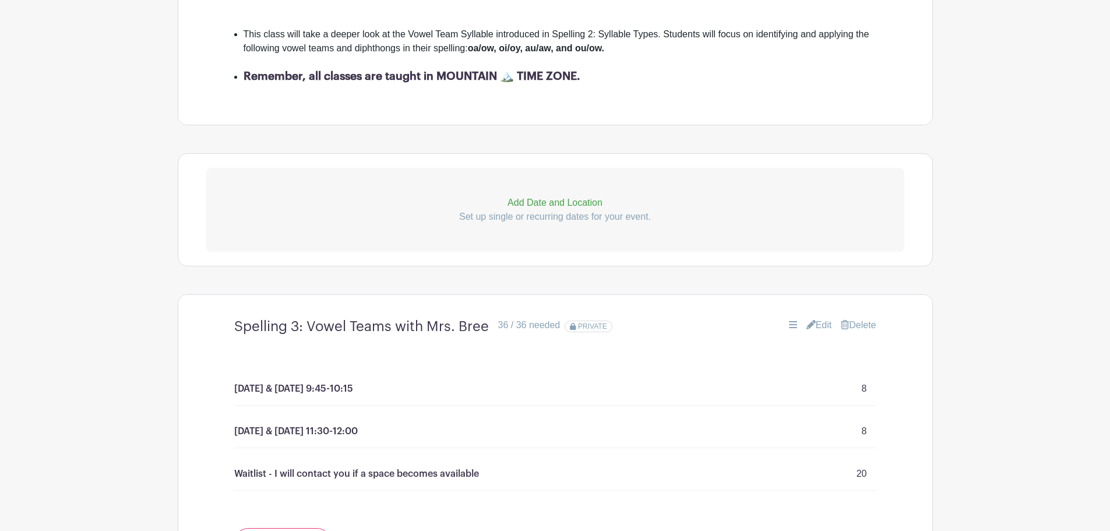
scroll to position [433, 0]
click at [812, 319] on link "Edit" at bounding box center [820, 325] width 26 height 14
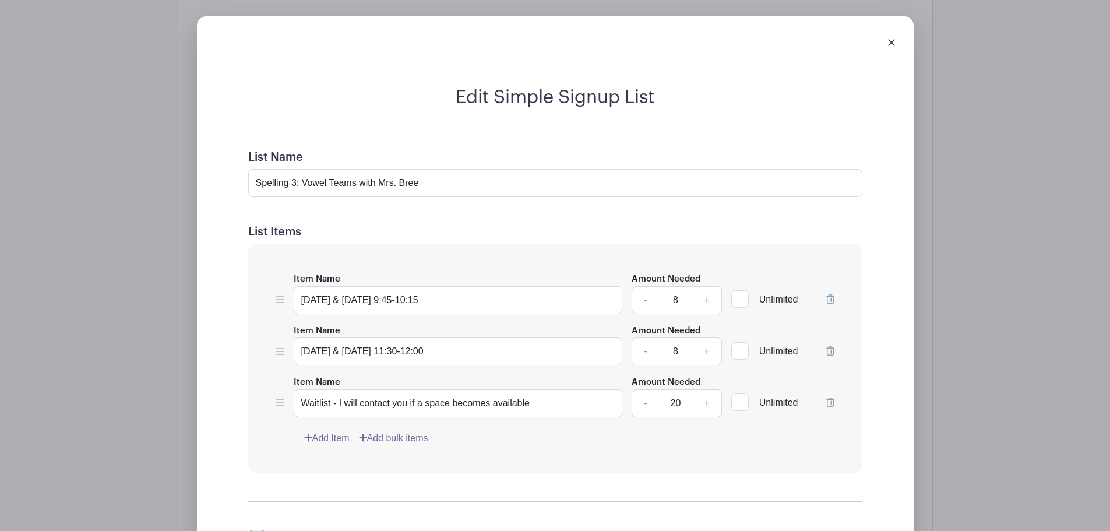
scroll to position [757, 0]
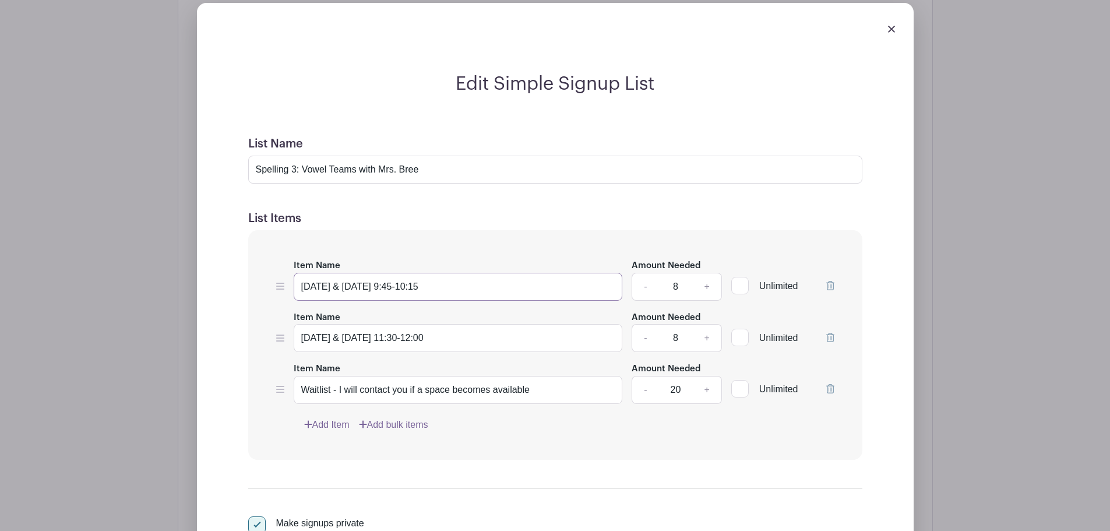
drag, startPoint x: 446, startPoint y: 285, endPoint x: 397, endPoint y: 284, distance: 49.0
click at [397, 284] on input "[DATE] & [DATE] 9:45-10:15" at bounding box center [458, 287] width 329 height 28
click at [467, 283] on input "[DATE] & [DATE] 9:45-10:15" at bounding box center [458, 287] width 329 height 28
type input "[DATE] & [DATE] 9:45-10:15 MOUNTAIN Time"
click at [708, 286] on link "+" at bounding box center [707, 287] width 29 height 28
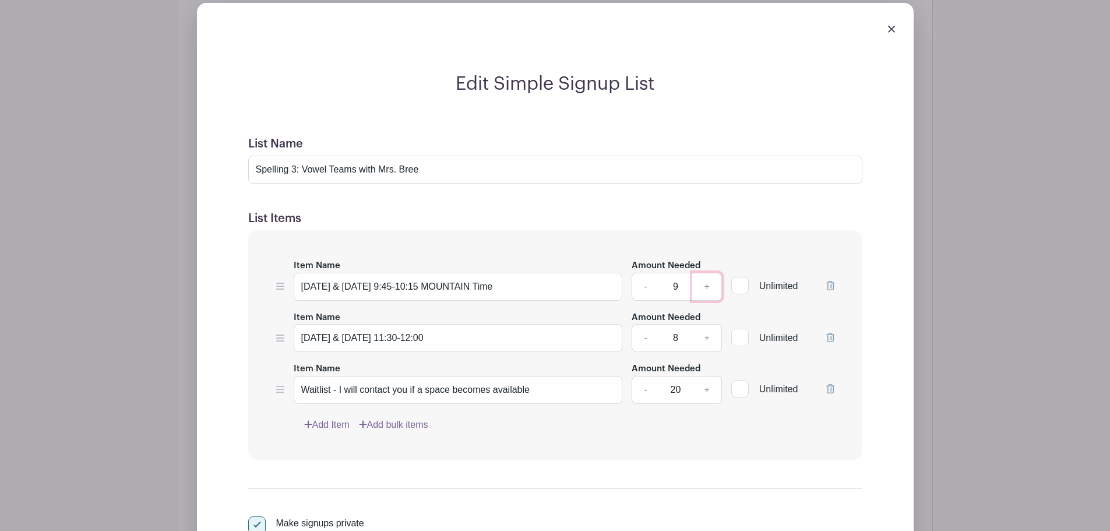
click at [708, 286] on link "+" at bounding box center [707, 287] width 29 height 28
type input "10"
drag, startPoint x: 449, startPoint y: 339, endPoint x: 391, endPoint y: 338, distance: 58.3
click at [391, 338] on input "[DATE] & [DATE] 11:30-12:00" at bounding box center [458, 338] width 329 height 28
type input "[DATE] & [DATE] 9:00-9:30 MOUNTAIN Time"
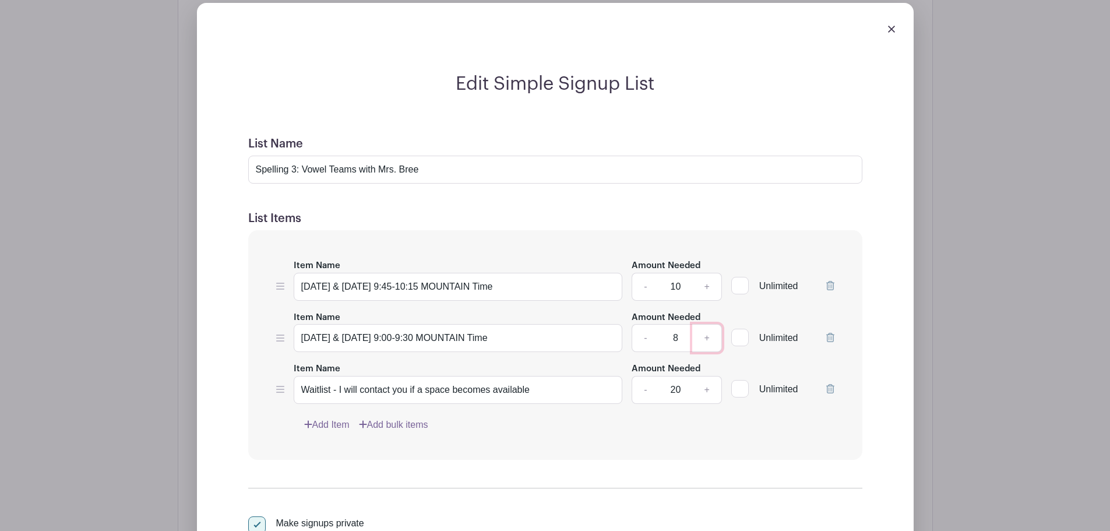
click at [711, 338] on link "+" at bounding box center [707, 338] width 29 height 28
click at [712, 338] on link "+" at bounding box center [707, 338] width 29 height 28
type input "10"
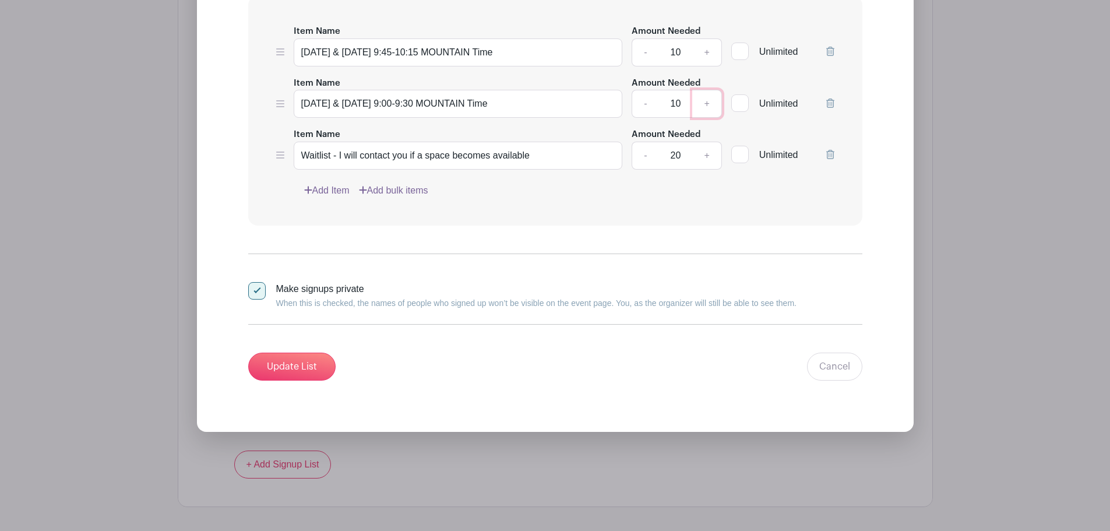
scroll to position [992, 0]
click at [277, 363] on input "Update List" at bounding box center [291, 366] width 87 height 28
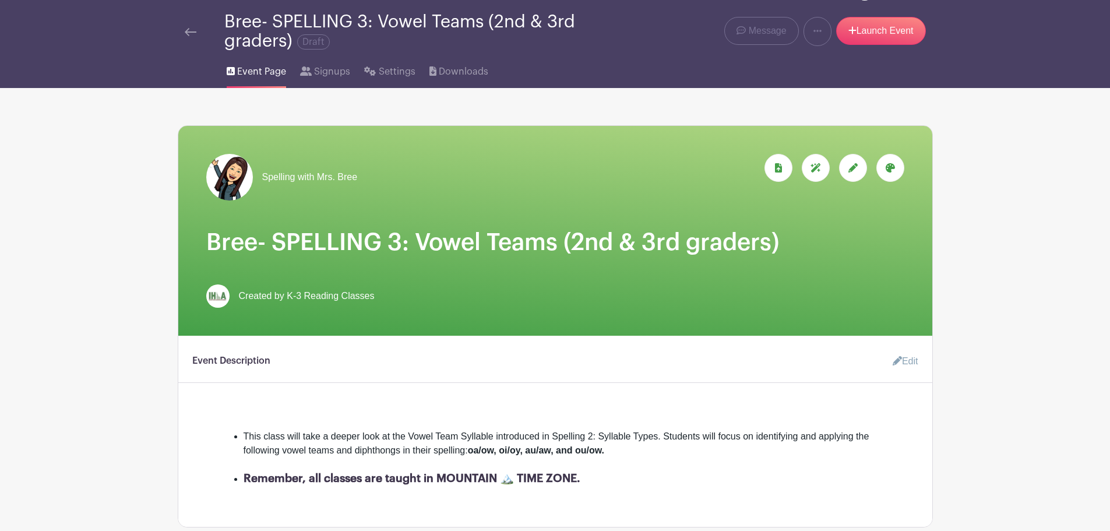
scroll to position [0, 0]
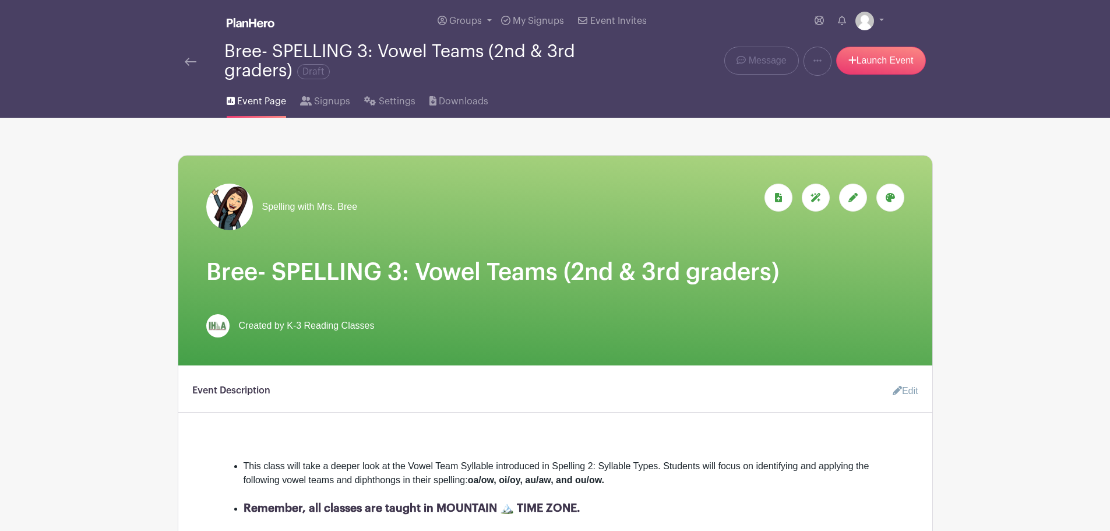
click at [190, 58] on img at bounding box center [191, 62] width 12 height 8
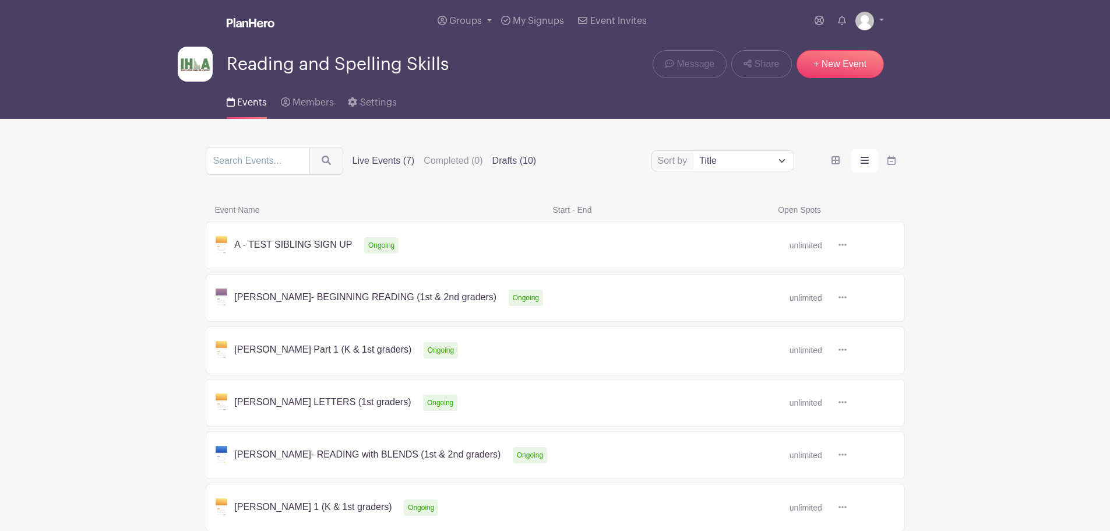
click at [504, 159] on label "Drafts (10)" at bounding box center [515, 161] width 44 height 14
click at [0, 0] on input "Drafts (10)" at bounding box center [0, 0] width 0 height 0
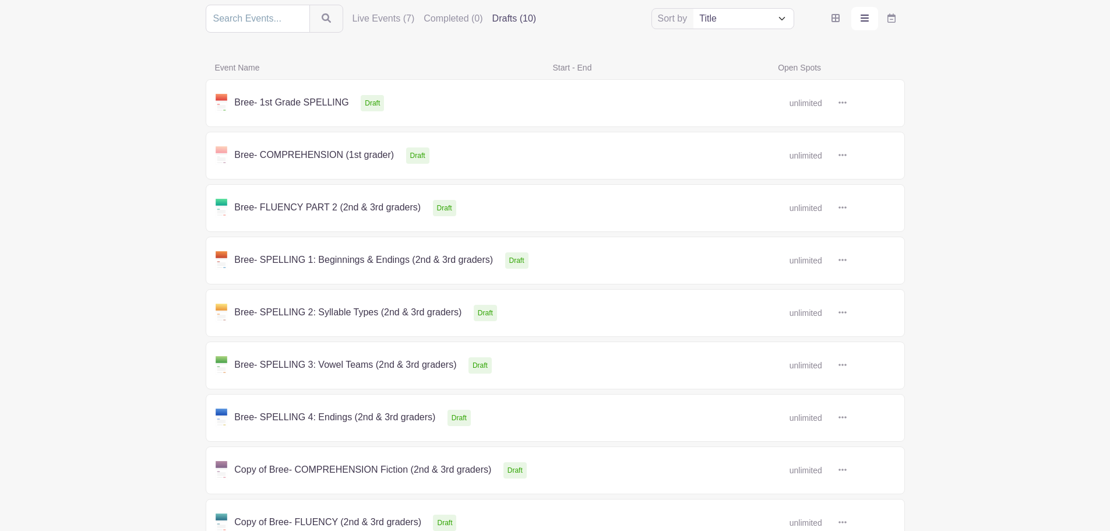
scroll to position [259, 0]
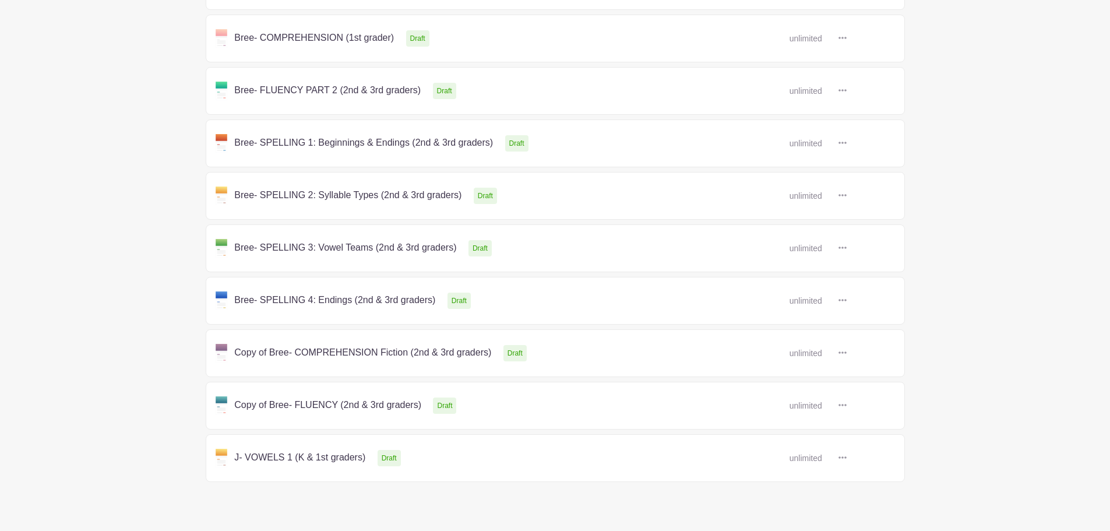
click at [847, 406] on link at bounding box center [847, 406] width 0 height 0
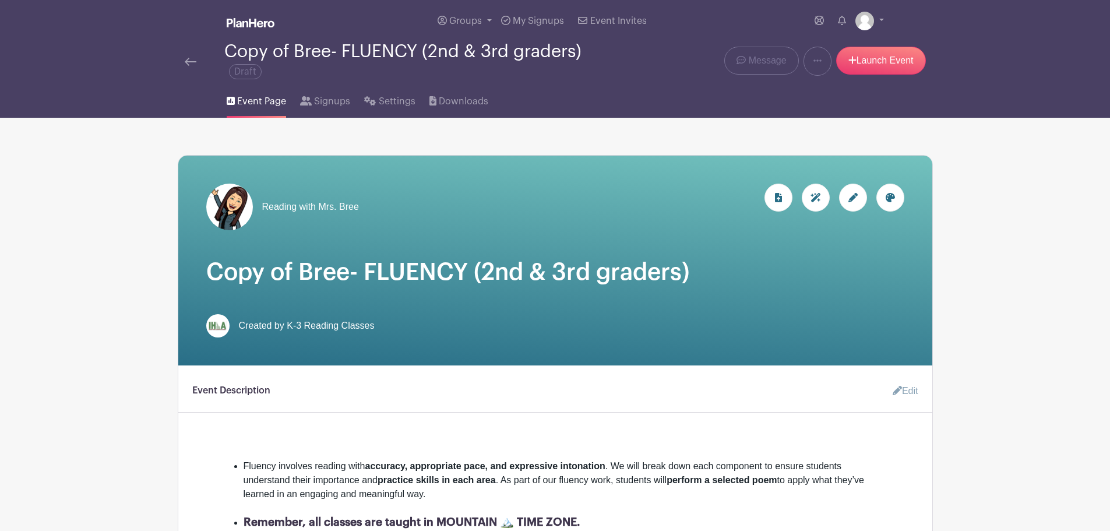
click at [854, 197] on icon at bounding box center [853, 197] width 9 height 9
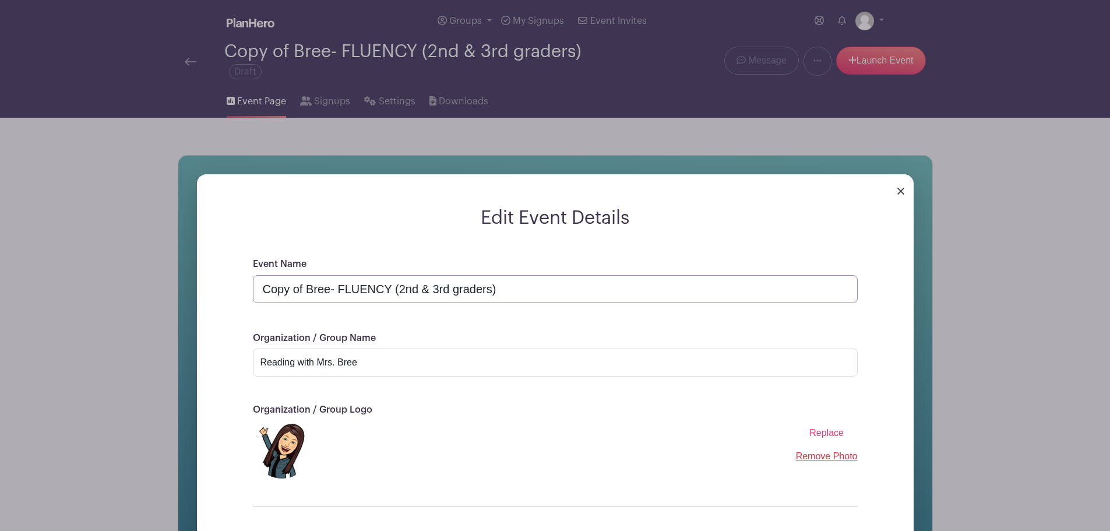
click at [305, 289] on input "Copy of Bree- FLUENCY (2nd & 3rd graders)" at bounding box center [555, 289] width 605 height 28
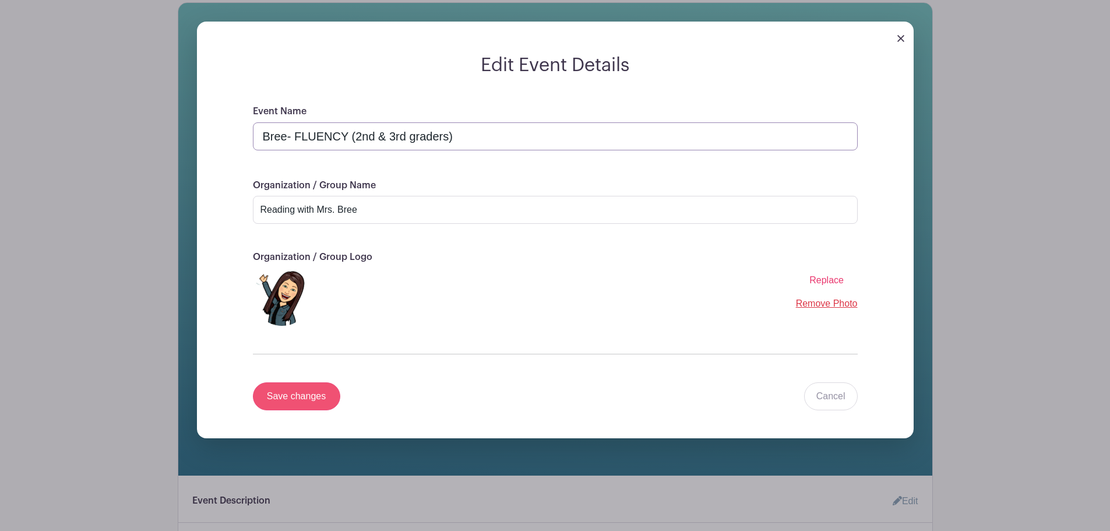
type input "Bree- FLUENCY (2nd & 3rd graders)"
click at [308, 396] on input "Save changes" at bounding box center [296, 396] width 87 height 28
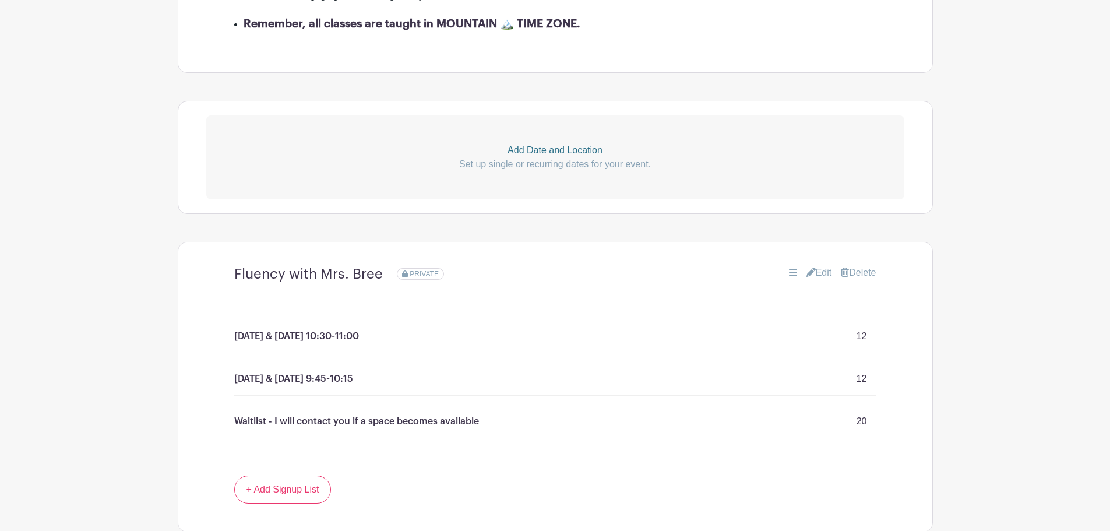
scroll to position [499, 0]
click at [276, 493] on link "+ Add Signup List" at bounding box center [282, 489] width 97 height 28
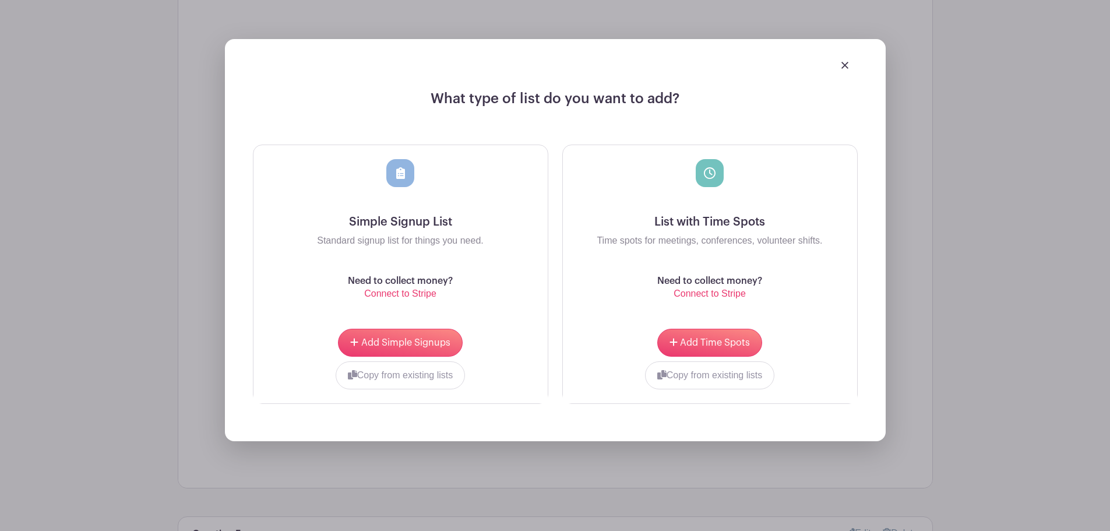
scroll to position [982, 0]
click at [846, 61] on img at bounding box center [845, 64] width 7 height 7
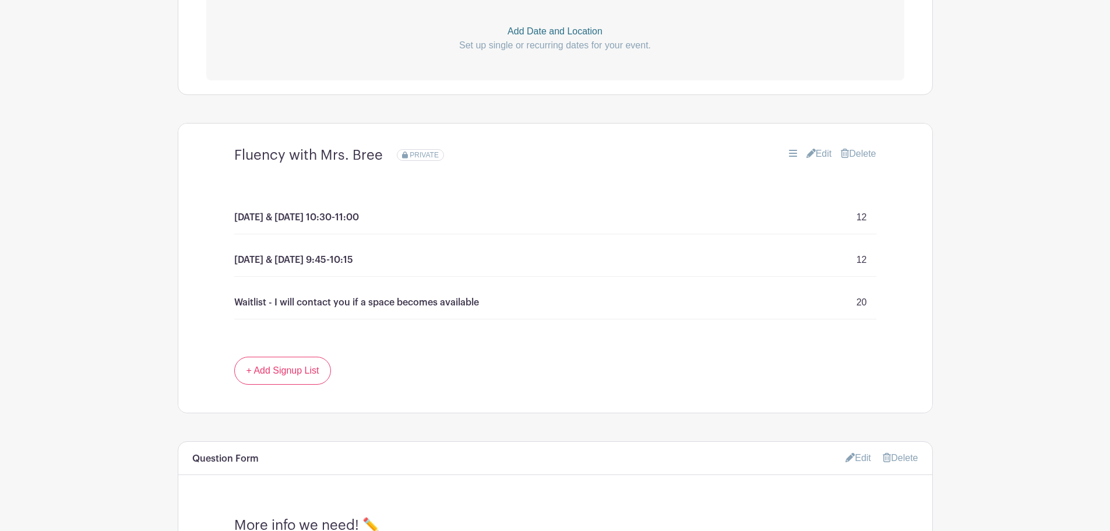
scroll to position [617, 0]
click at [818, 152] on link "Edit" at bounding box center [820, 154] width 26 height 14
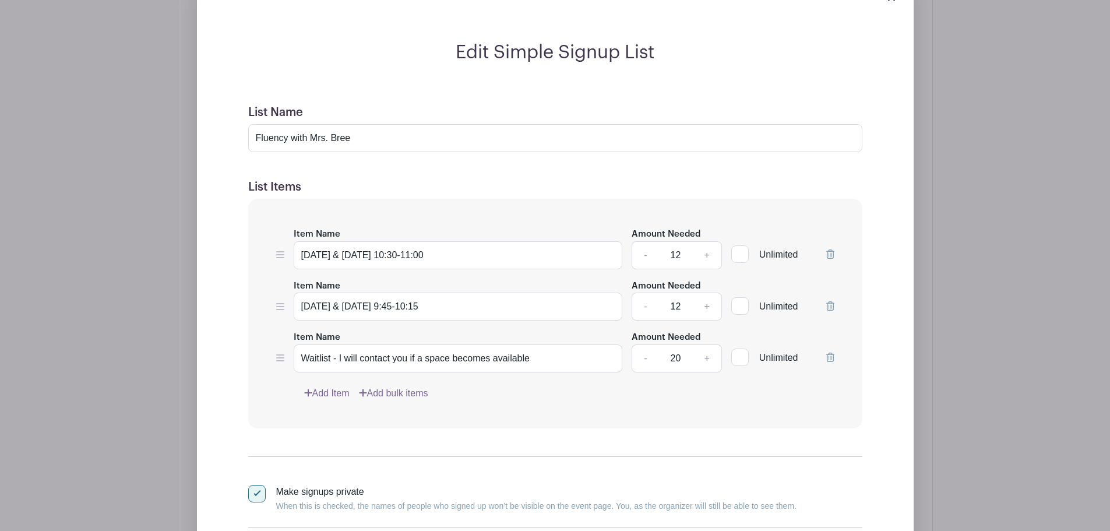
scroll to position [803, 0]
drag, startPoint x: 453, startPoint y: 258, endPoint x: 398, endPoint y: 252, distance: 55.2
click at [398, 252] on input "[DATE] & [DATE] 10:30-11:00" at bounding box center [458, 255] width 329 height 28
type input "[DATE] & [DATE] 9:00-9:30"
click at [582, 396] on div "Add Item Add bulk items" at bounding box center [569, 393] width 530 height 14
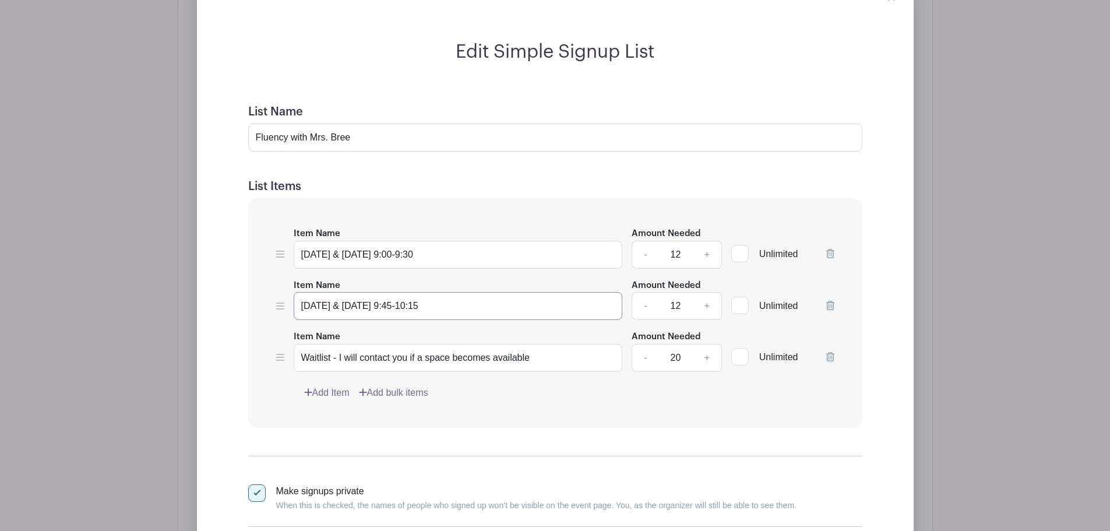
drag, startPoint x: 437, startPoint y: 305, endPoint x: 391, endPoint y: 305, distance: 46.6
click at [391, 305] on input "[DATE] & [DATE] 9:45-10:15" at bounding box center [458, 306] width 329 height 28
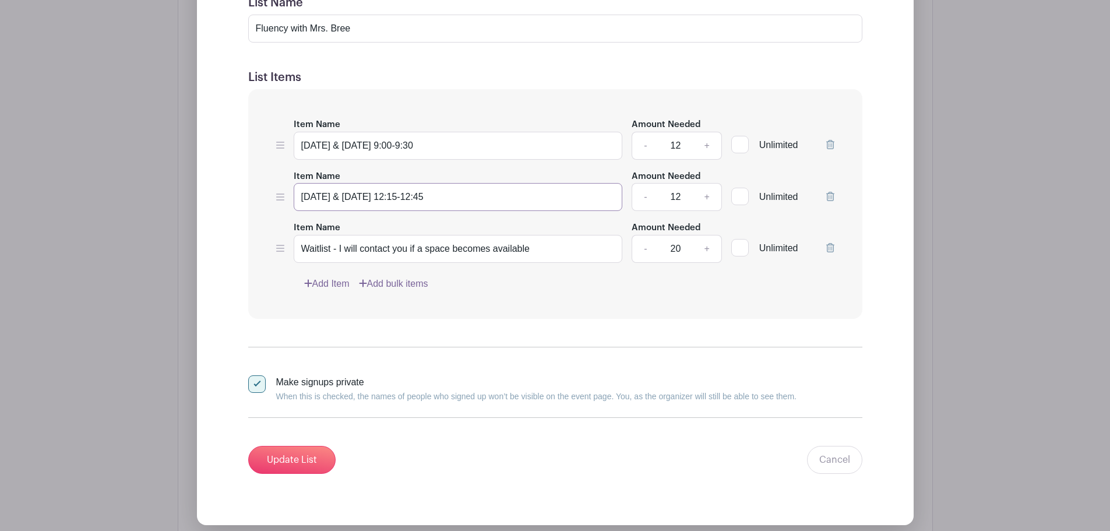
type input "[DATE] & [DATE] 12:15-12:45"
click at [452, 145] on input "[DATE] & [DATE] 9:00-9:30" at bounding box center [458, 146] width 329 height 28
type input "[DATE] & [DATE] 9:00-9:30 MOUNTAIN TIME"
click at [456, 197] on input "[DATE] & [DATE] 12:15-12:45" at bounding box center [458, 197] width 329 height 28
click at [405, 196] on input "[DATE] & [DATE] 12:15-12:45 MOUNTAIN TIME" at bounding box center [458, 197] width 329 height 28
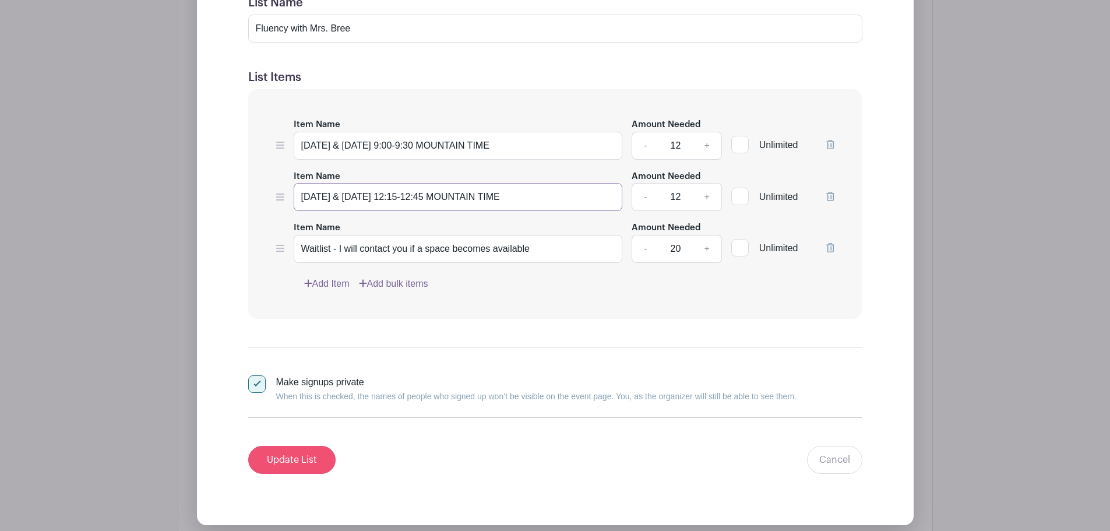
type input "[DATE] & [DATE] 12:15-12:45 MOUNTAIN TIME"
click at [287, 457] on input "Update List" at bounding box center [291, 460] width 87 height 28
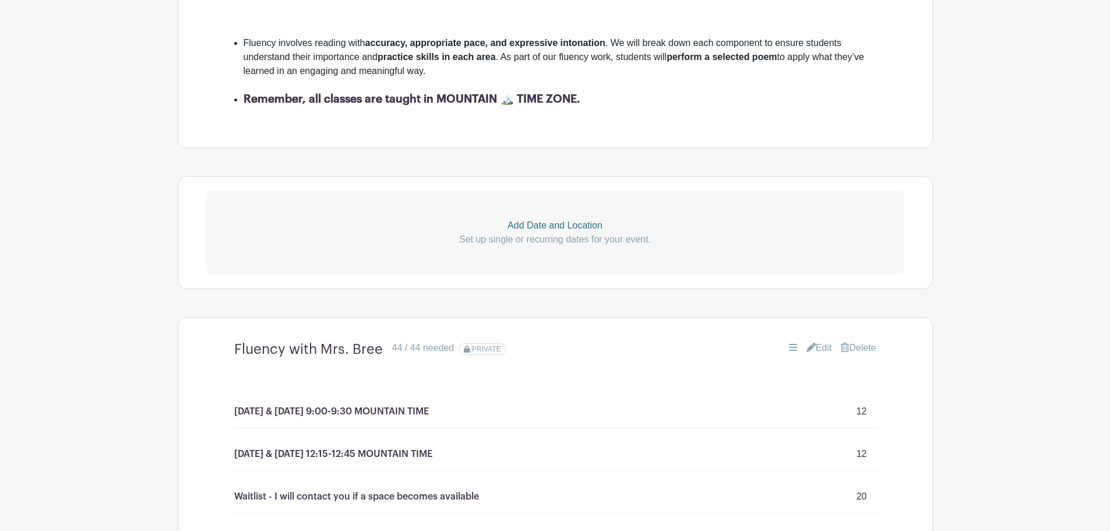
scroll to position [0, 0]
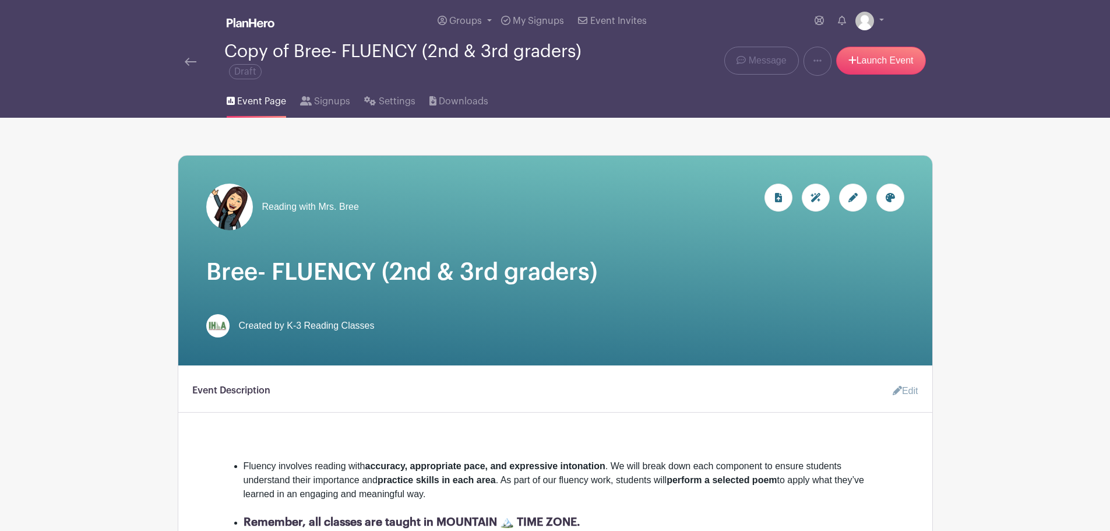
click at [191, 59] on img at bounding box center [191, 62] width 12 height 8
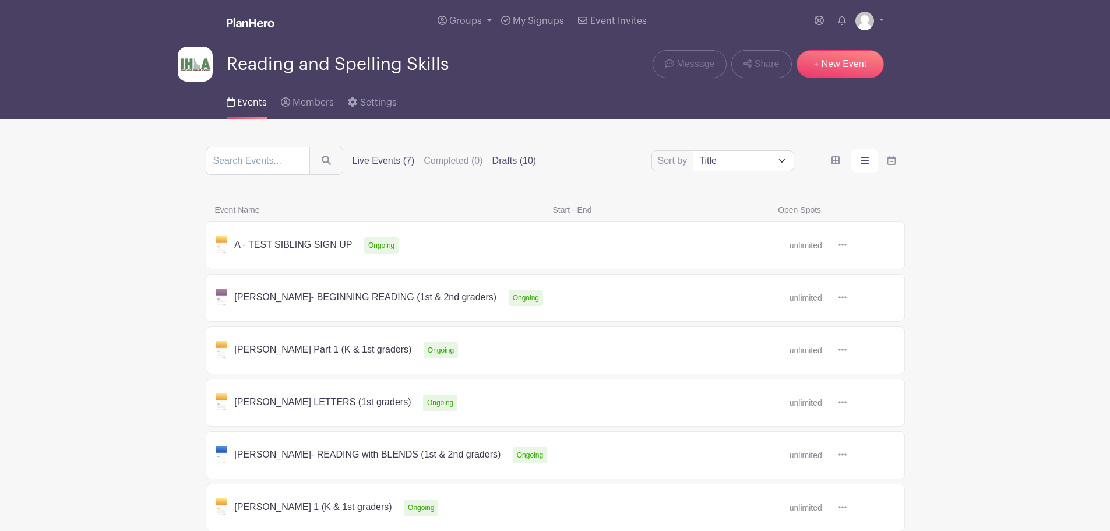
click at [511, 157] on label "Drafts (10)" at bounding box center [515, 161] width 44 height 14
click at [0, 0] on input "Drafts (10)" at bounding box center [0, 0] width 0 height 0
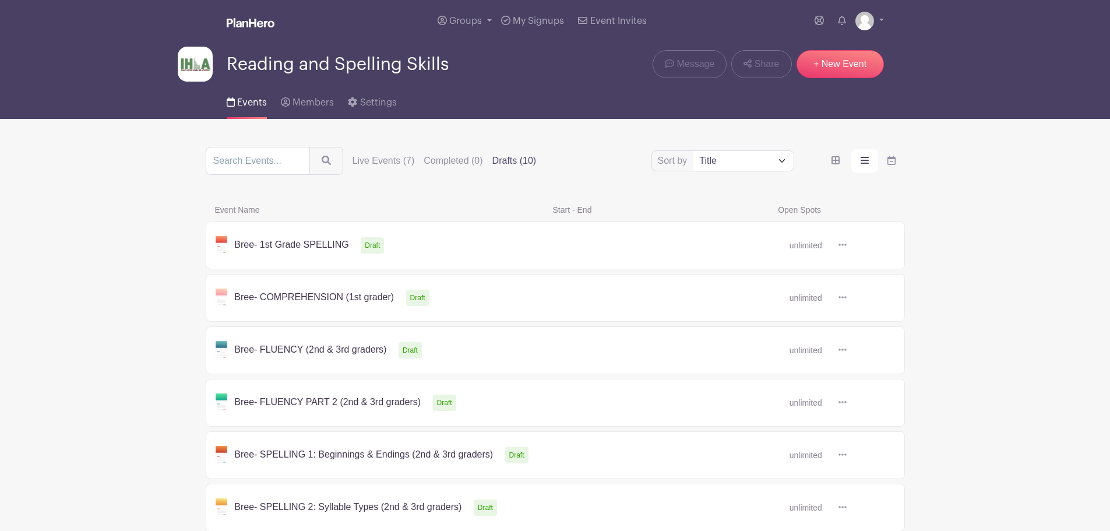
scroll to position [288, 0]
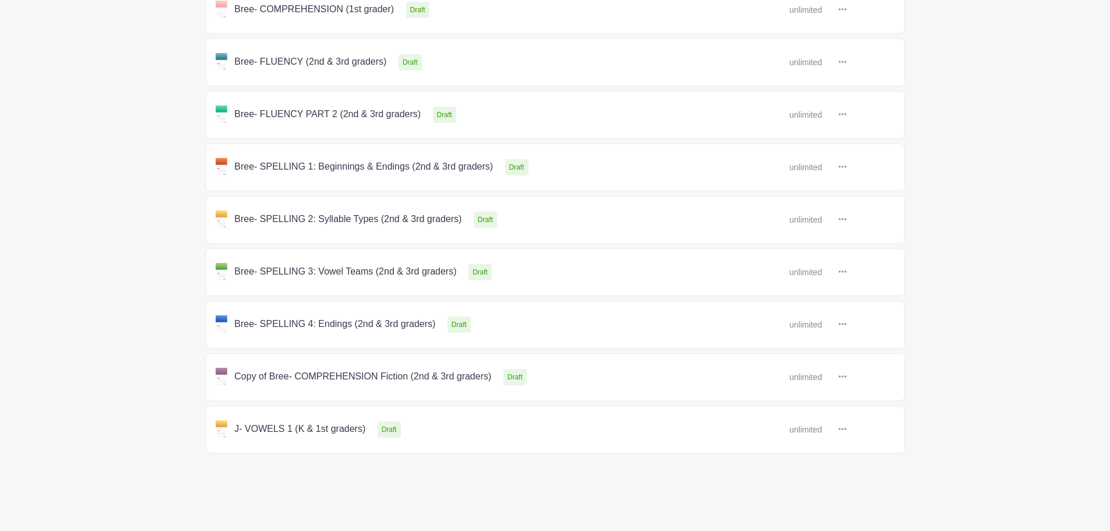
click at [847, 377] on link at bounding box center [847, 377] width 0 height 0
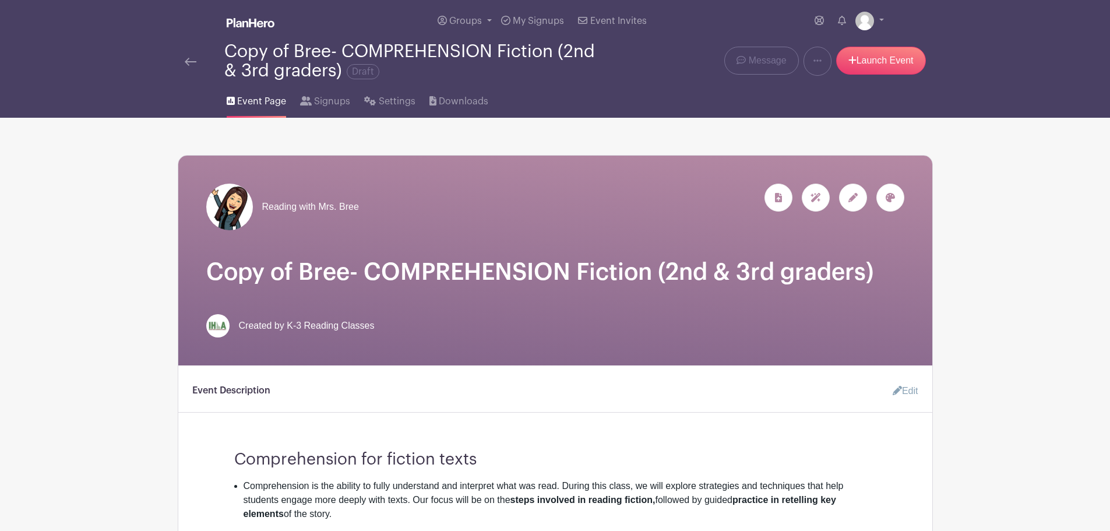
click at [863, 196] on div at bounding box center [853, 198] width 28 height 28
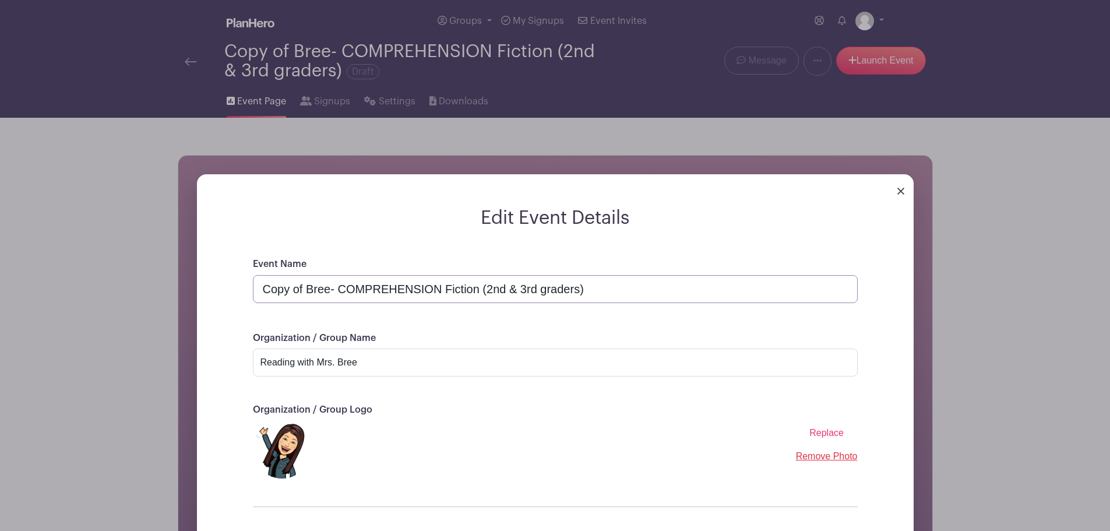
click at [308, 293] on input "Copy of Bree- COMPREHENSION Fiction (2nd & 3rd graders)" at bounding box center [555, 289] width 605 height 28
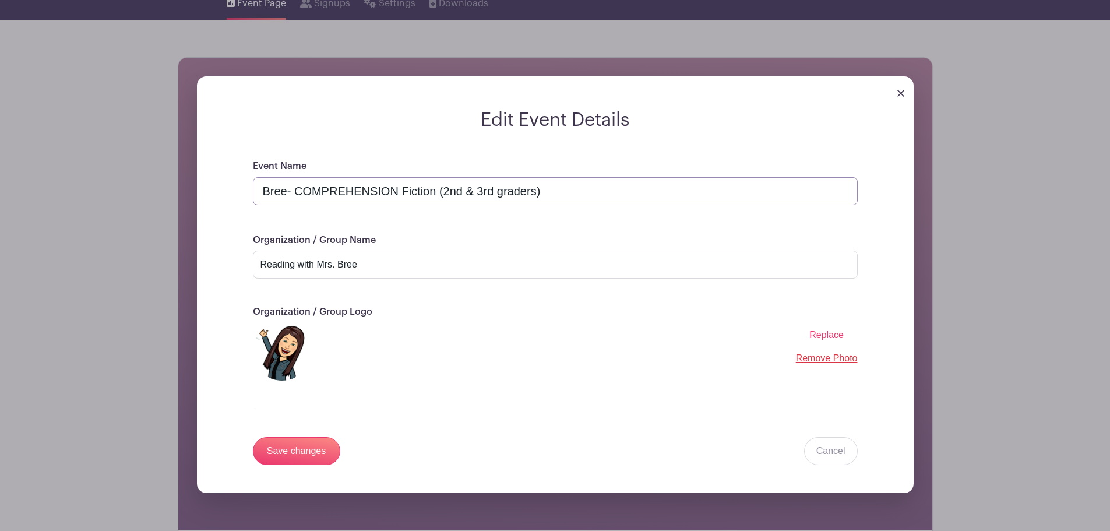
scroll to position [133, 0]
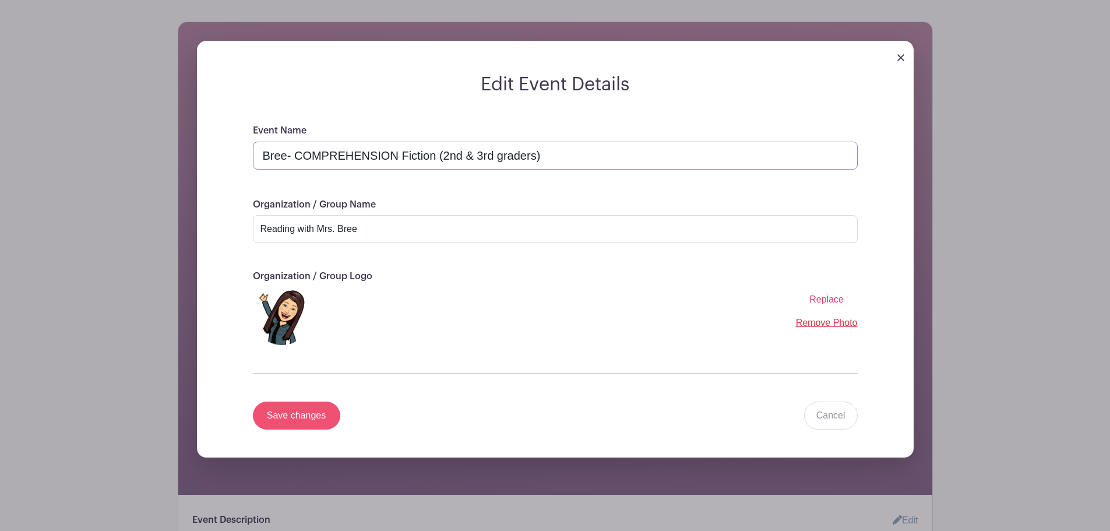
type input "Bree- COMPREHENSION Fiction (2nd & 3rd graders)"
click at [301, 416] on input "Save changes" at bounding box center [296, 416] width 87 height 28
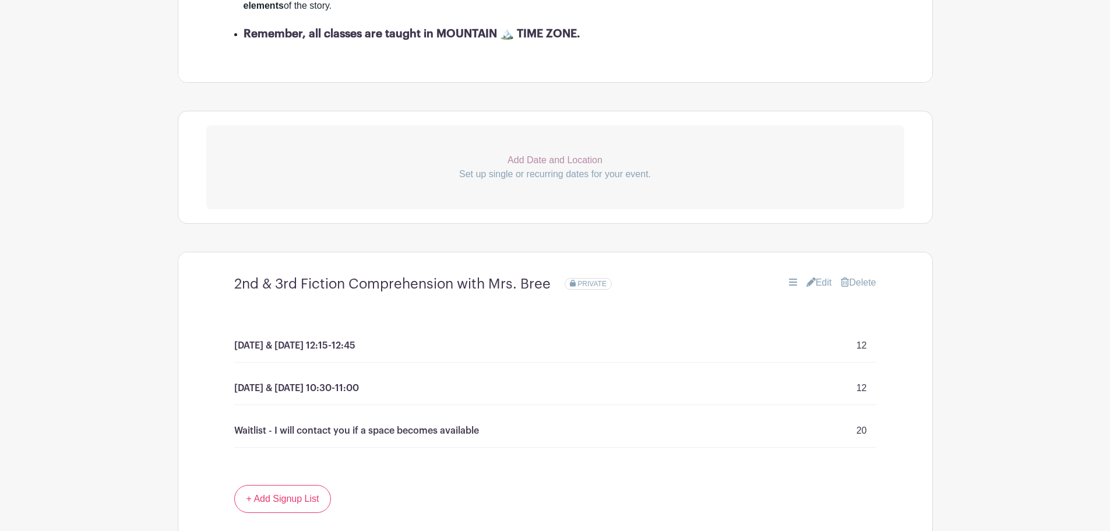
scroll to position [578, 0]
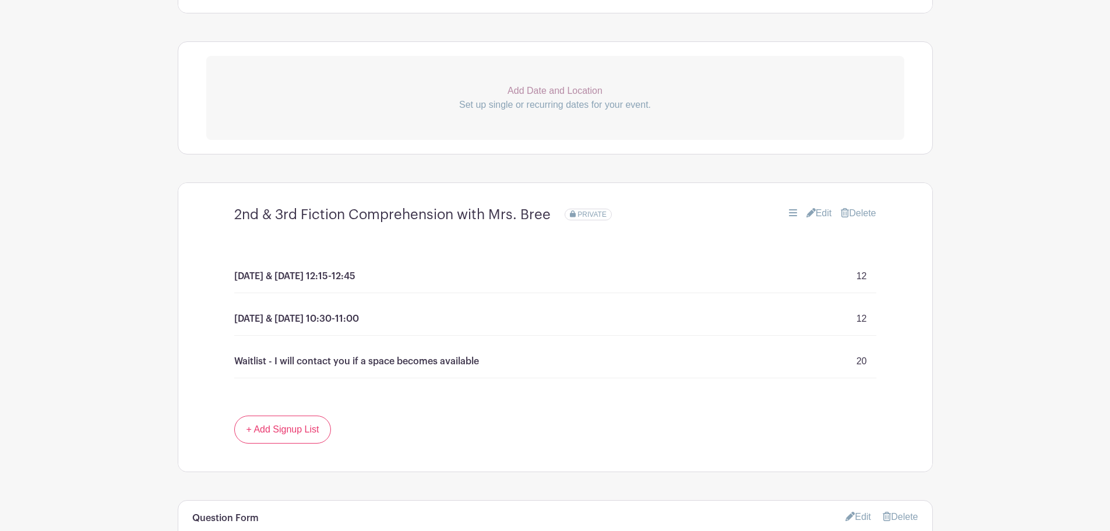
click at [823, 211] on link "Edit" at bounding box center [820, 213] width 26 height 14
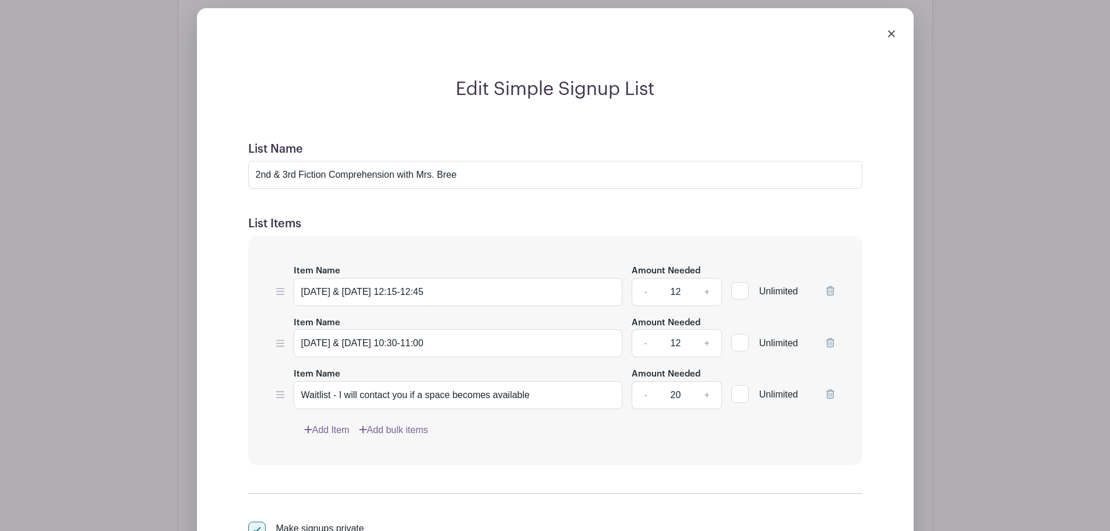
scroll to position [786, 0]
click at [469, 294] on input "[DATE] & [DATE] 12:15-12:45" at bounding box center [458, 291] width 329 height 28
type input "[DATE] & [DATE] 10:30-11:00 MOUNTAIN Time"
drag, startPoint x: 444, startPoint y: 346, endPoint x: 391, endPoint y: 346, distance: 53.6
click at [391, 346] on input "[DATE] & [DATE] 10:30-11:00" at bounding box center [458, 343] width 329 height 28
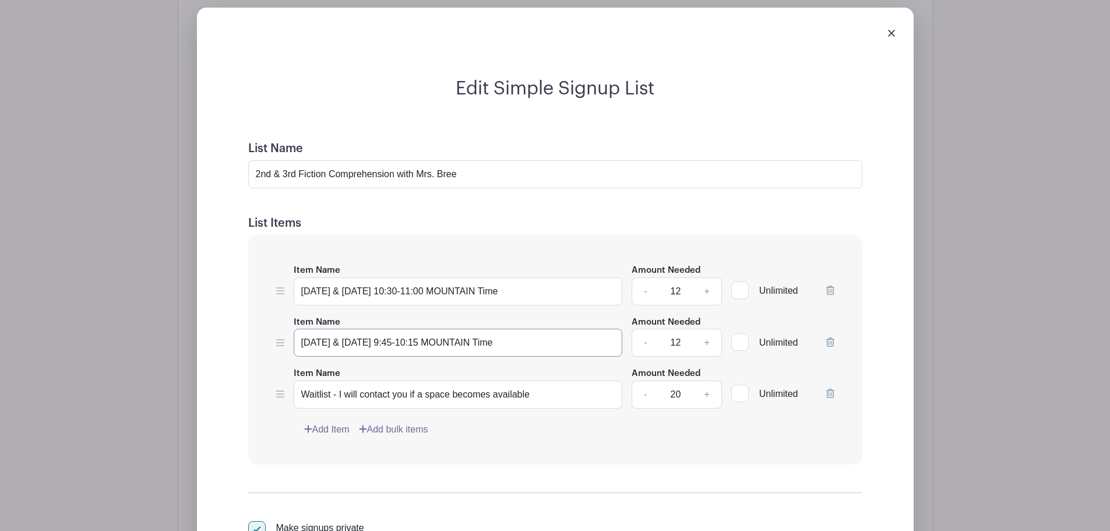
type input "[DATE] & [DATE] 9:45-10:15 MOUNTAIN Time"
click at [645, 286] on link "-" at bounding box center [645, 291] width 27 height 28
click at [645, 281] on link "-" at bounding box center [645, 291] width 27 height 28
type input "10"
click at [643, 348] on link "-" at bounding box center [645, 343] width 27 height 28
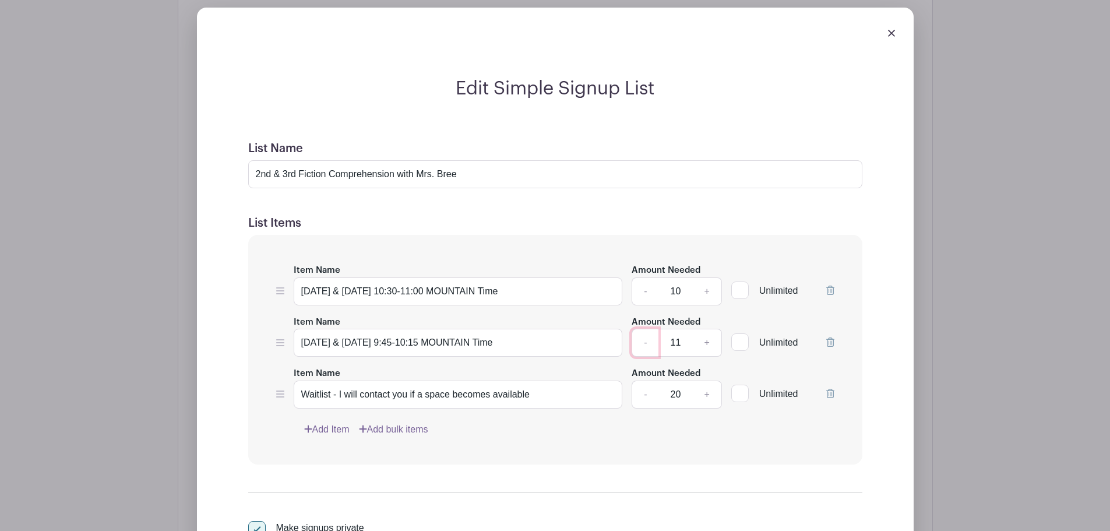
click at [643, 348] on link "-" at bounding box center [645, 343] width 27 height 28
type input "10"
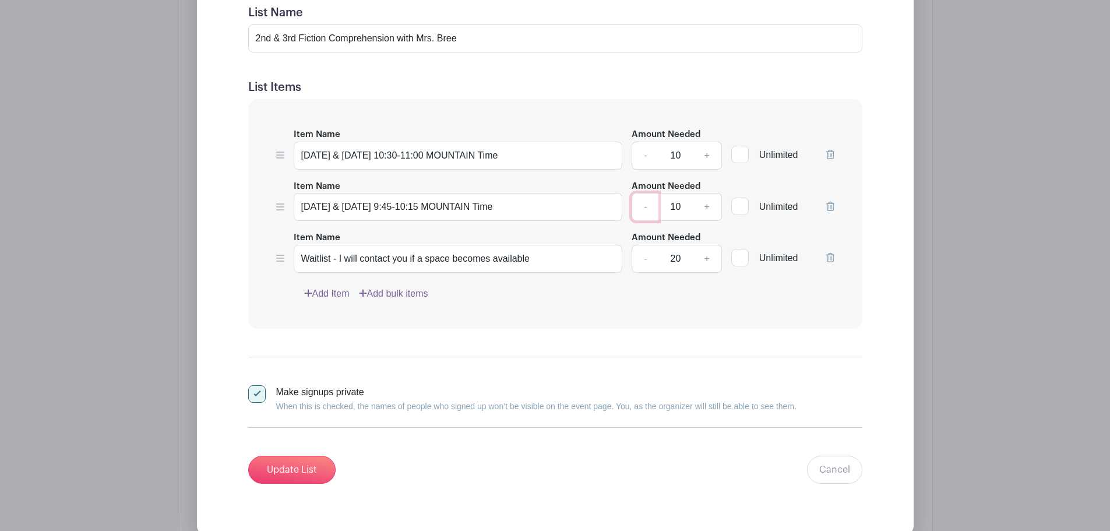
scroll to position [979, 0]
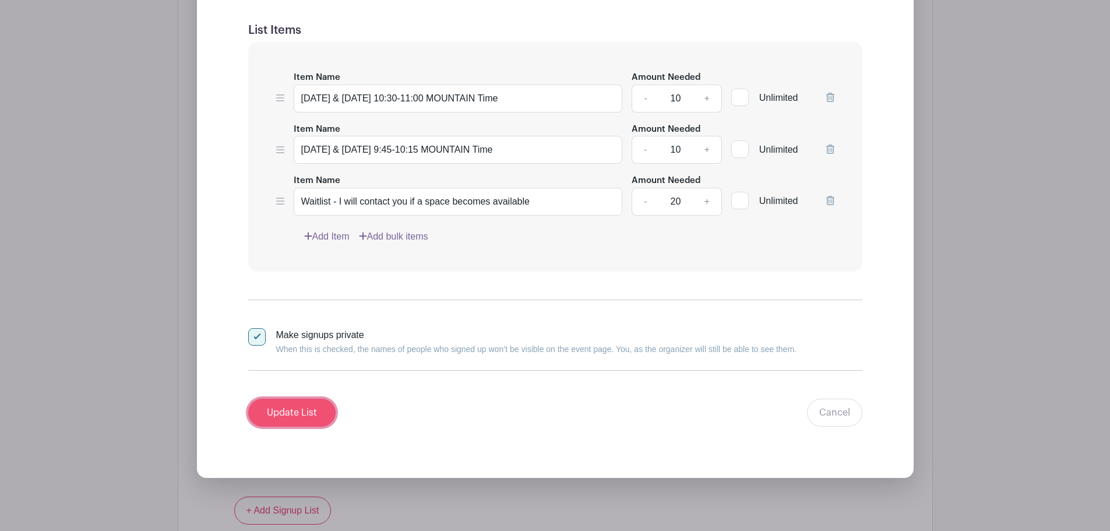
click at [287, 420] on input "Update List" at bounding box center [291, 413] width 87 height 28
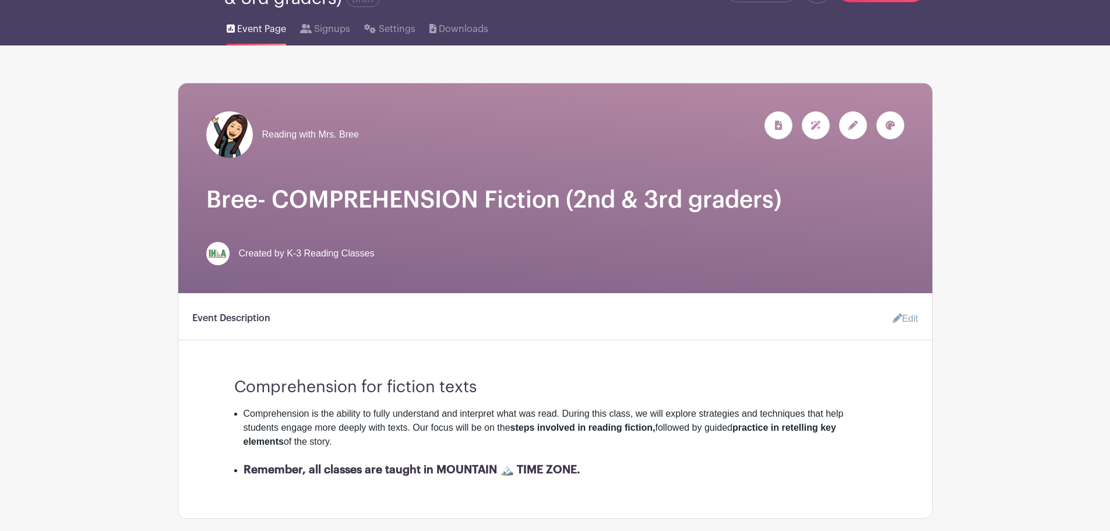
scroll to position [0, 0]
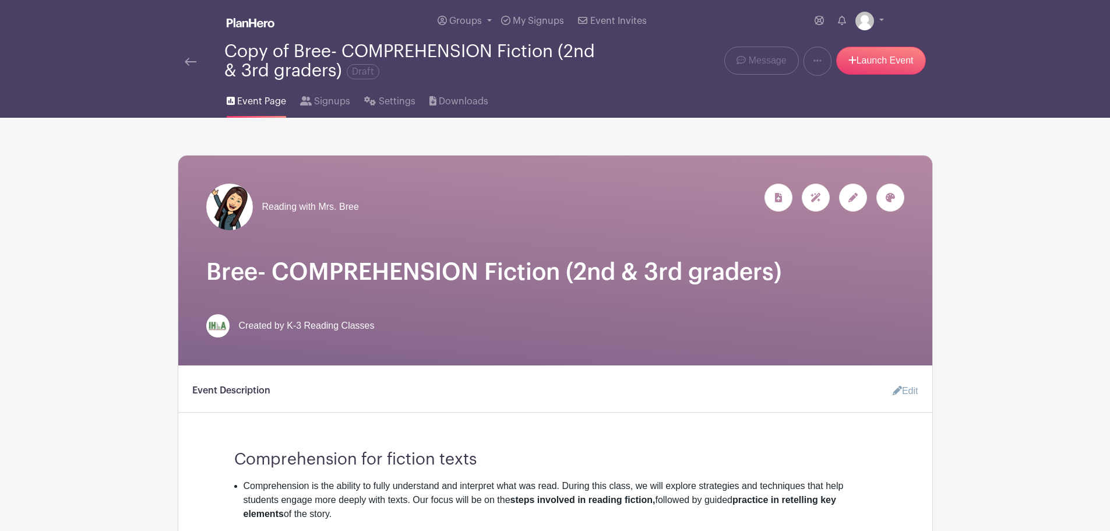
click at [191, 61] on img at bounding box center [191, 62] width 12 height 8
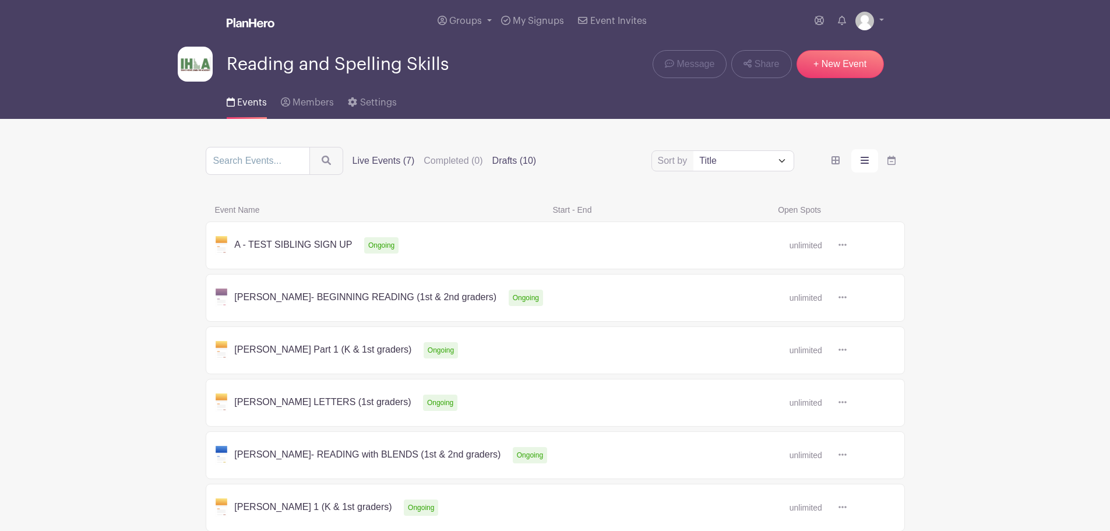
click at [506, 155] on label "Drafts (10)" at bounding box center [515, 161] width 44 height 14
click at [0, 0] on input "Drafts (10)" at bounding box center [0, 0] width 0 height 0
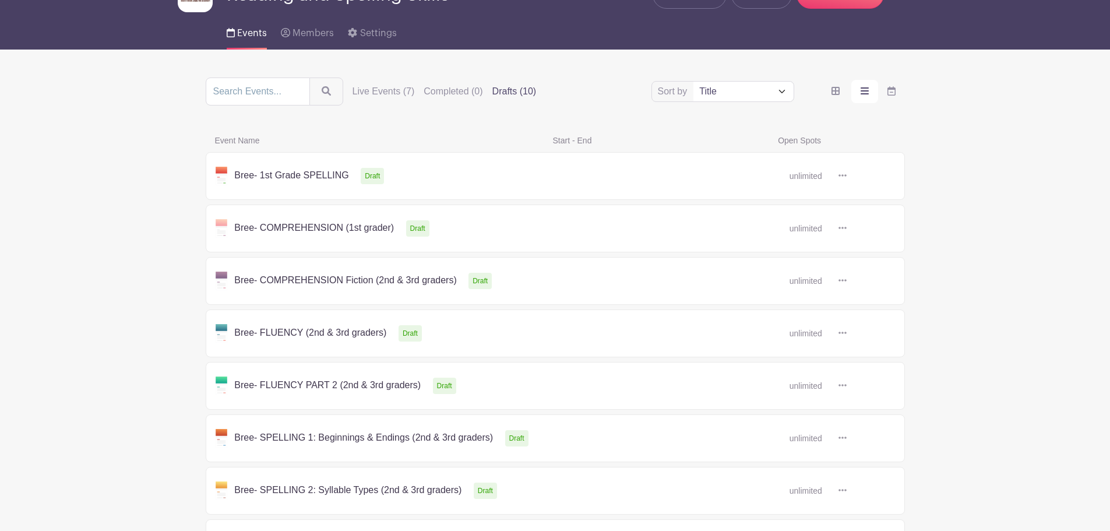
scroll to position [55, 0]
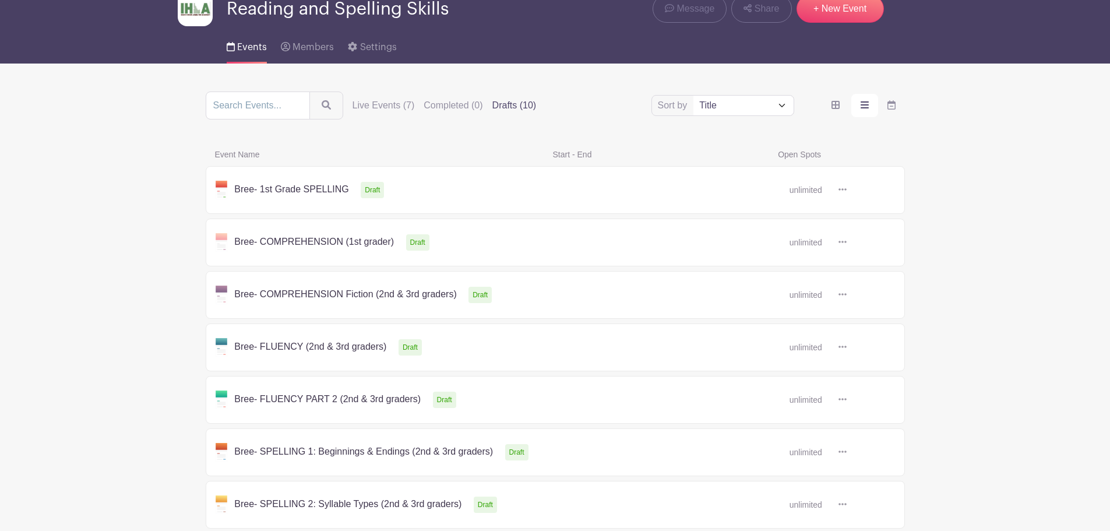
click at [843, 240] on icon at bounding box center [843, 241] width 8 height 9
click at [979, 210] on main "Groups All Groups Bree's Events Reading and Spelling Skills My Signups Event In…" at bounding box center [555, 354] width 1110 height 819
click at [847, 347] on link at bounding box center [847, 347] width 0 height 0
